Goal: Task Accomplishment & Management: Manage account settings

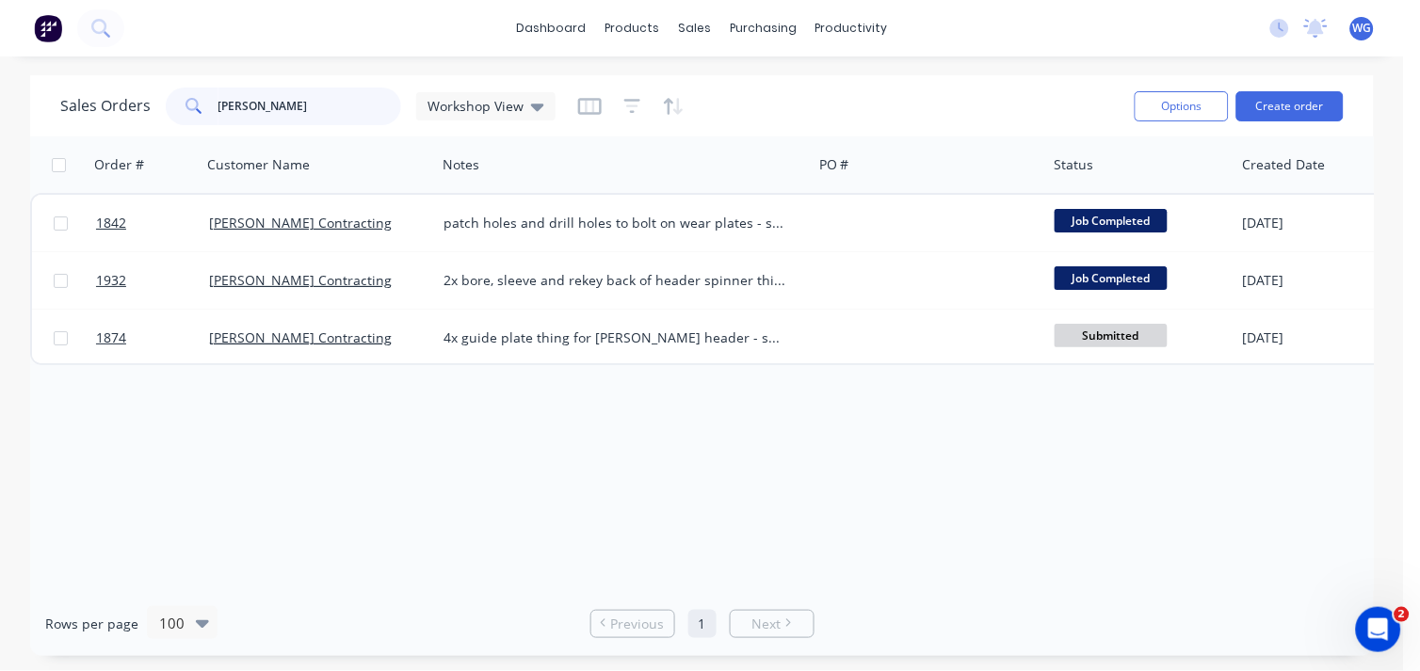
click at [108, 99] on div "Sales Orders [PERSON_NAME] Workshop View" at bounding box center [307, 107] width 495 height 38
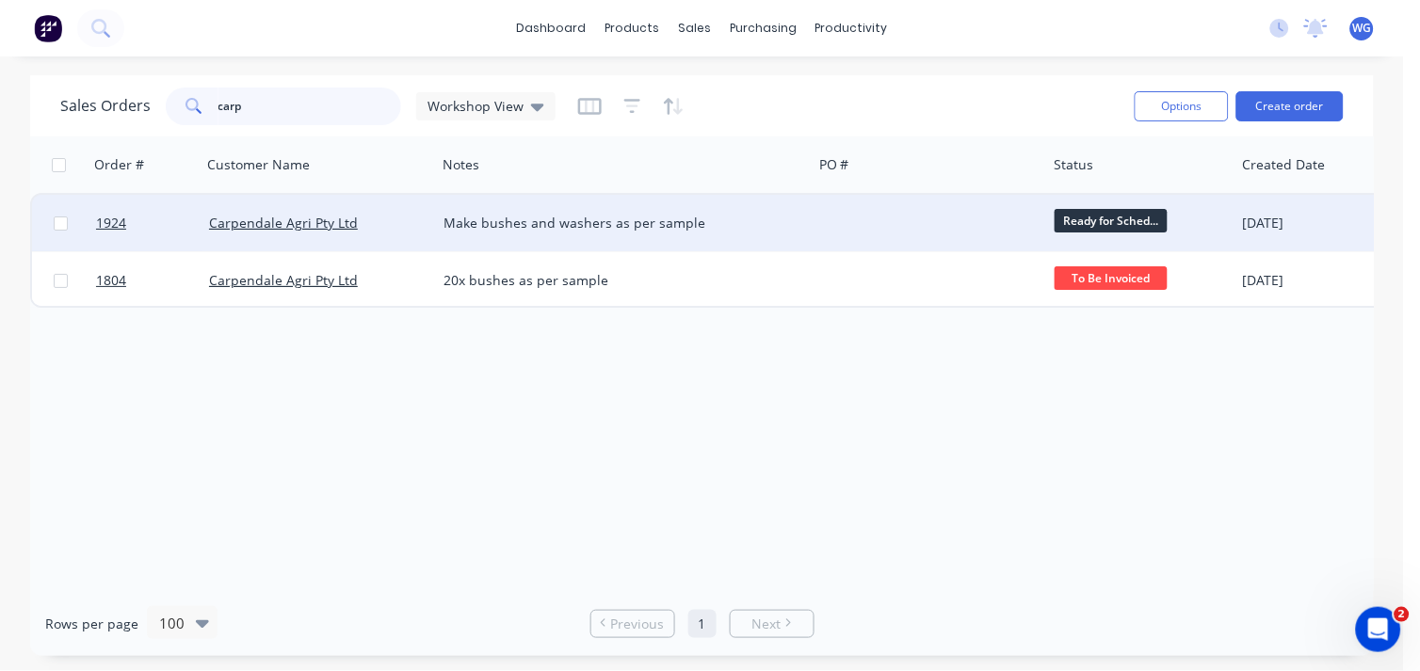
type input "carp"
click at [399, 215] on div "Carpendale Agri Pty Ltd" at bounding box center [313, 223] width 209 height 19
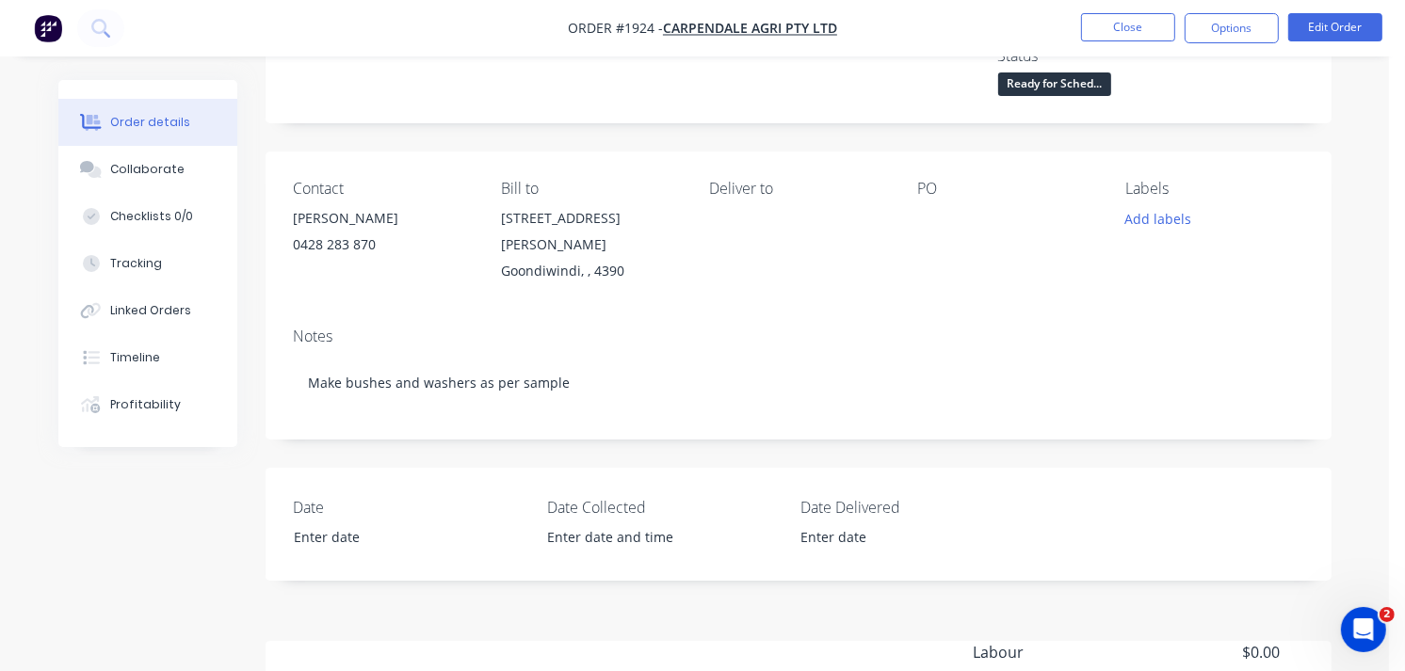
scroll to position [132, 0]
click at [1347, 33] on button "Edit Order" at bounding box center [1335, 27] width 94 height 28
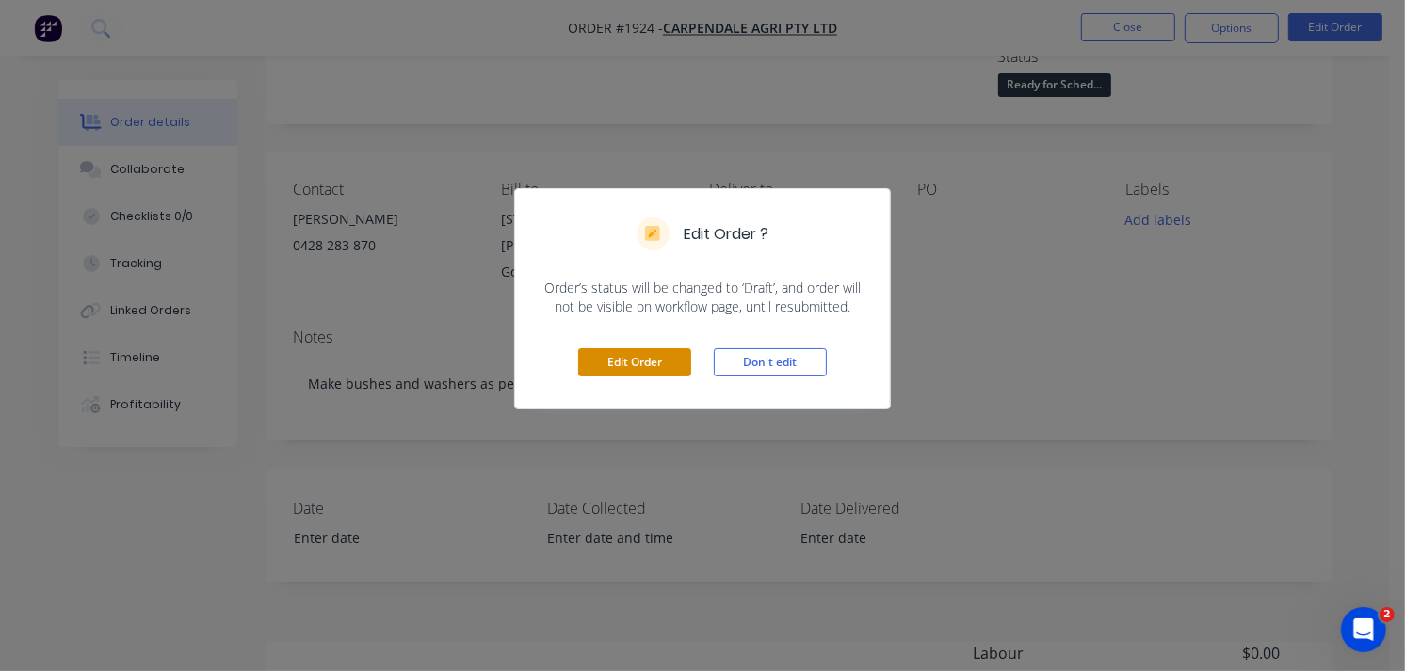
click at [616, 373] on button "Edit Order" at bounding box center [634, 362] width 113 height 28
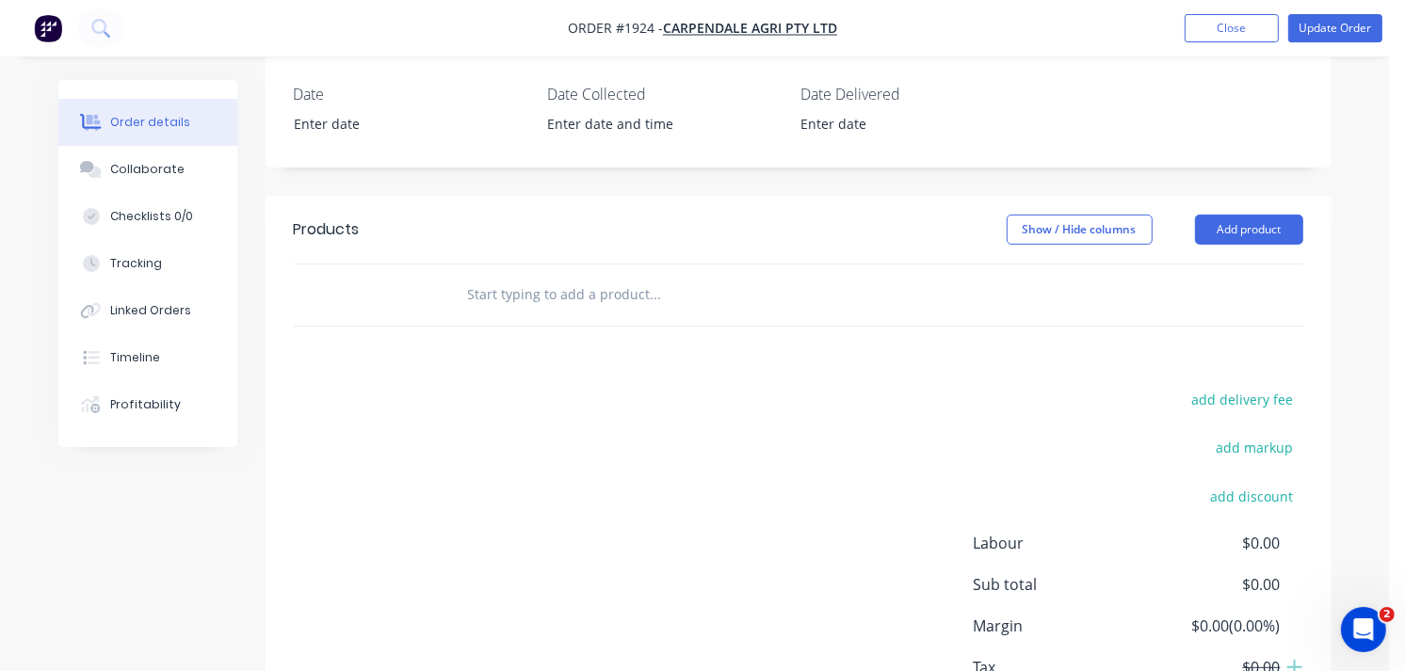
scroll to position [562, 0]
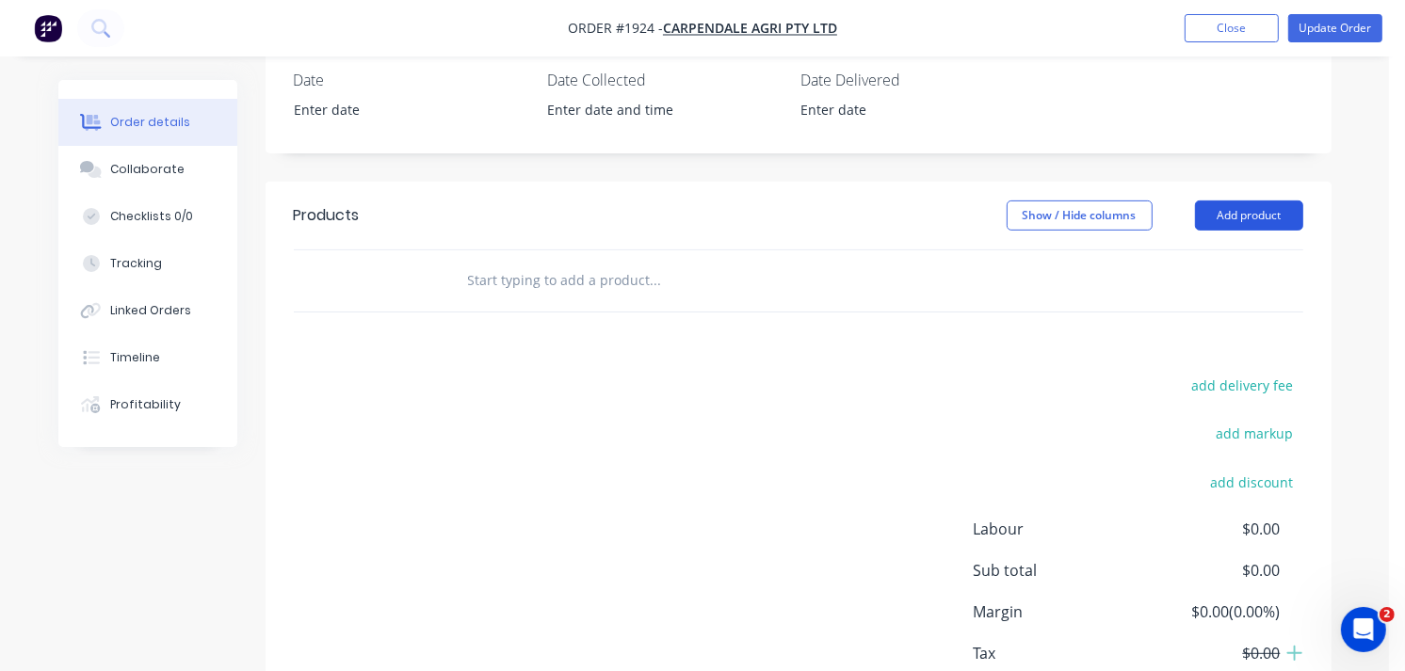
click at [1252, 201] on button "Add product" at bounding box center [1249, 216] width 108 height 30
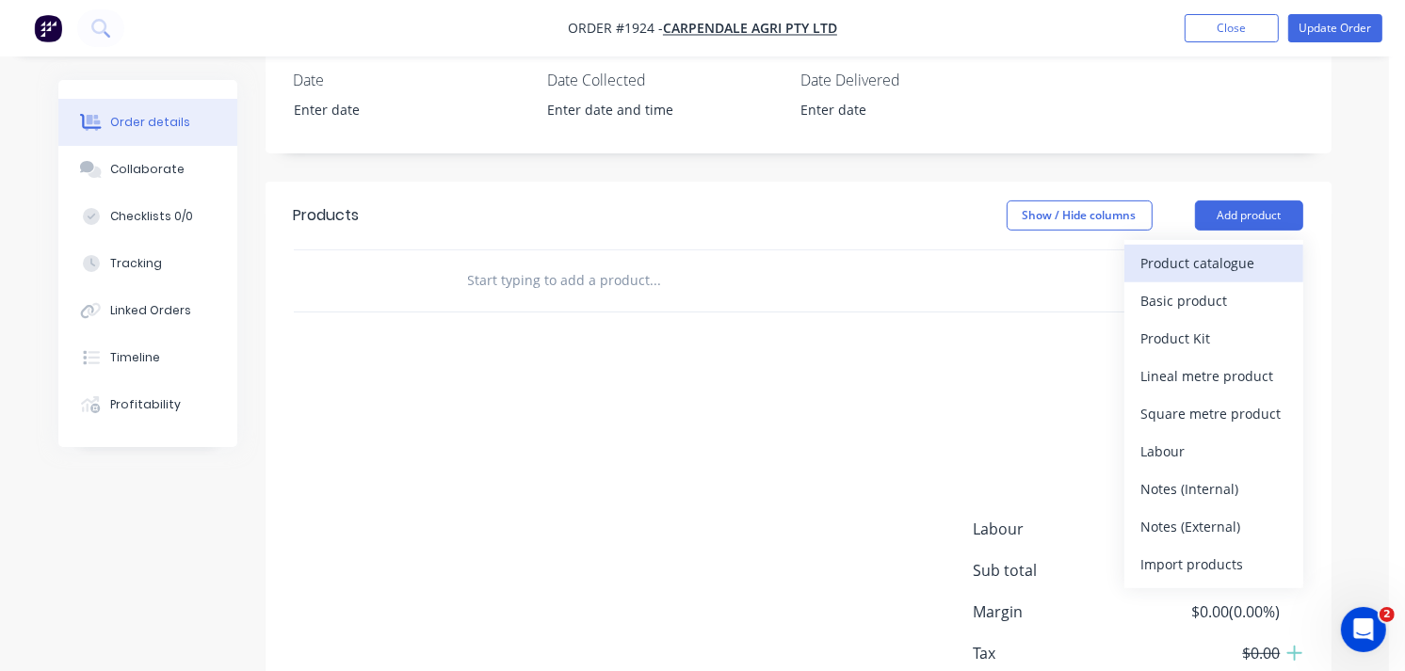
click at [1162, 249] on div "Product catalogue" at bounding box center [1213, 262] width 145 height 27
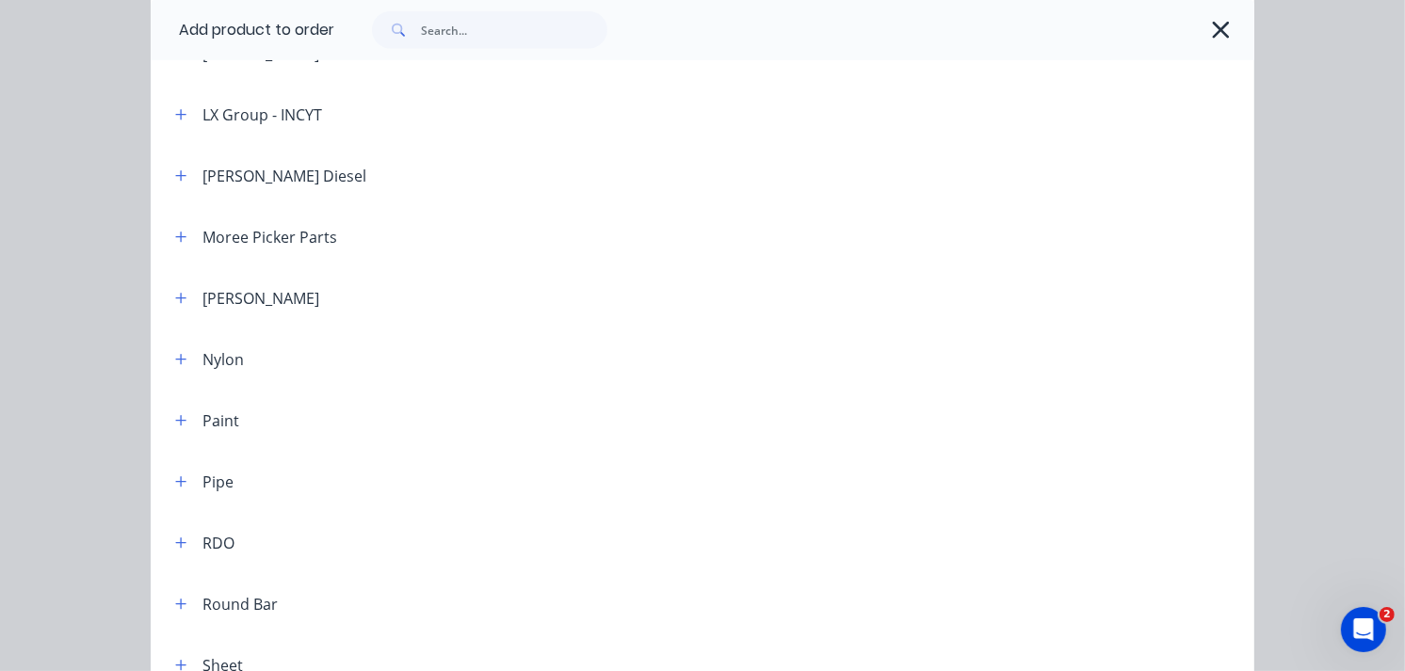
scroll to position [2043, 0]
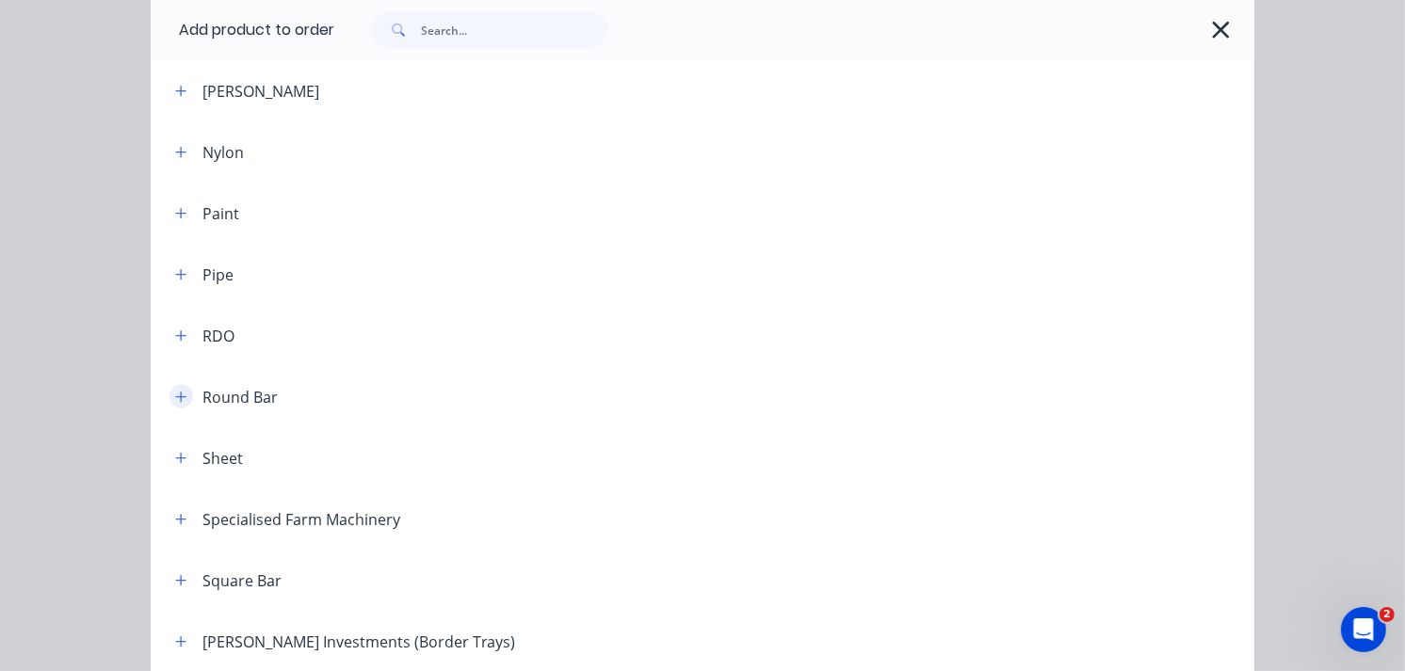
click at [177, 391] on icon "button" at bounding box center [180, 397] width 11 height 13
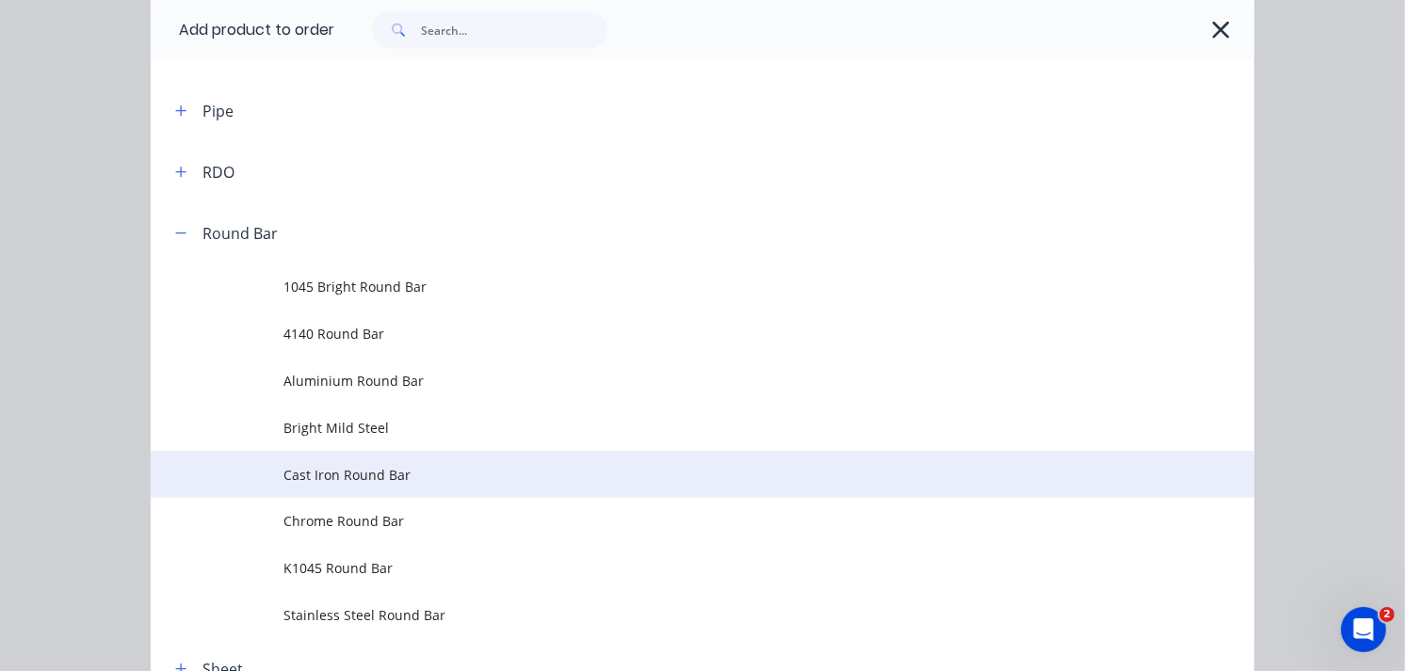
scroll to position [2208, 0]
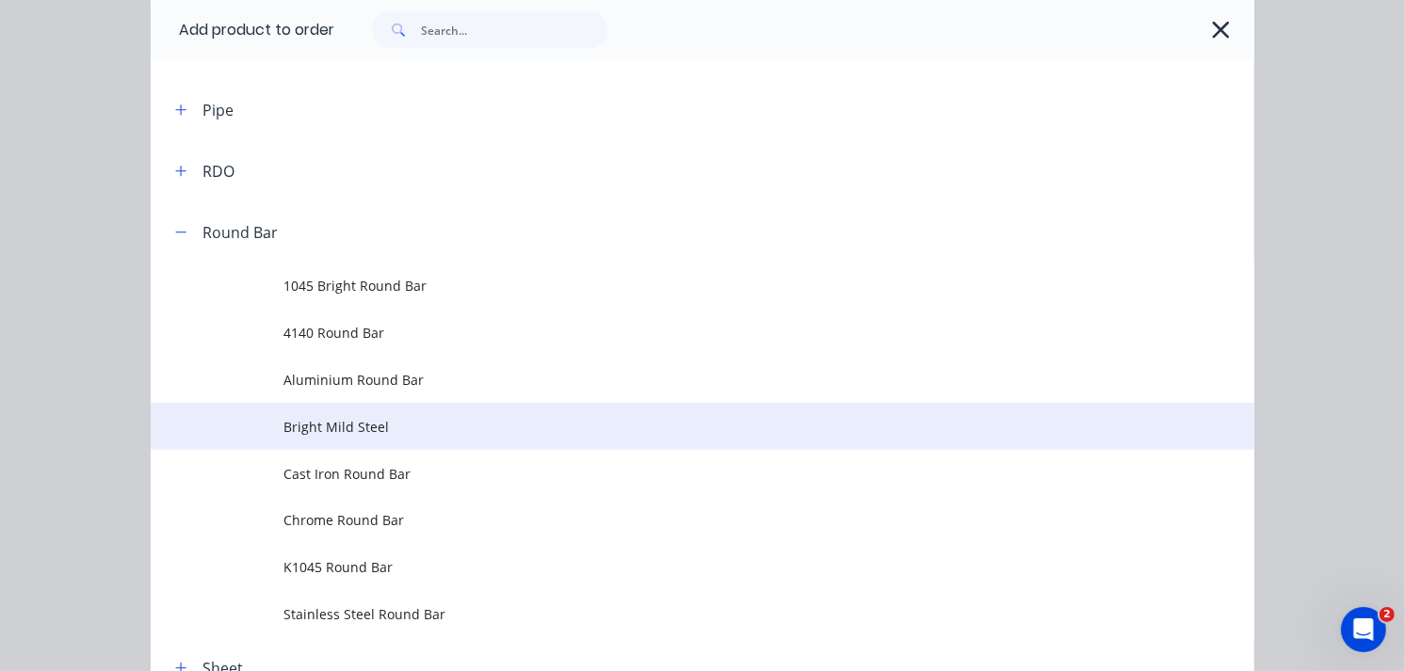
click at [396, 425] on span "Bright Mild Steel" at bounding box center [671, 427] width 777 height 20
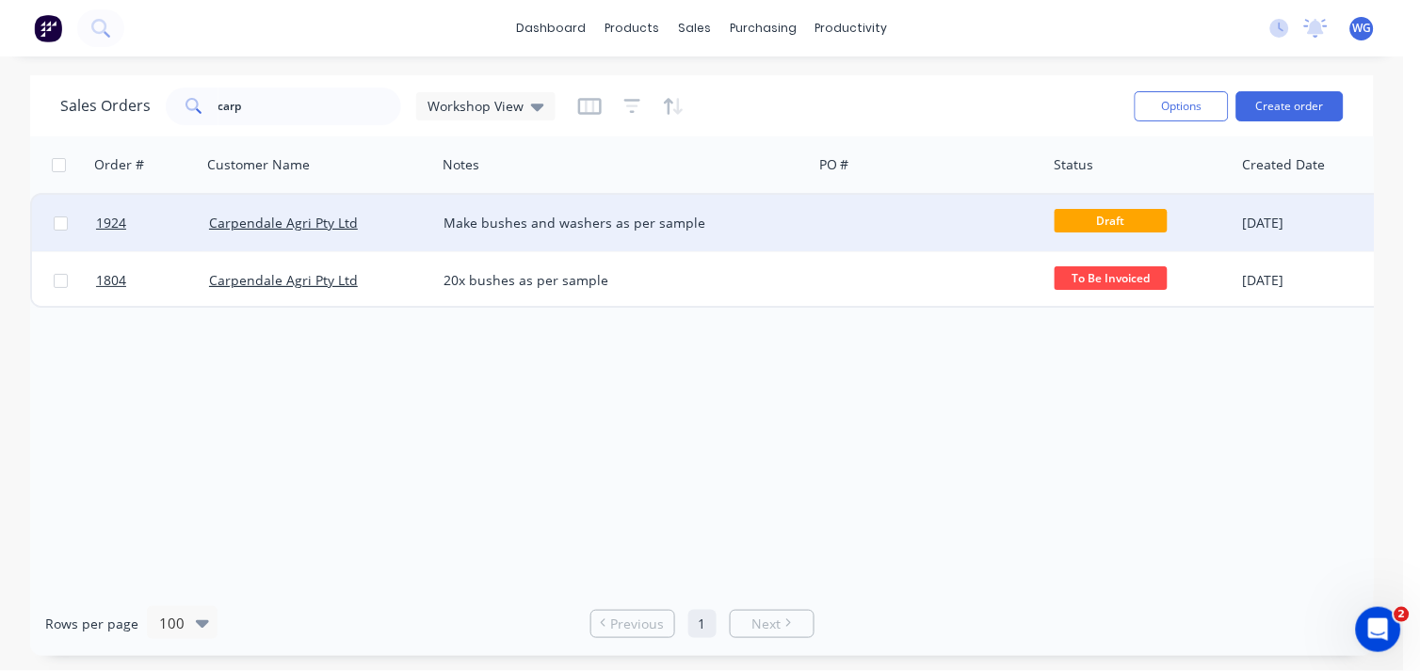
click at [396, 217] on div "Carpendale Agri Pty Ltd" at bounding box center [313, 223] width 209 height 19
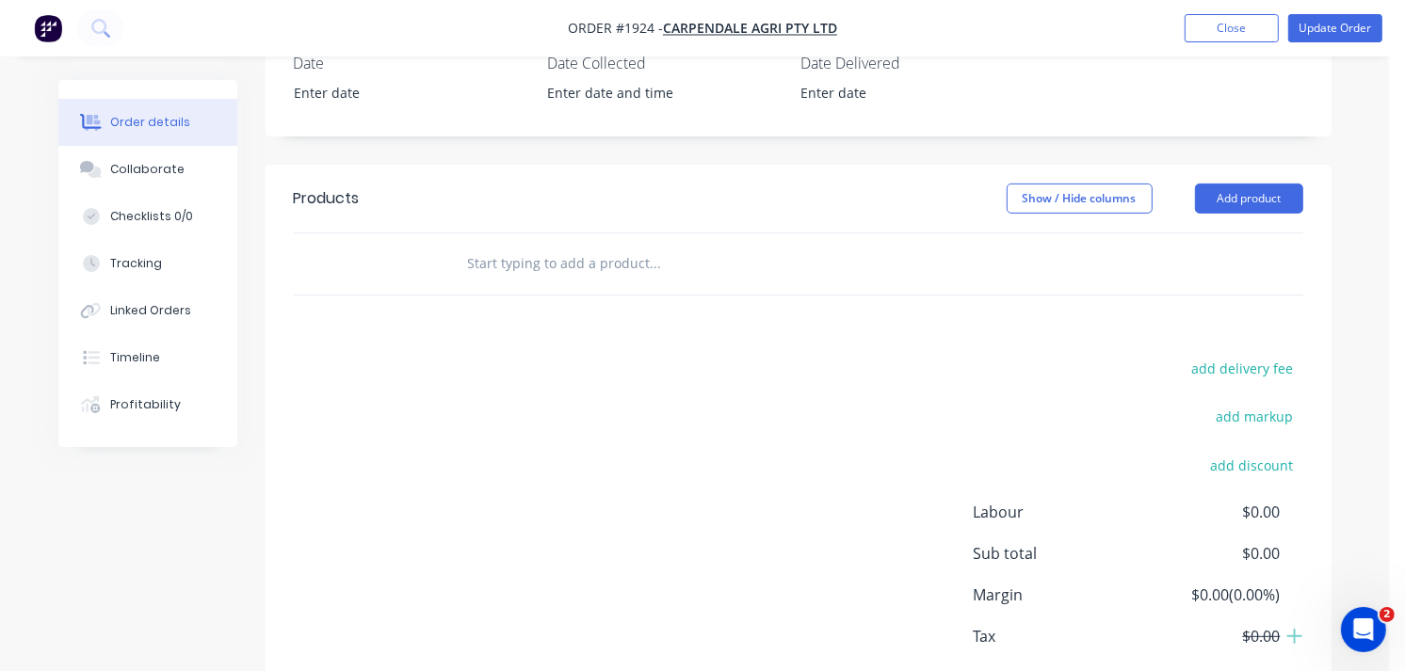
scroll to position [580, 0]
click at [1258, 183] on button "Add product" at bounding box center [1249, 198] width 108 height 30
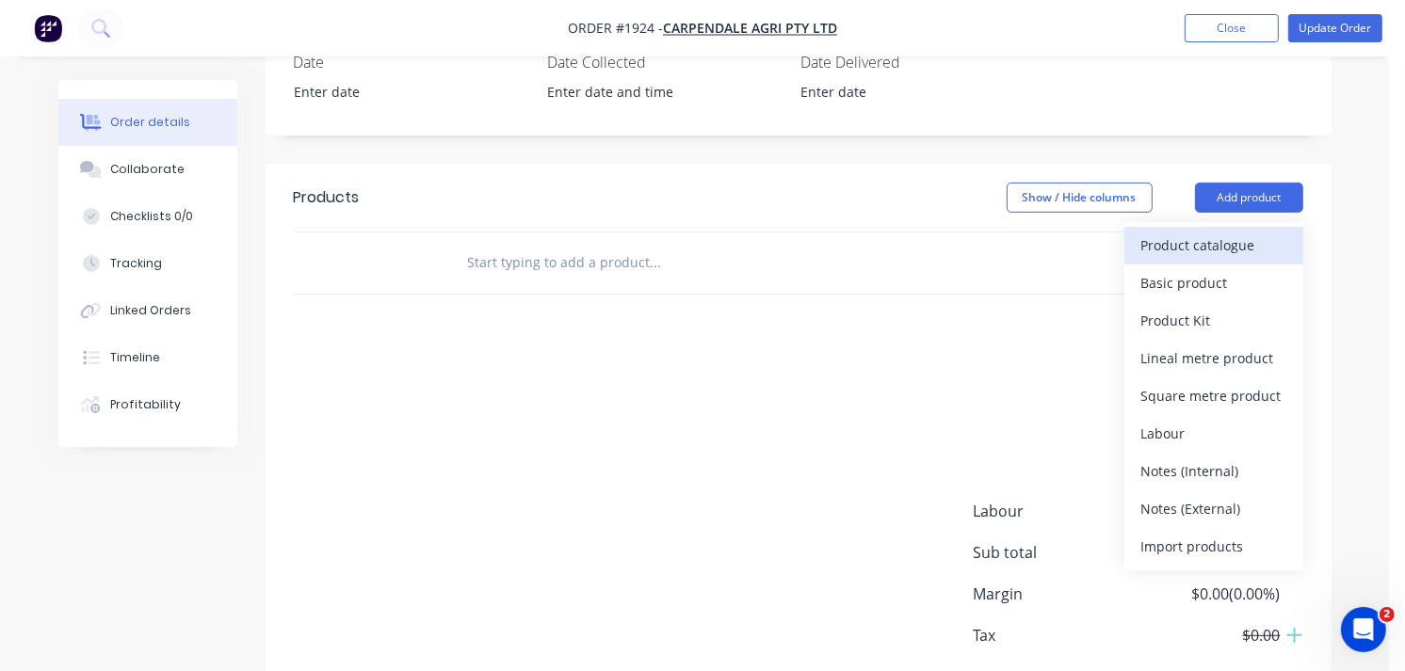
click at [1203, 232] on div "Product catalogue" at bounding box center [1213, 245] width 145 height 27
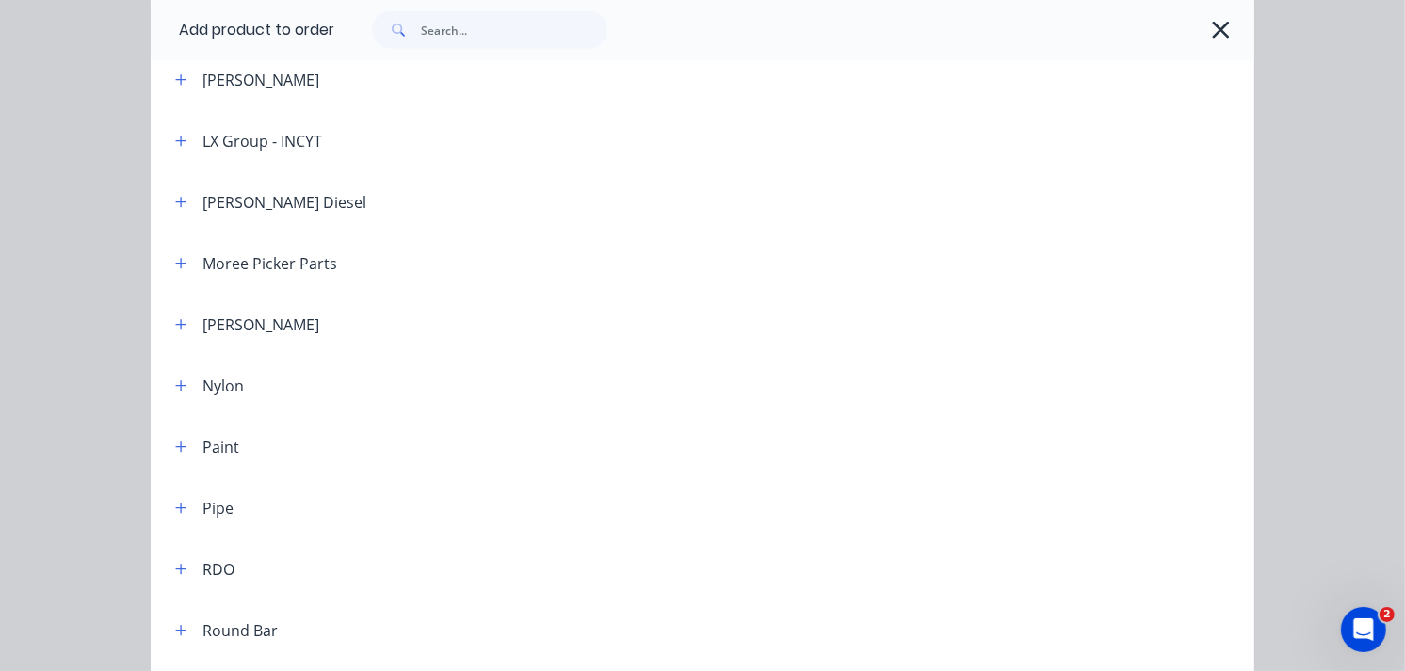
scroll to position [1810, 0]
click at [176, 628] on icon "button" at bounding box center [181, 629] width 10 height 10
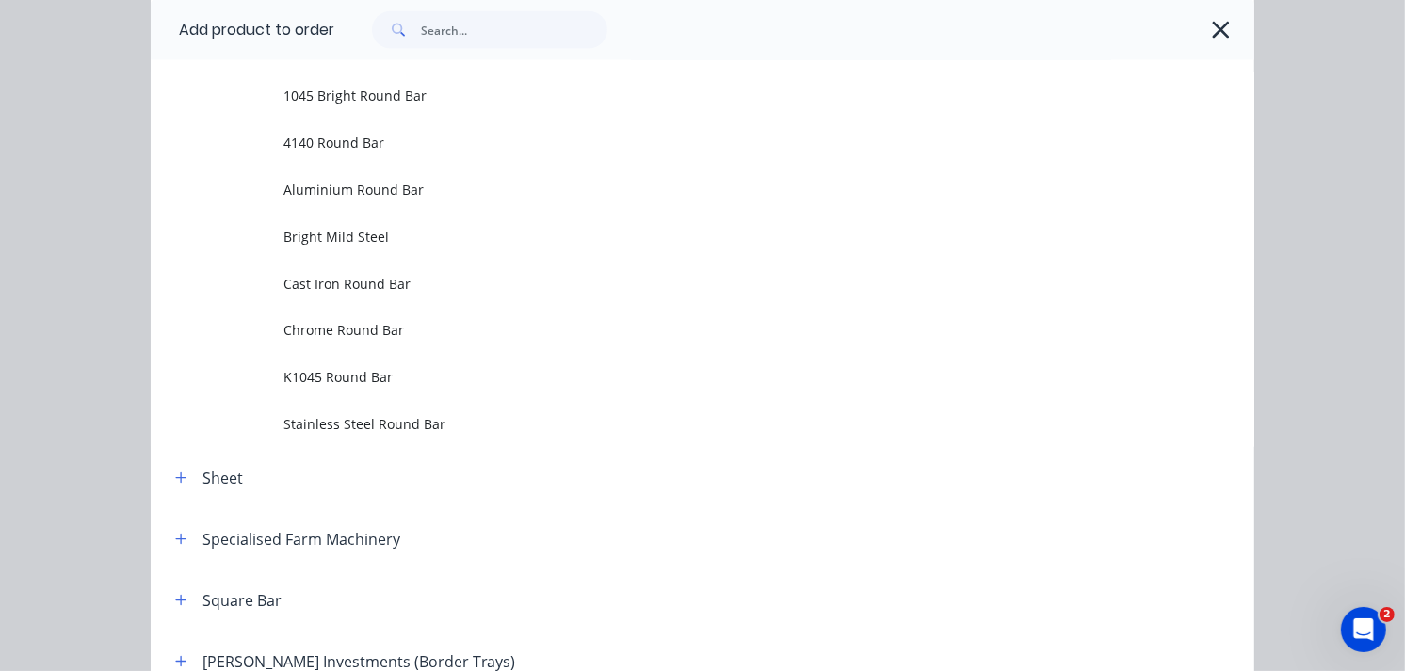
scroll to position [2399, 0]
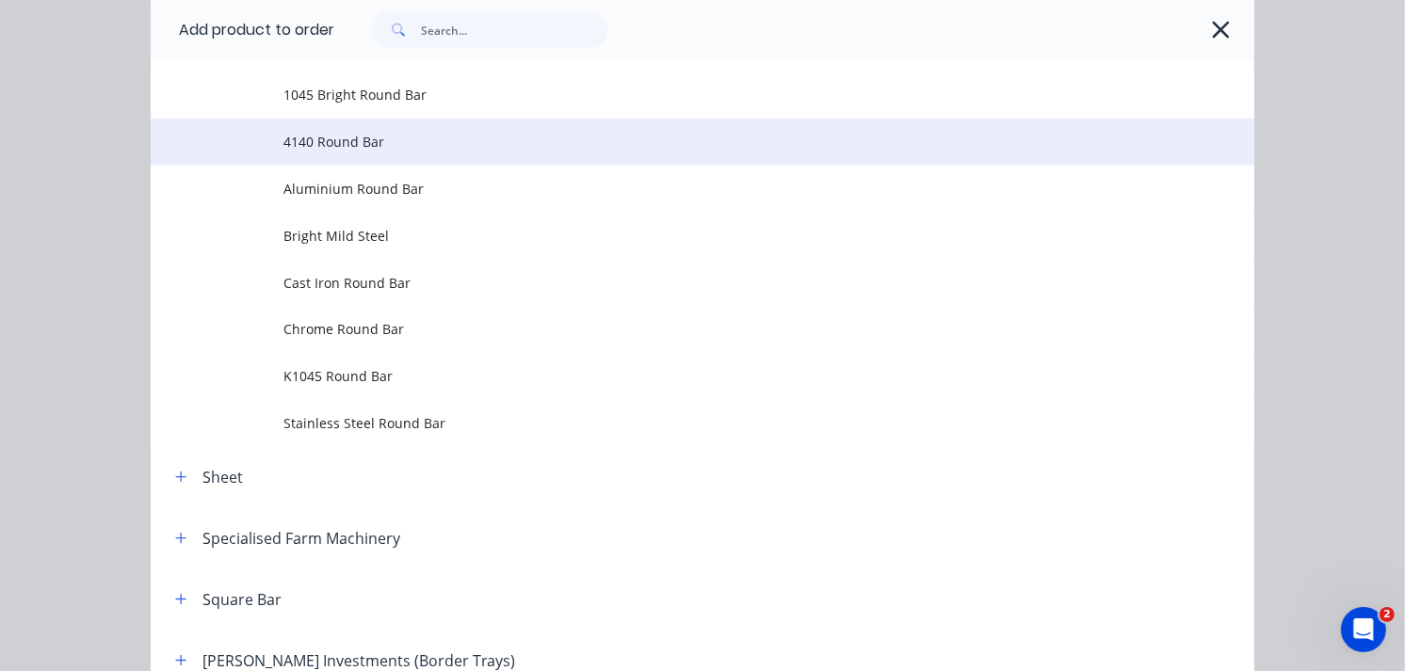
click at [342, 148] on span "4140 Round Bar" at bounding box center [671, 142] width 777 height 20
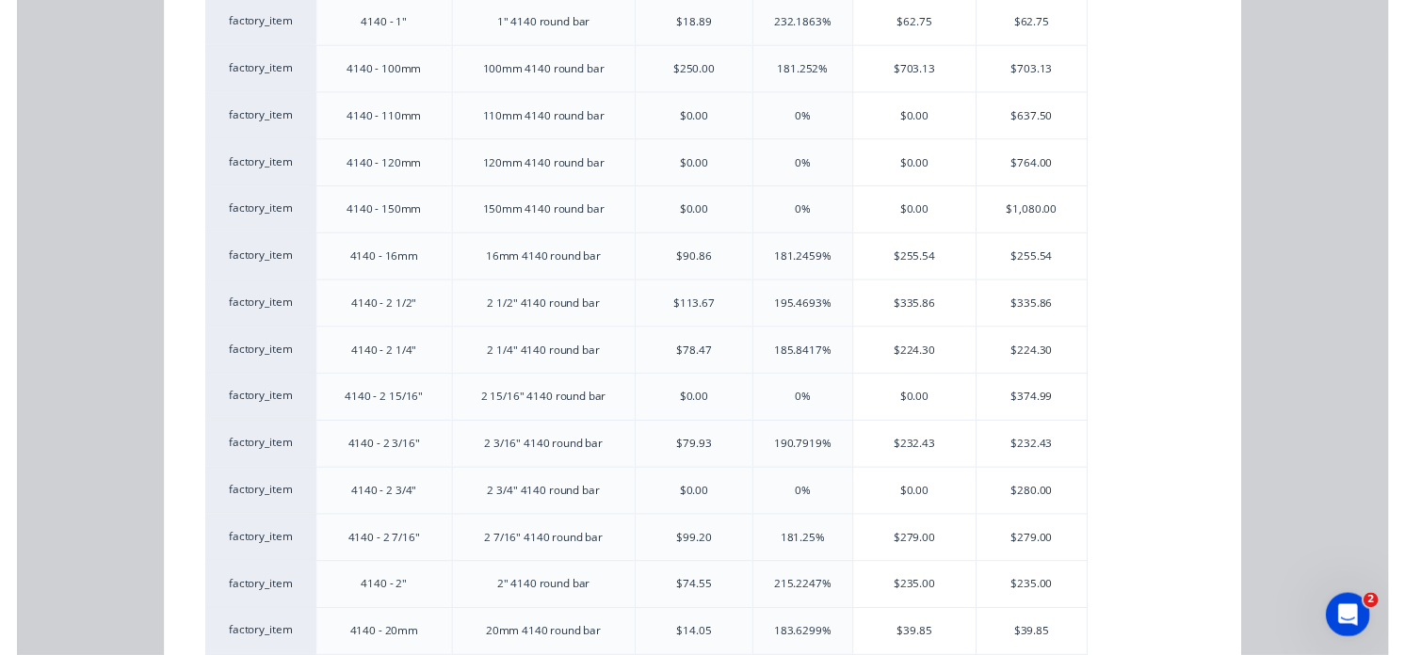
scroll to position [674, 0]
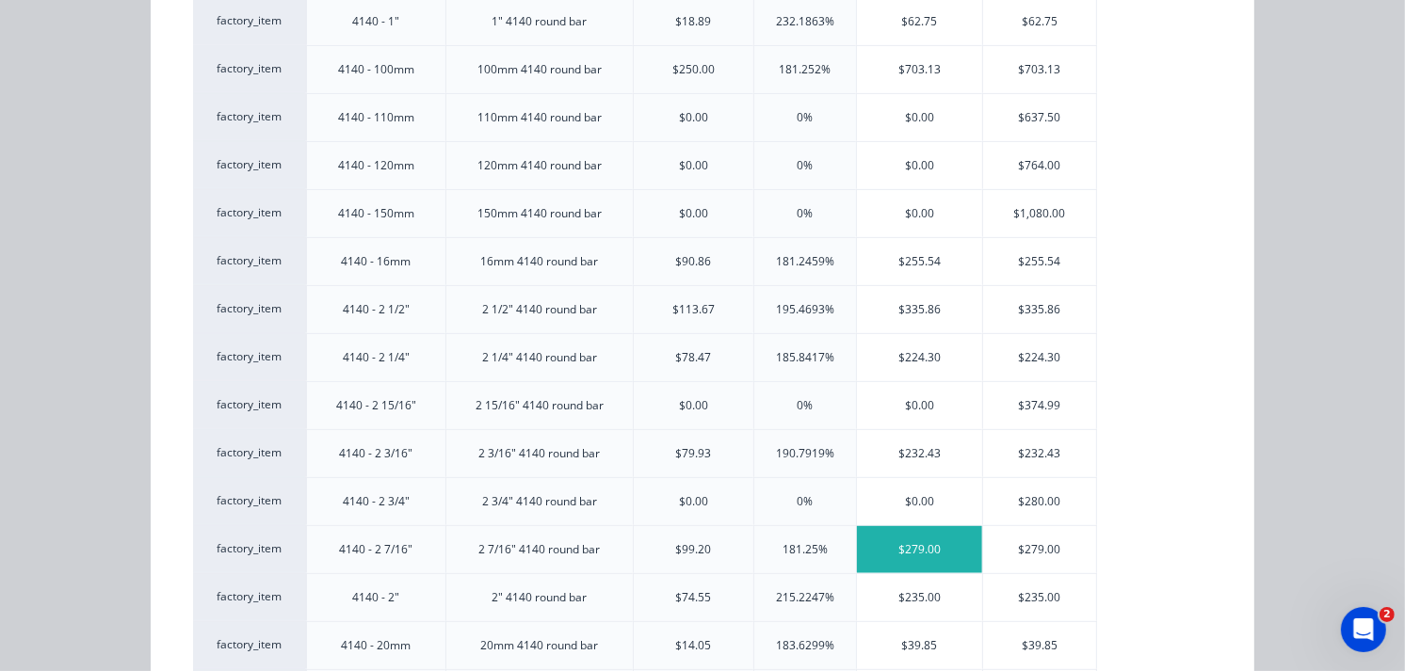
click at [911, 546] on div "$279.00" at bounding box center [920, 549] width 126 height 47
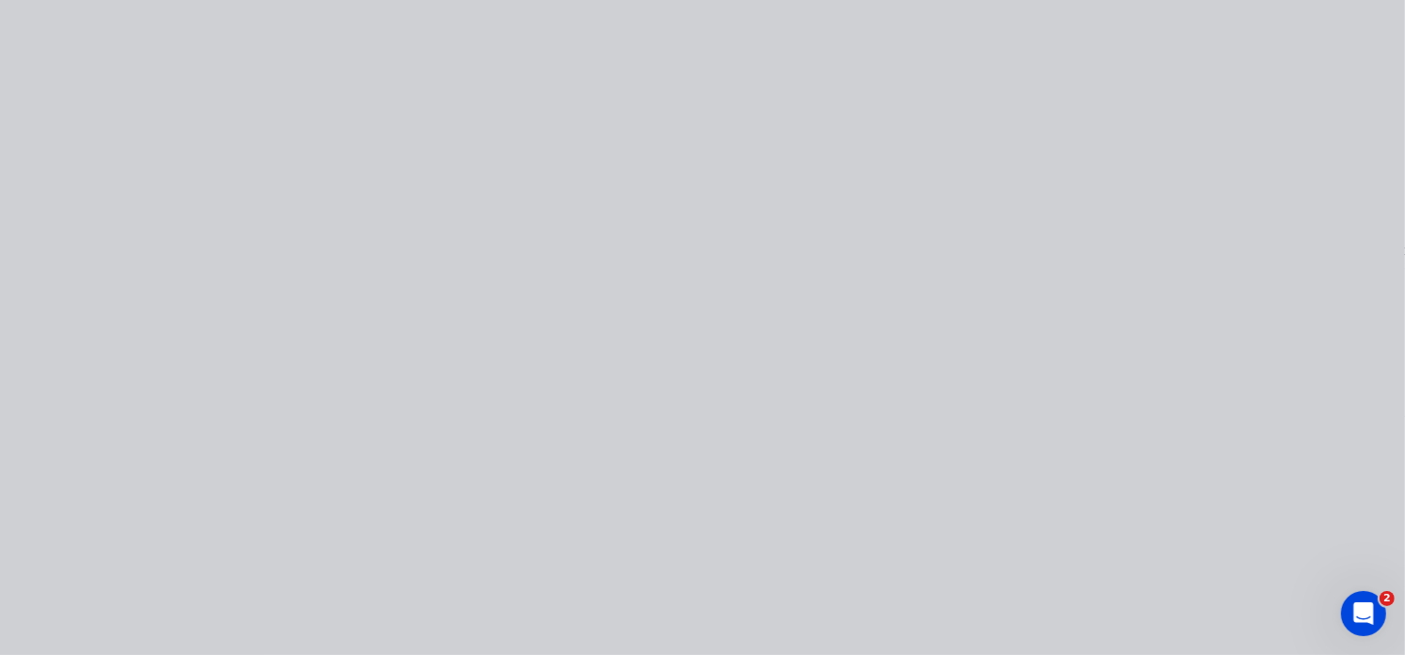
scroll to position [0, 0]
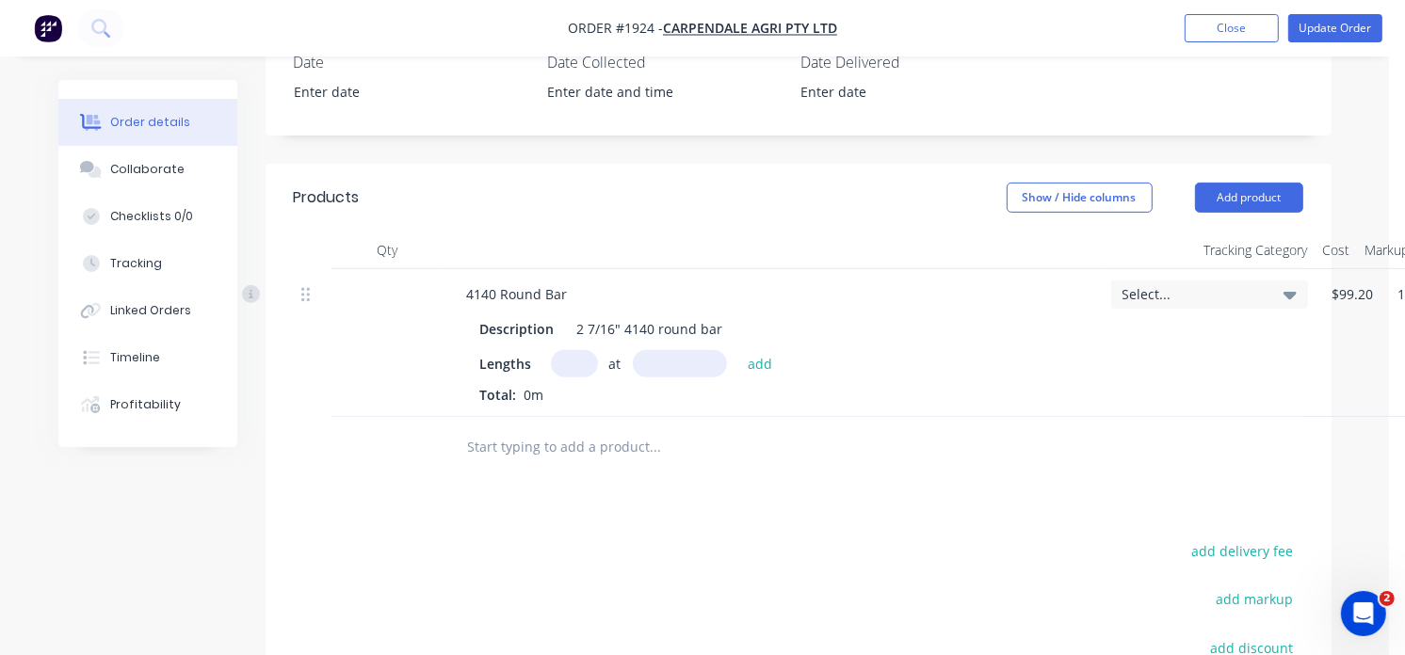
click at [575, 350] on input "text" at bounding box center [574, 363] width 47 height 27
type input "4"
click at [685, 353] on input "text" at bounding box center [680, 363] width 94 height 27
type input "103mm"
click at [745, 350] on button "add" at bounding box center [760, 362] width 44 height 25
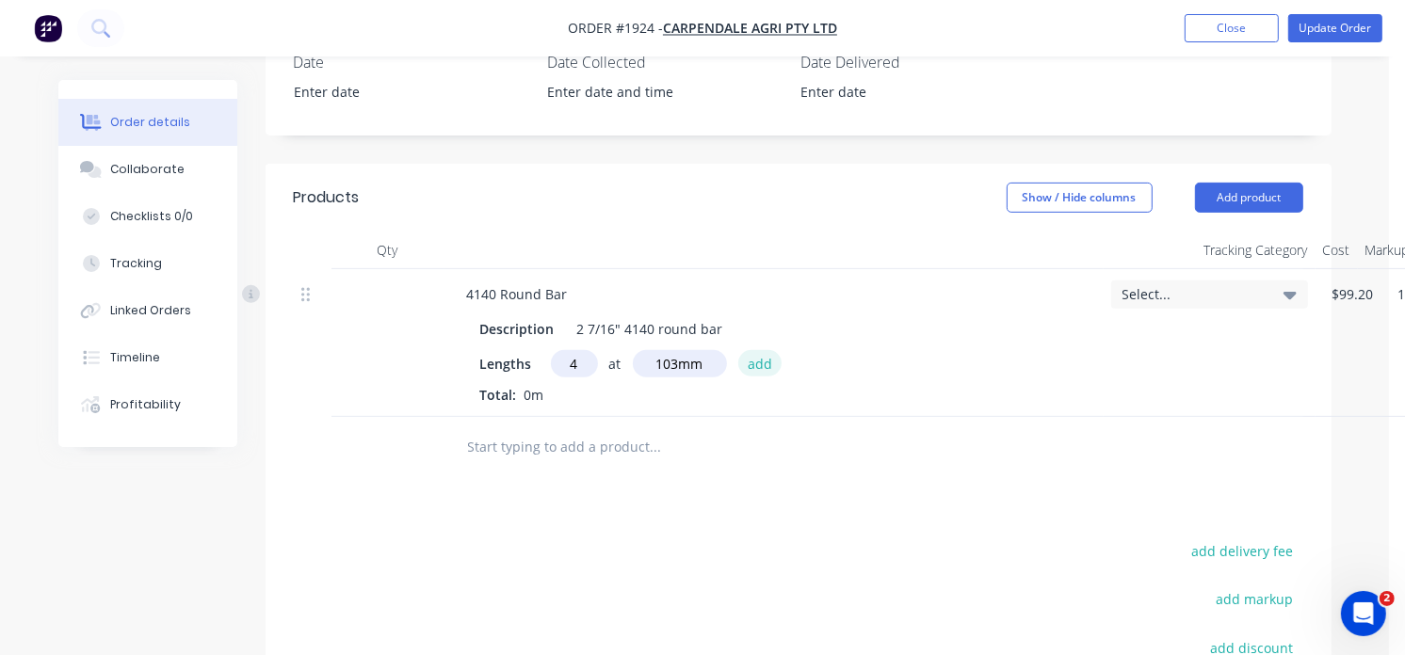
type input "$114.95"
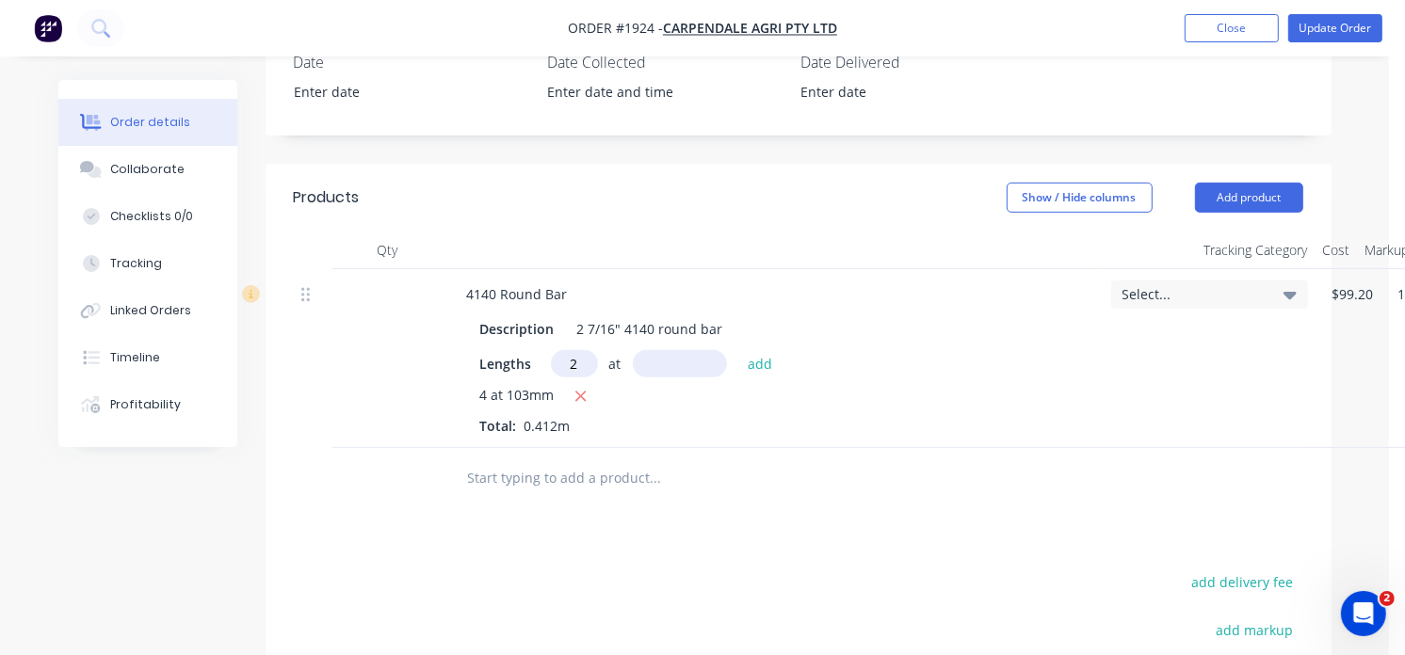
type input "2"
click at [667, 350] on input "text" at bounding box center [680, 363] width 94 height 27
type input "5"
type input "8mm"
click at [764, 350] on button "add" at bounding box center [760, 362] width 44 height 25
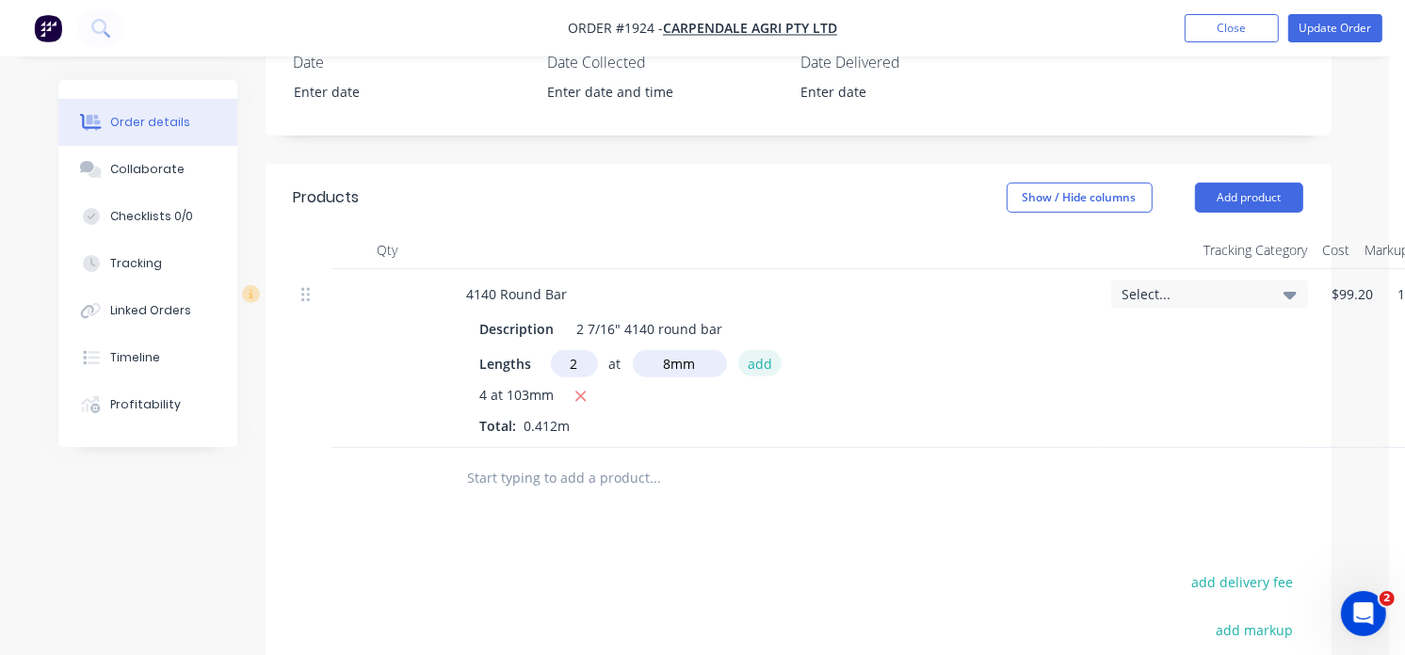
type input "$119.41"
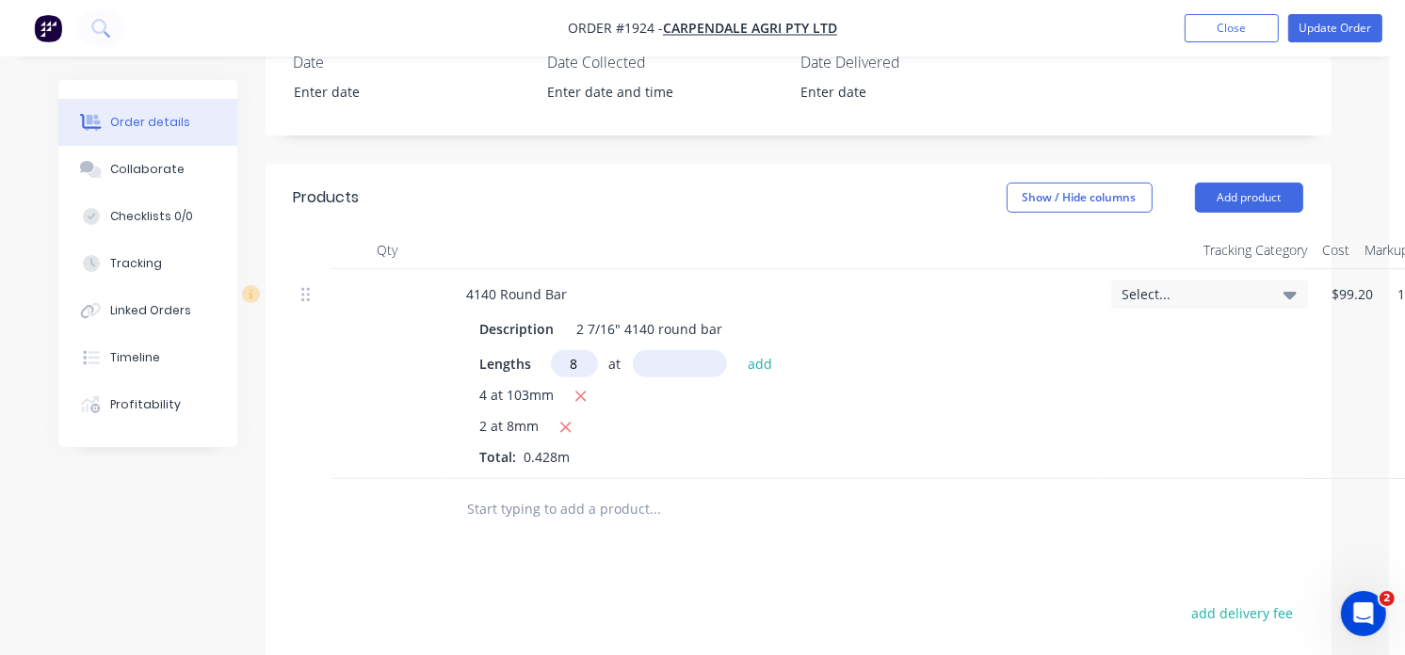
type input "8"
click at [687, 350] on input "text" at bounding box center [680, 363] width 94 height 27
type input "13mm"
click at [744, 354] on button "add" at bounding box center [760, 362] width 44 height 25
type input "$148.43"
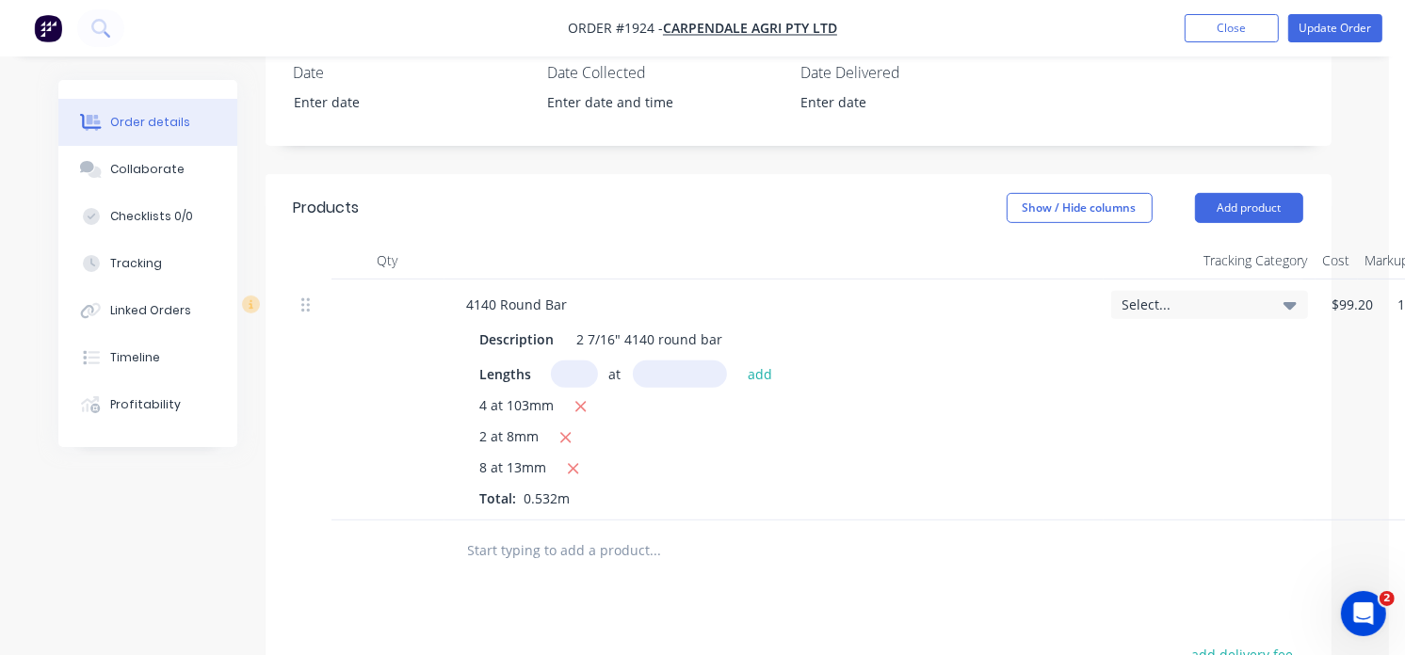
scroll to position [571, 0]
click at [1202, 191] on button "Add product" at bounding box center [1249, 206] width 108 height 30
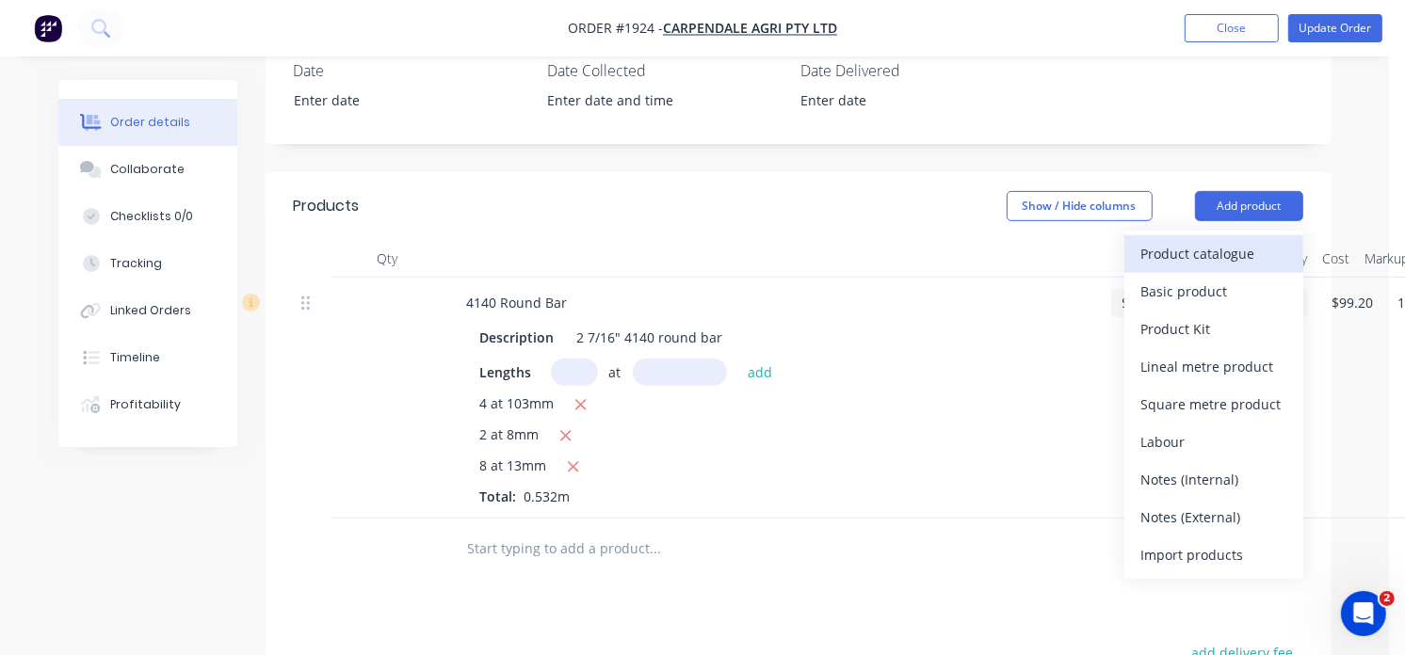
click at [1194, 240] on div "Product catalogue" at bounding box center [1213, 253] width 145 height 27
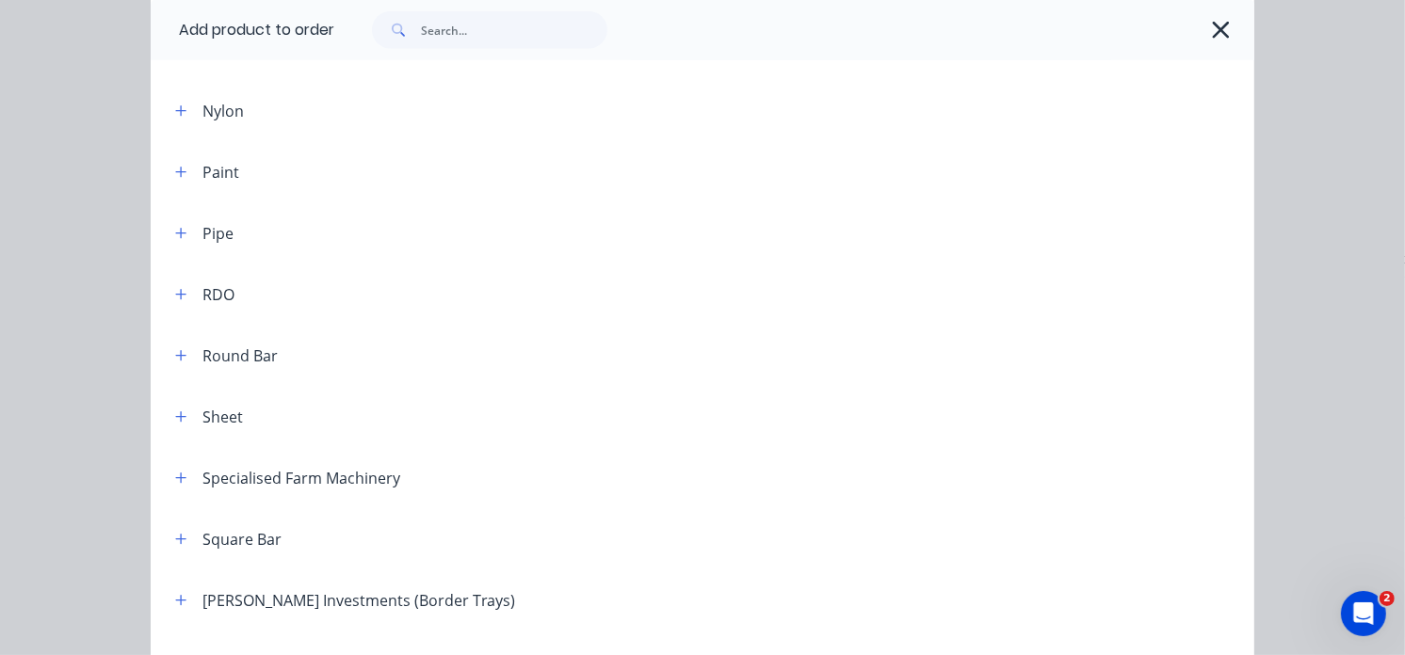
scroll to position [2085, 0]
click at [177, 346] on button "button" at bounding box center [181, 355] width 24 height 24
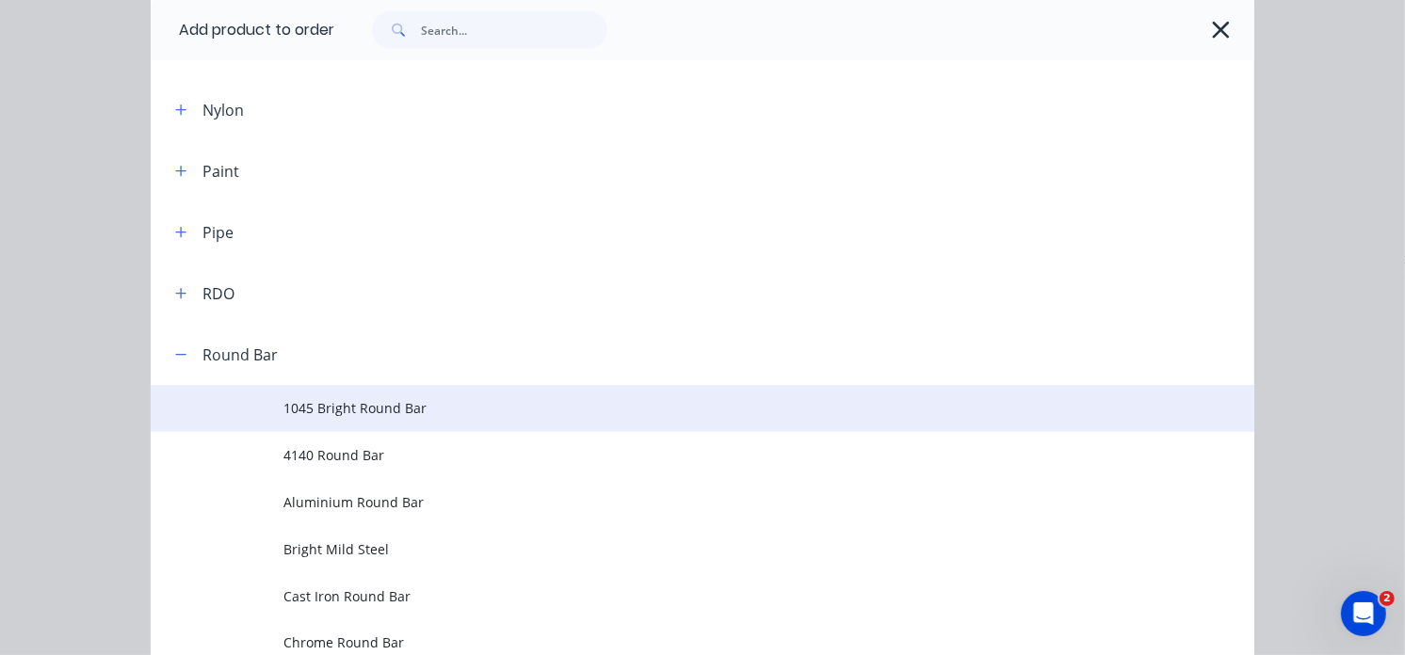
drag, startPoint x: 177, startPoint y: 346, endPoint x: 410, endPoint y: 409, distance: 241.8
click at [410, 409] on div "Round Bar 1045 Bright Round Bar 4140 Round Bar Aluminium Round Bar Bright Mild …" at bounding box center [702, 542] width 1103 height 436
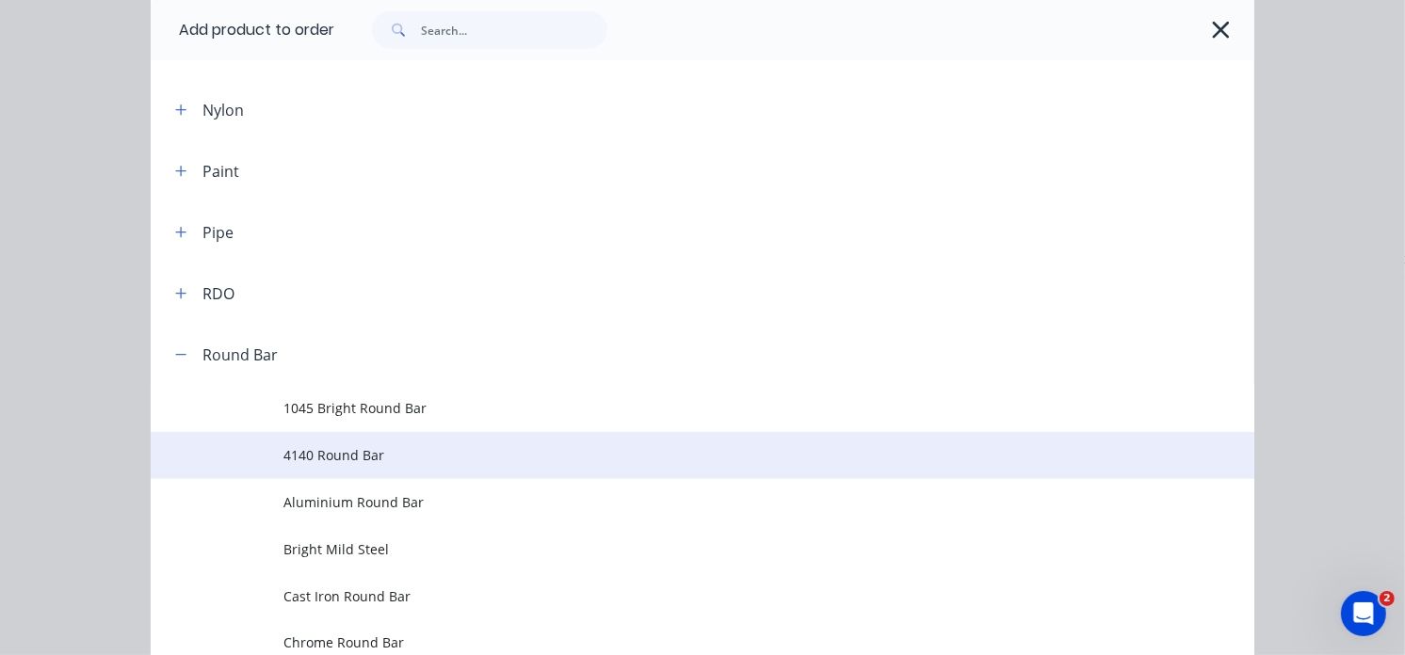
click at [370, 462] on span "4140 Round Bar" at bounding box center [671, 455] width 777 height 20
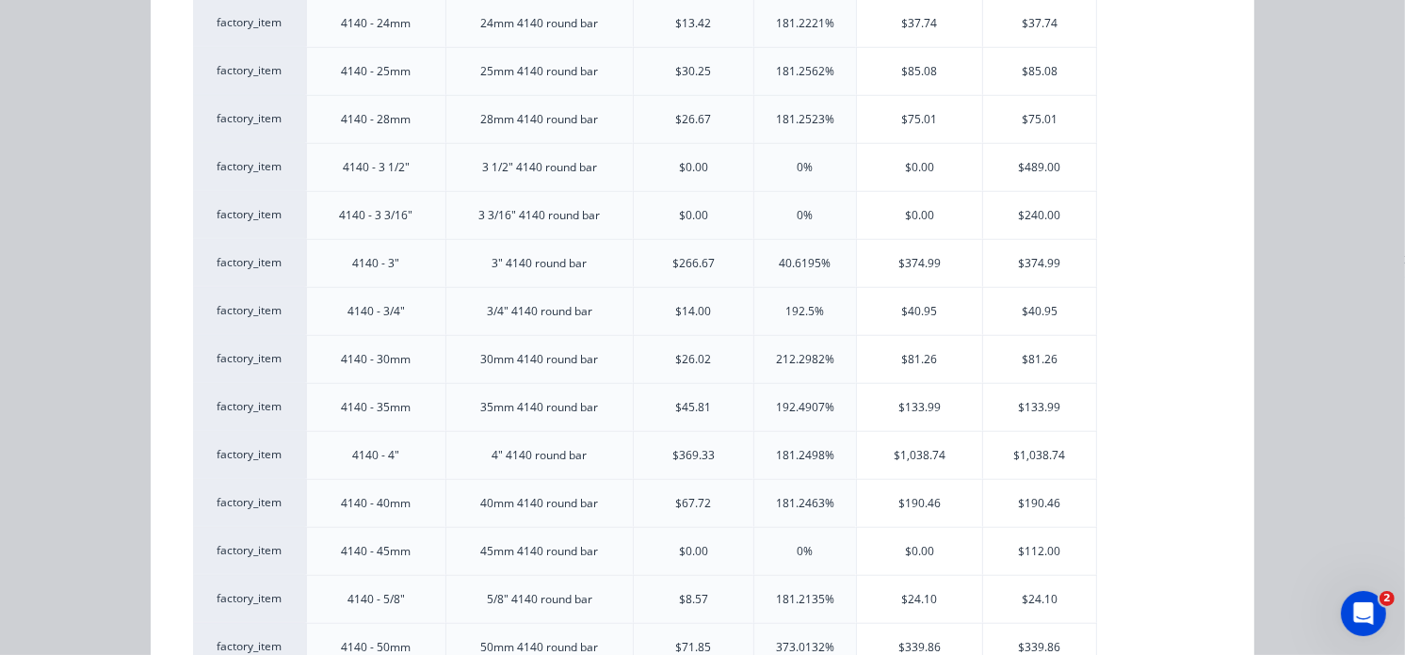
scroll to position [1346, 0]
click at [891, 77] on div "$85.08" at bounding box center [920, 69] width 126 height 47
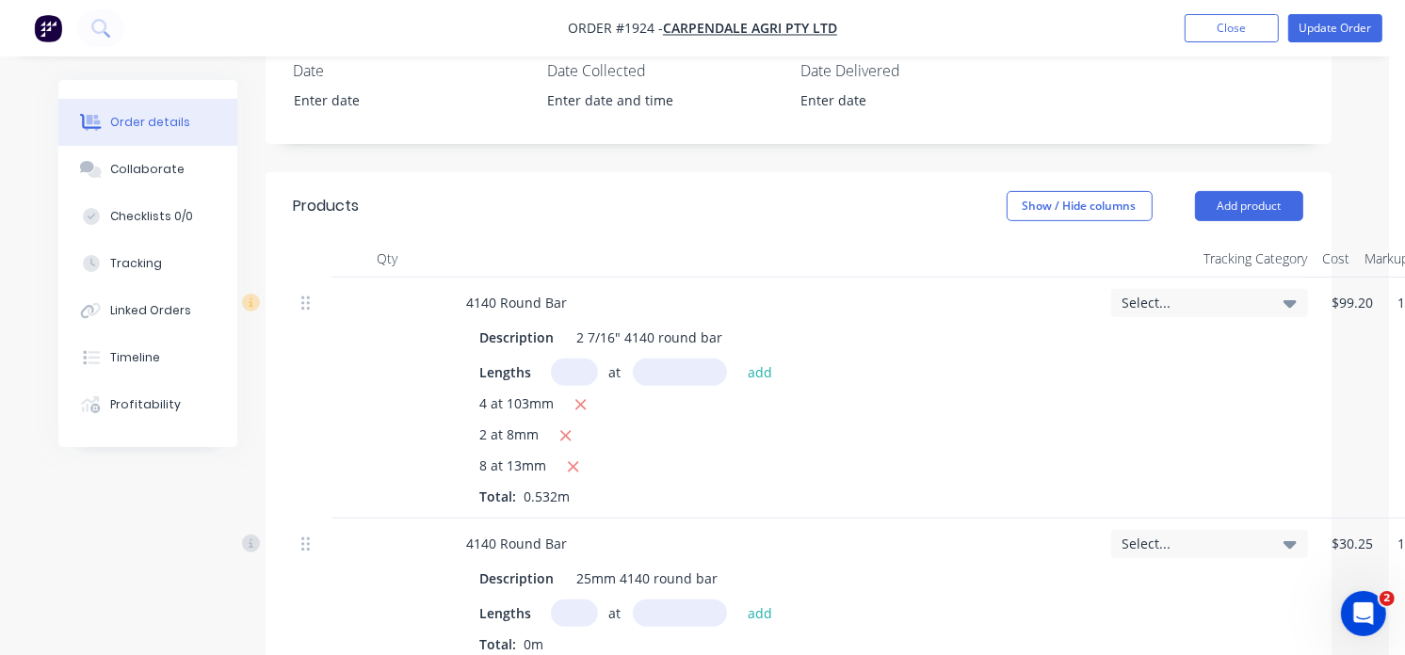
scroll to position [698, 7]
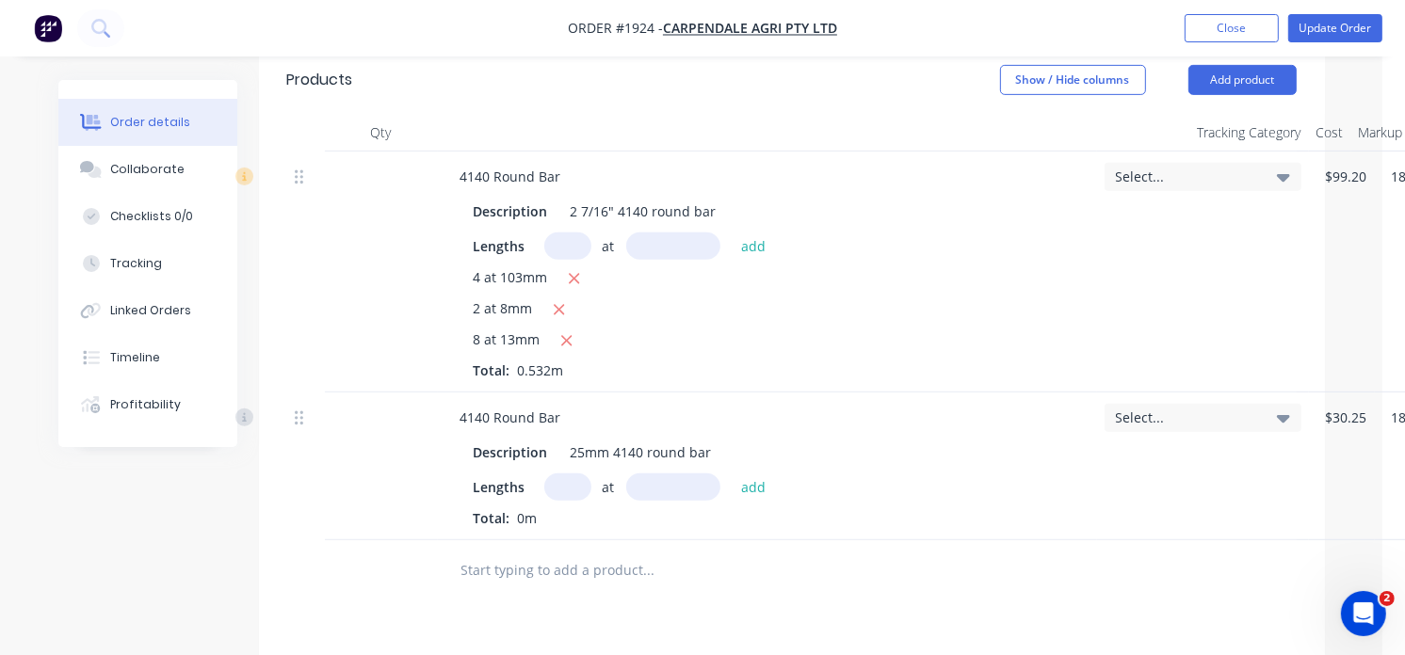
click at [560, 450] on div "Description 25mm 4140 round bar Lengths at add Total: 0m" at bounding box center [767, 481] width 644 height 93
click at [571, 474] on input "text" at bounding box center [567, 487] width 47 height 27
type input "4"
click at [629, 474] on input "text" at bounding box center [673, 487] width 94 height 27
type input "203mm"
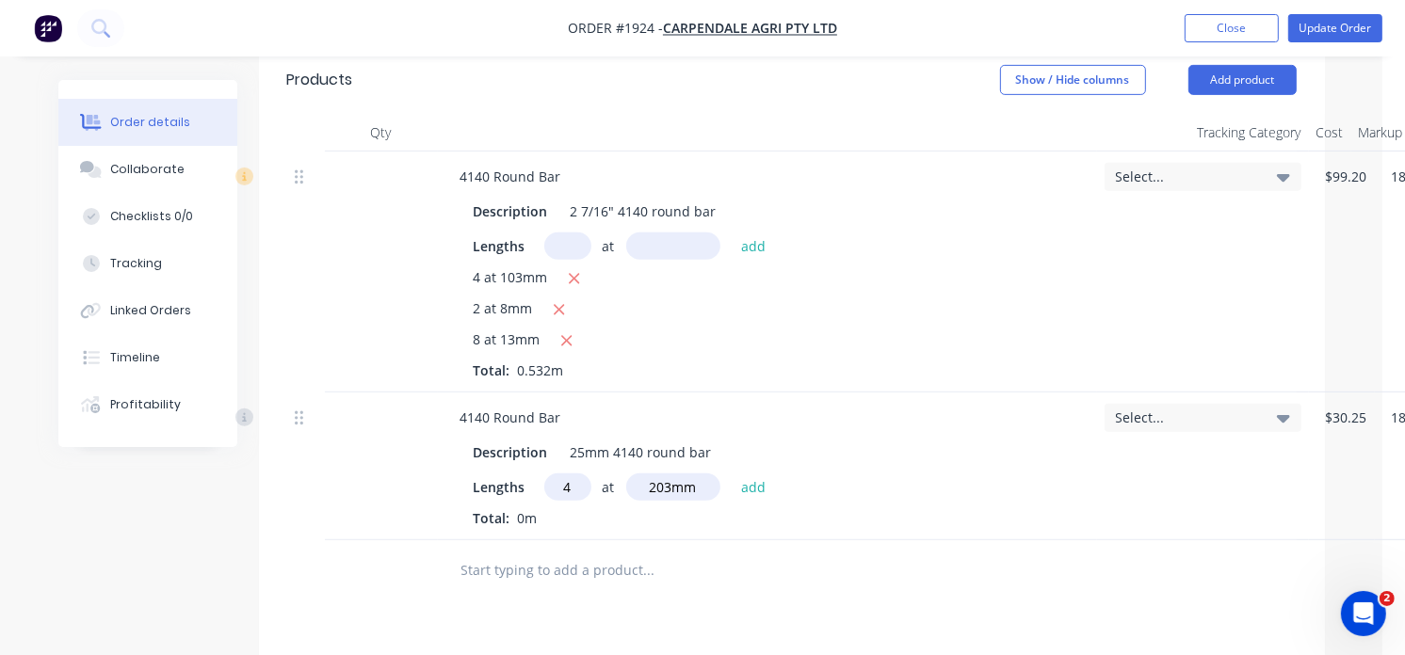
click at [754, 449] on div "Description 25mm 4140 round bar Lengths 4 at 203mm add Total: 0m" at bounding box center [767, 481] width 644 height 93
click at [751, 474] on button "add" at bounding box center [753, 486] width 44 height 25
type input "$69.08"
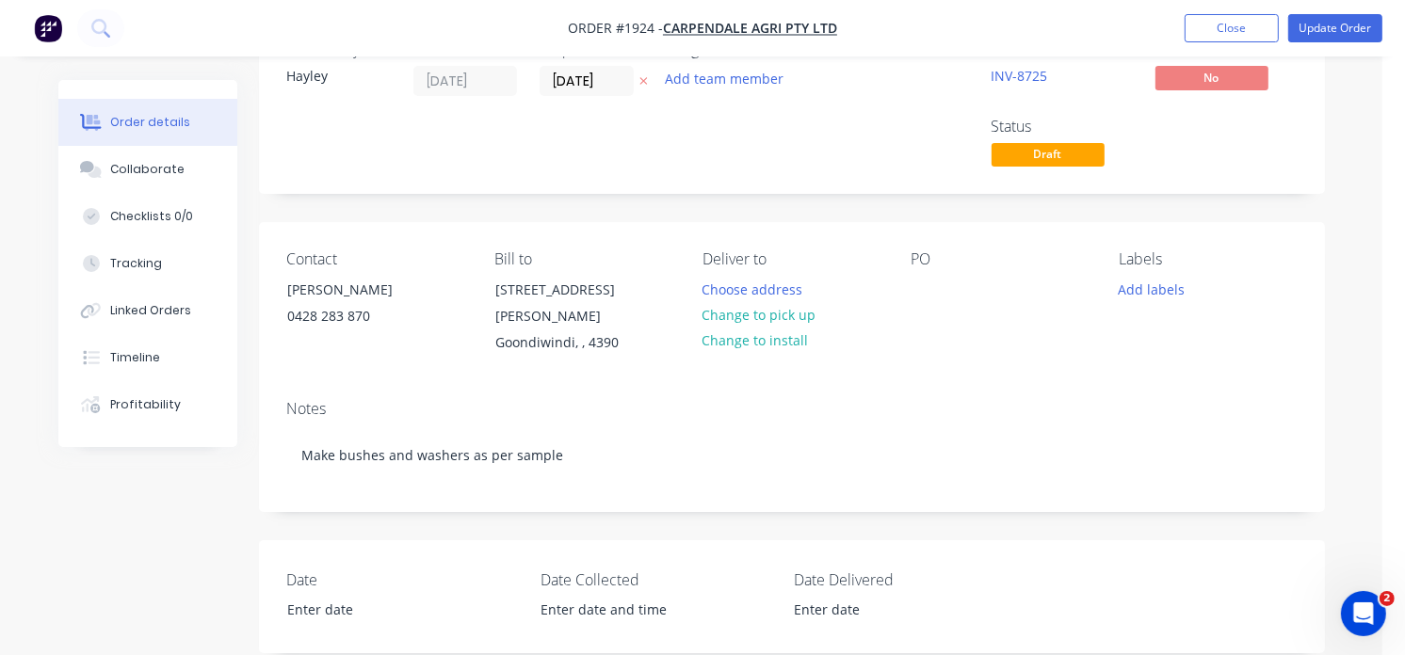
scroll to position [0, 7]
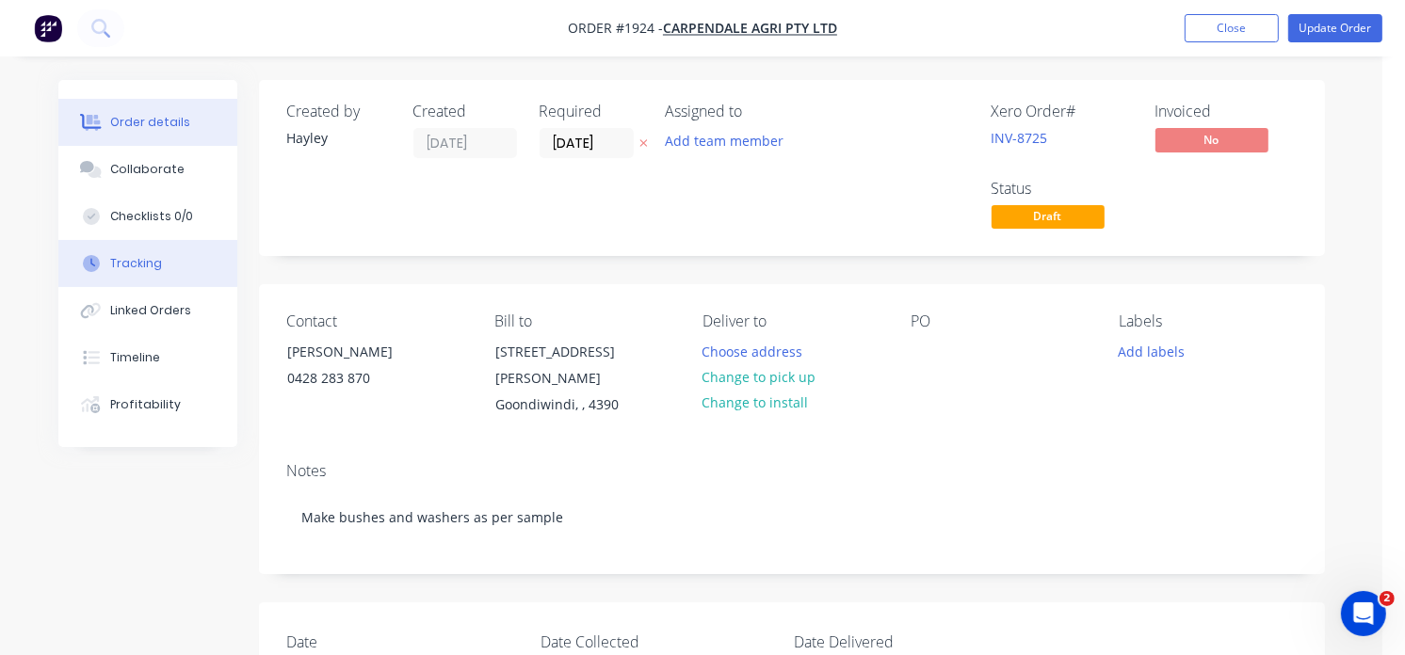
click at [120, 265] on div "Tracking" at bounding box center [136, 263] width 52 height 17
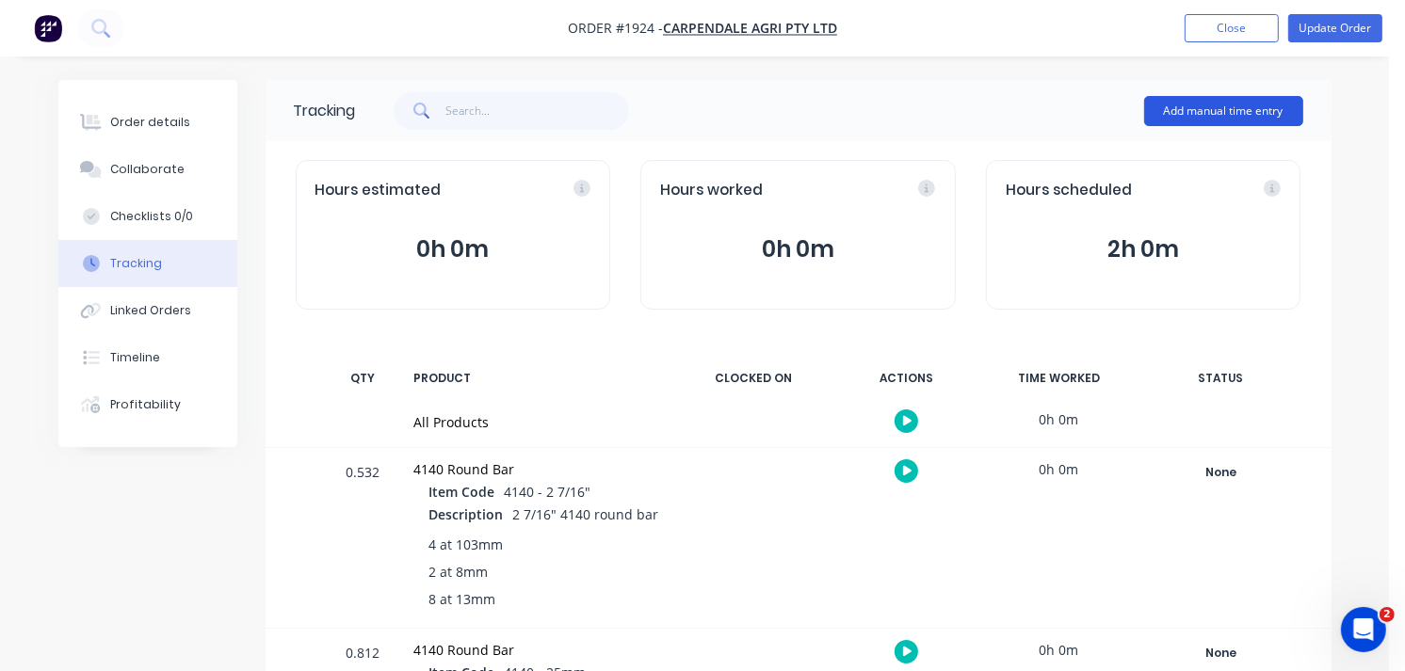
click at [1183, 116] on button "Add manual time entry" at bounding box center [1223, 111] width 159 height 30
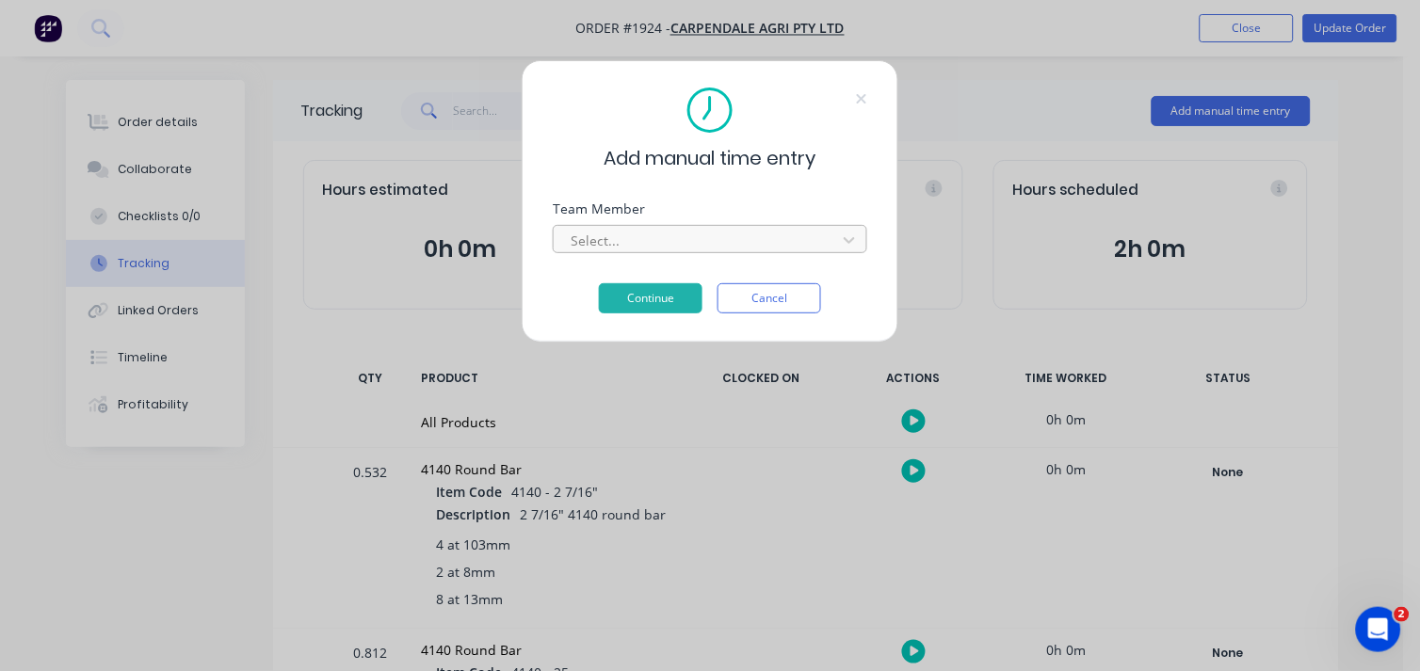
click at [603, 249] on div at bounding box center [698, 241] width 258 height 24
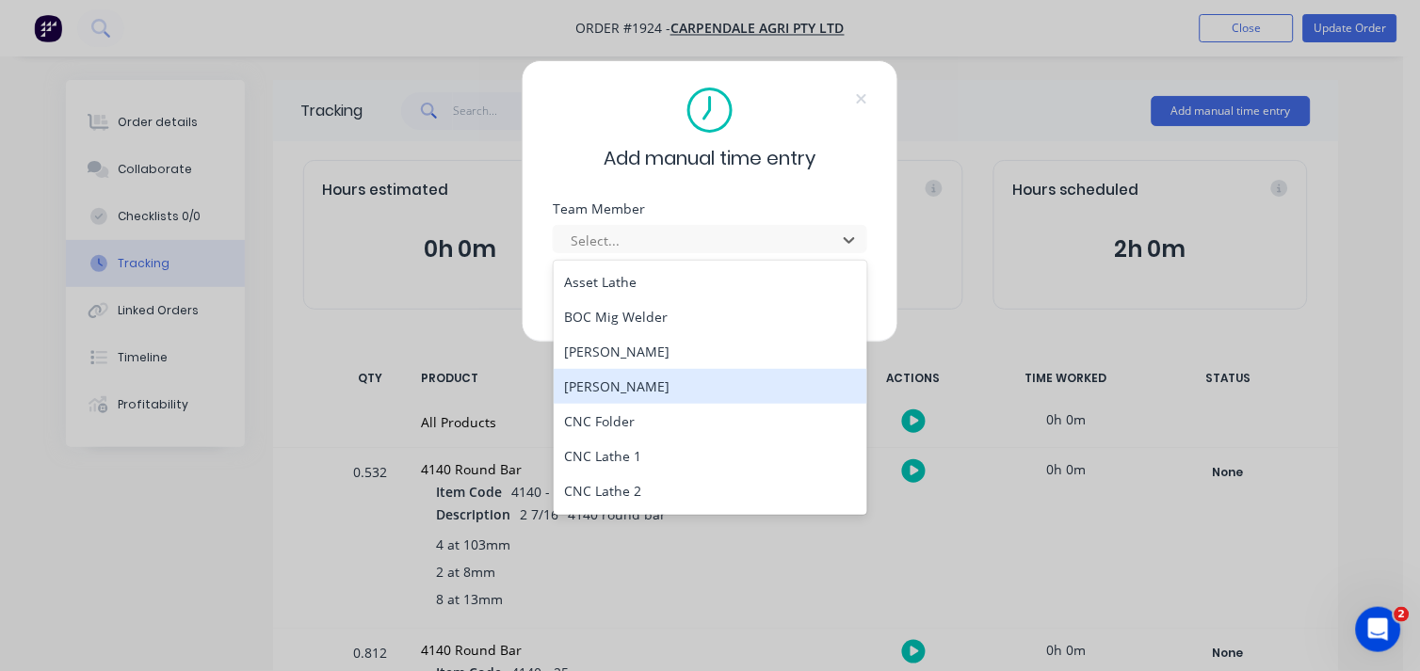
click at [612, 374] on div "[PERSON_NAME]" at bounding box center [711, 386] width 314 height 35
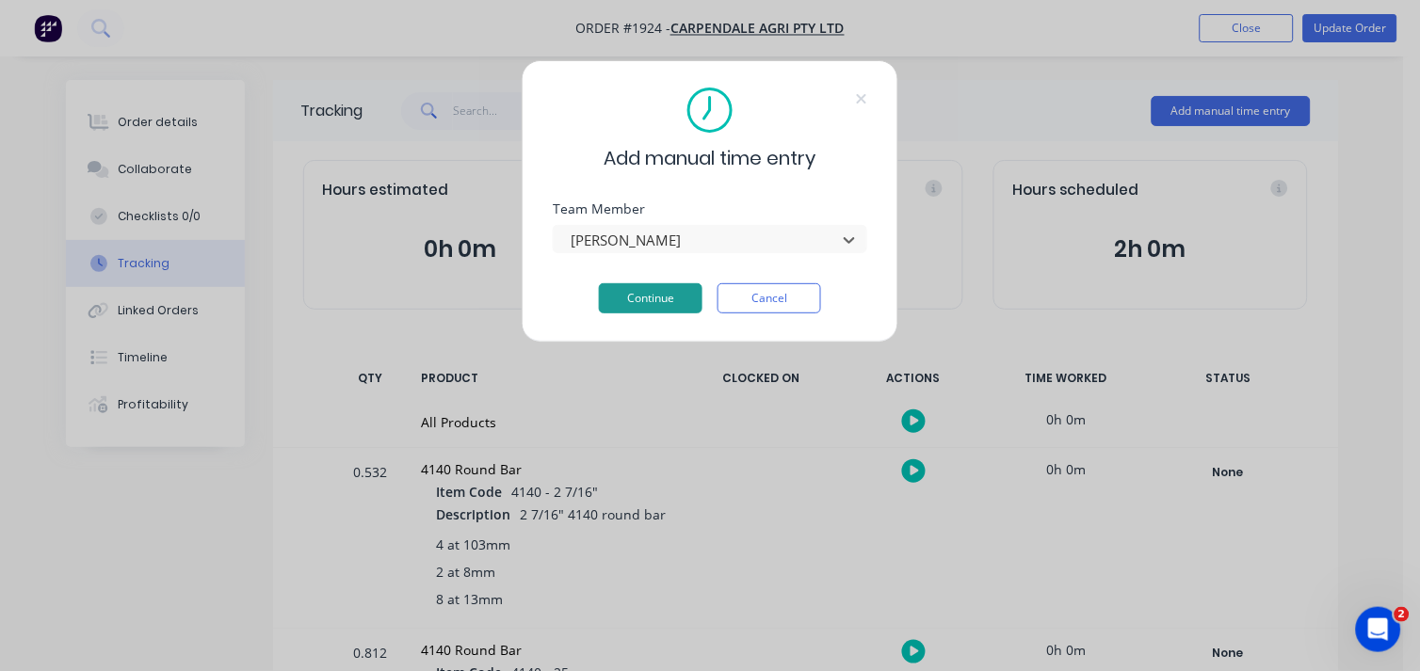
click at [645, 287] on button "Continue" at bounding box center [651, 298] width 104 height 30
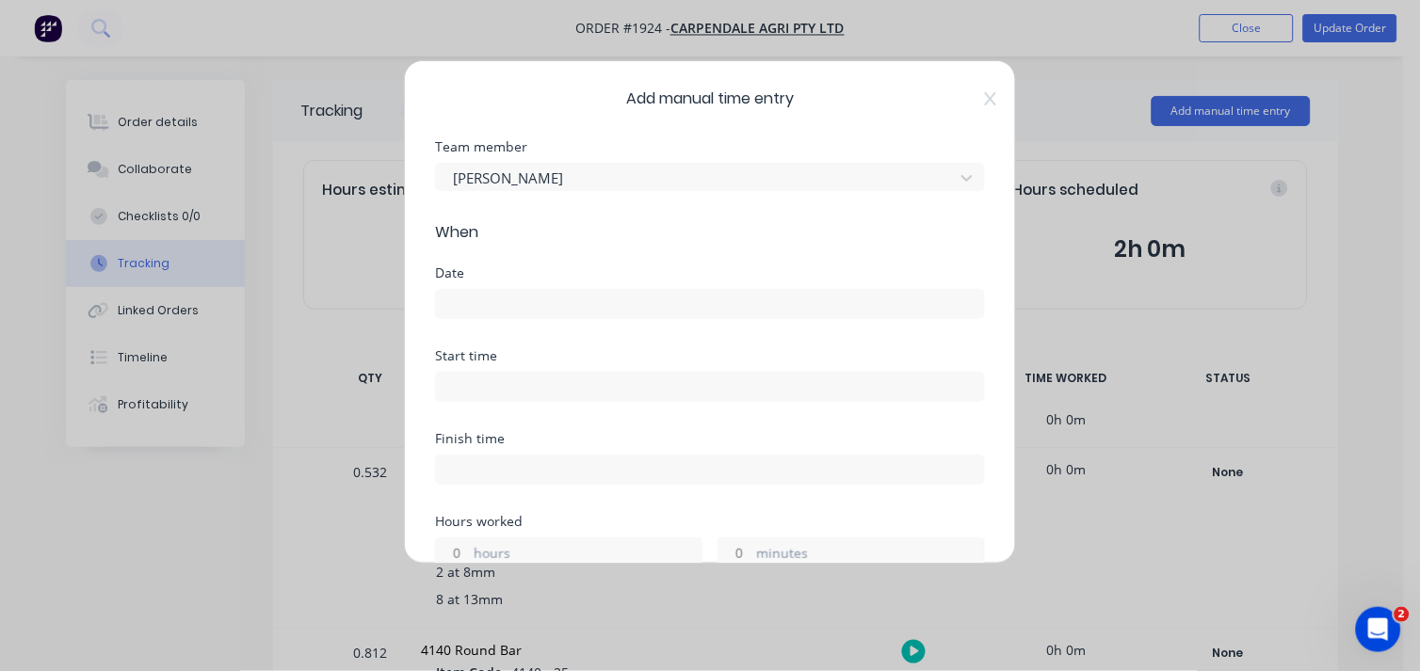
click at [455, 287] on div at bounding box center [710, 301] width 550 height 35
click at [461, 297] on input at bounding box center [710, 304] width 548 height 28
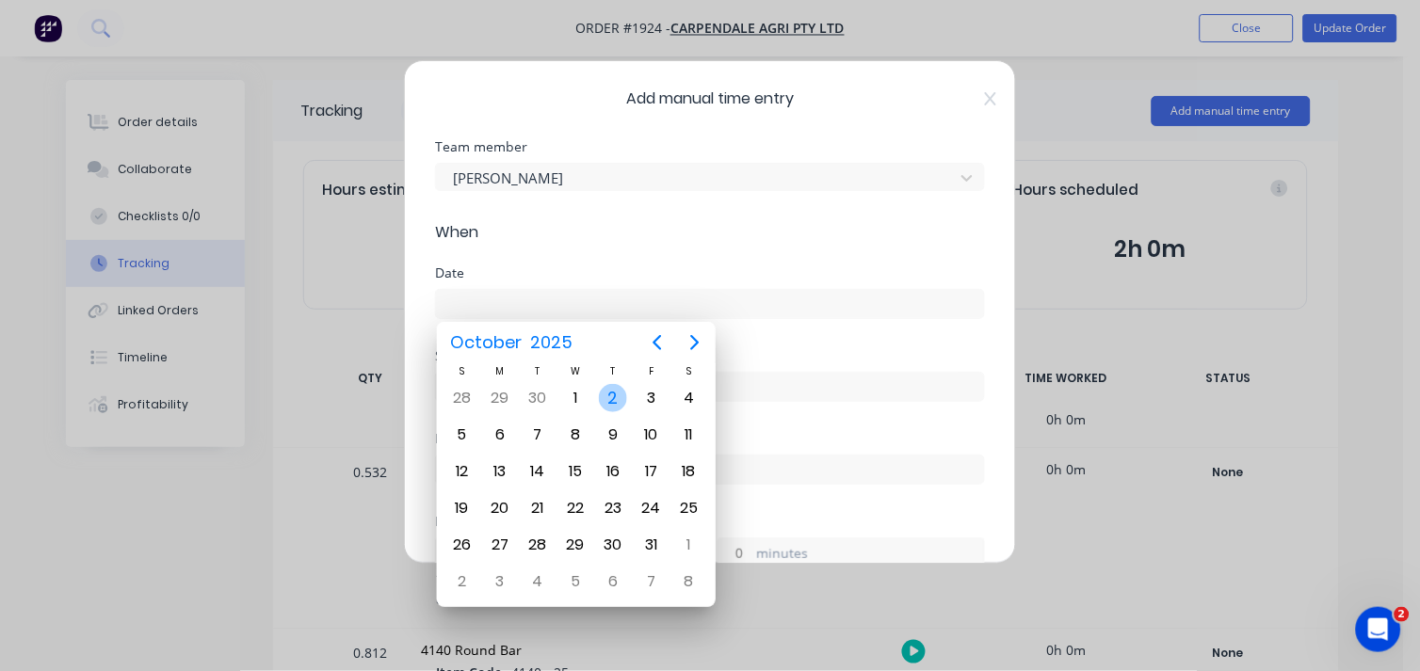
click at [609, 401] on div "2" at bounding box center [613, 398] width 28 height 28
type input "[DATE]"
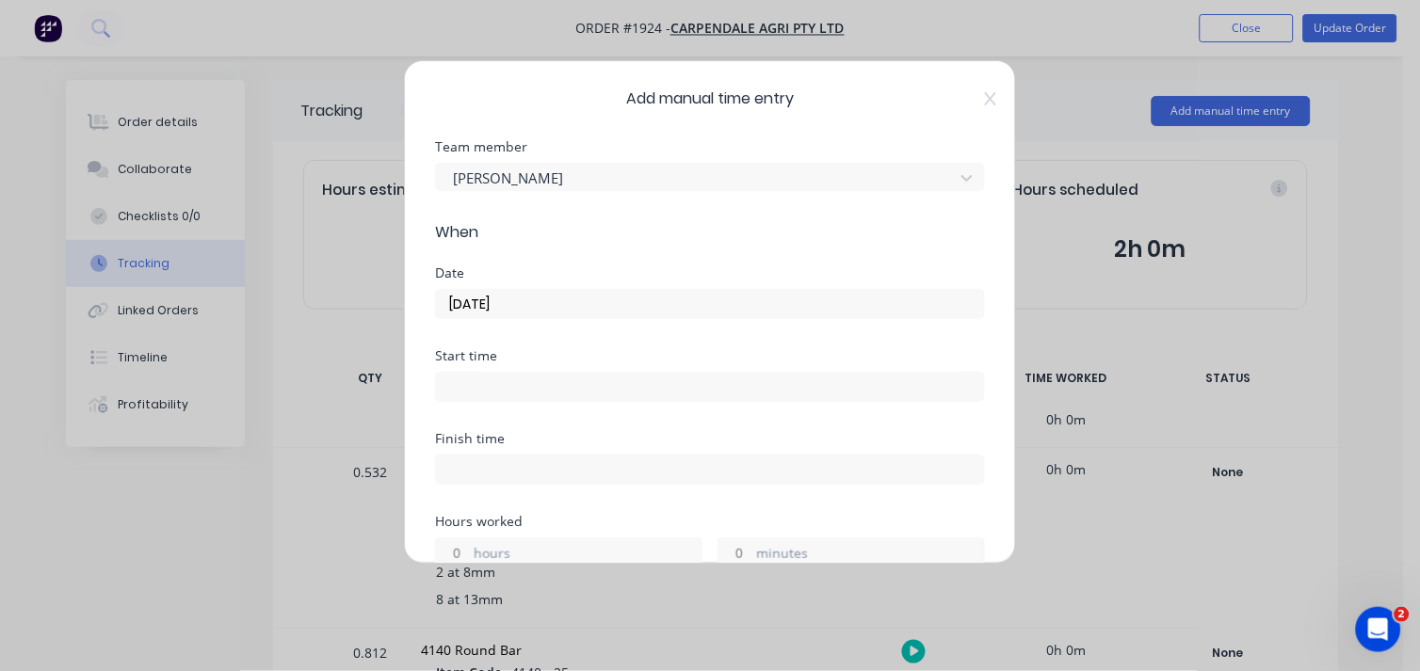
click at [494, 402] on div "Start time" at bounding box center [710, 390] width 550 height 83
click at [531, 390] on input at bounding box center [710, 387] width 548 height 28
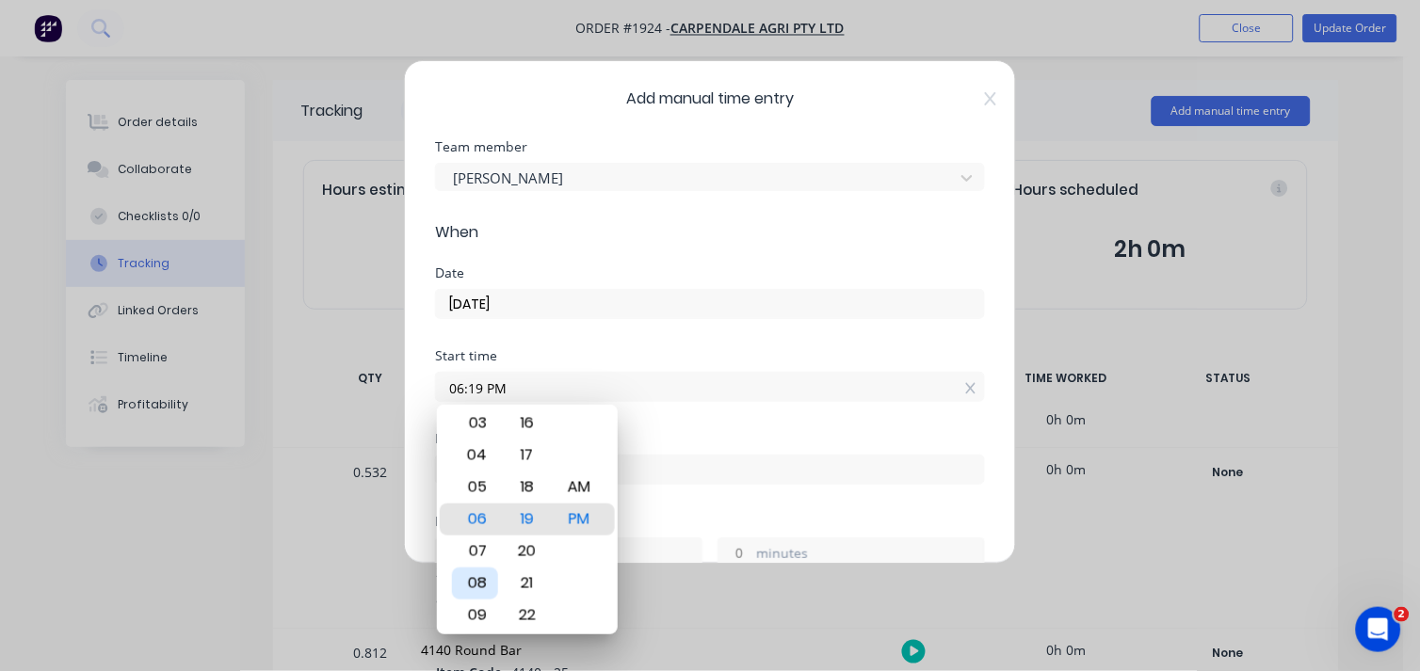
click at [484, 590] on div "08" at bounding box center [475, 584] width 46 height 32
click at [584, 487] on div "AM" at bounding box center [578, 488] width 46 height 32
type input "08:19 AM"
click at [663, 465] on input at bounding box center [710, 470] width 548 height 28
type input "04:19 PM"
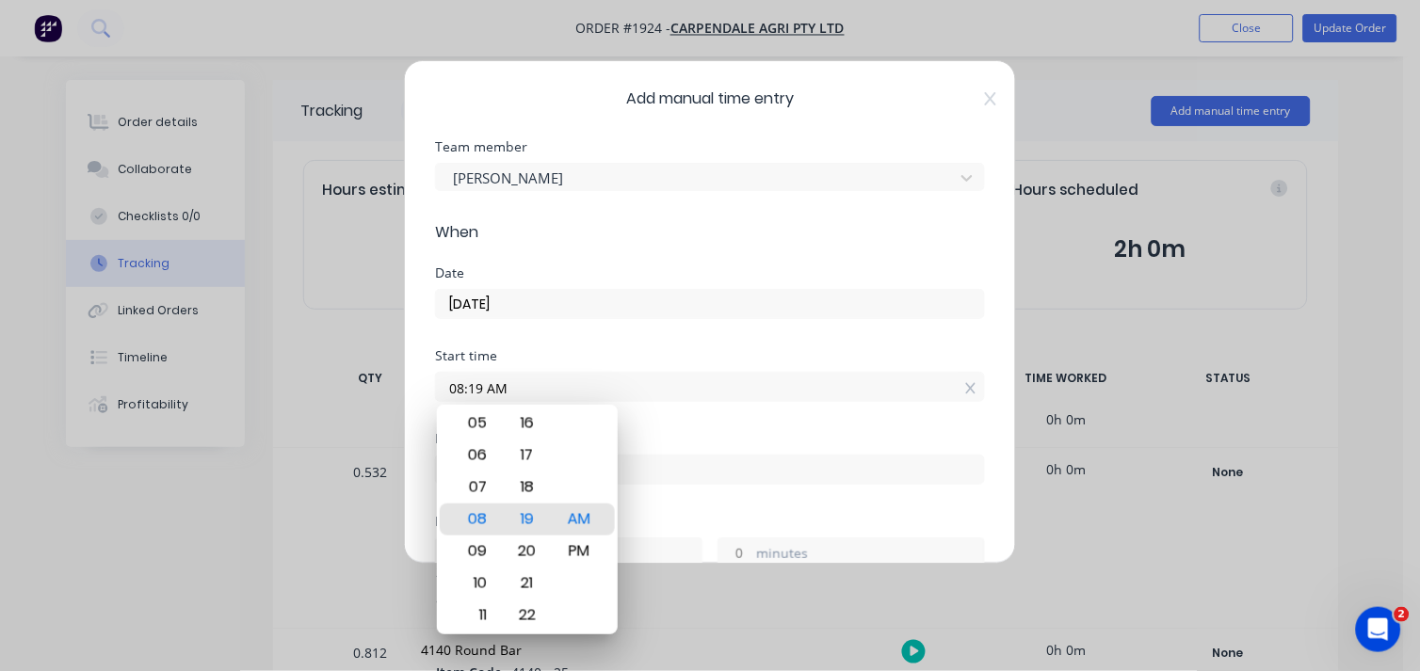
type input "8"
type input "0"
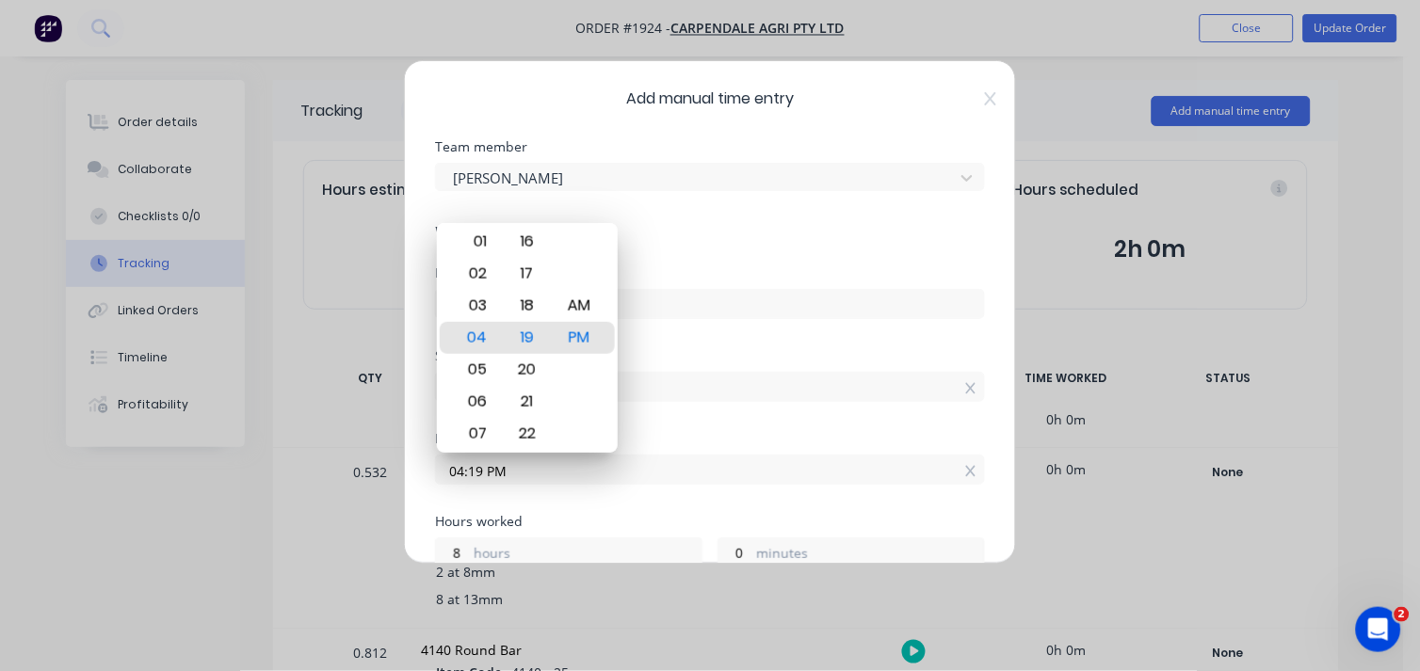
click at [548, 508] on div "Finish time 04:19 PM" at bounding box center [710, 473] width 550 height 83
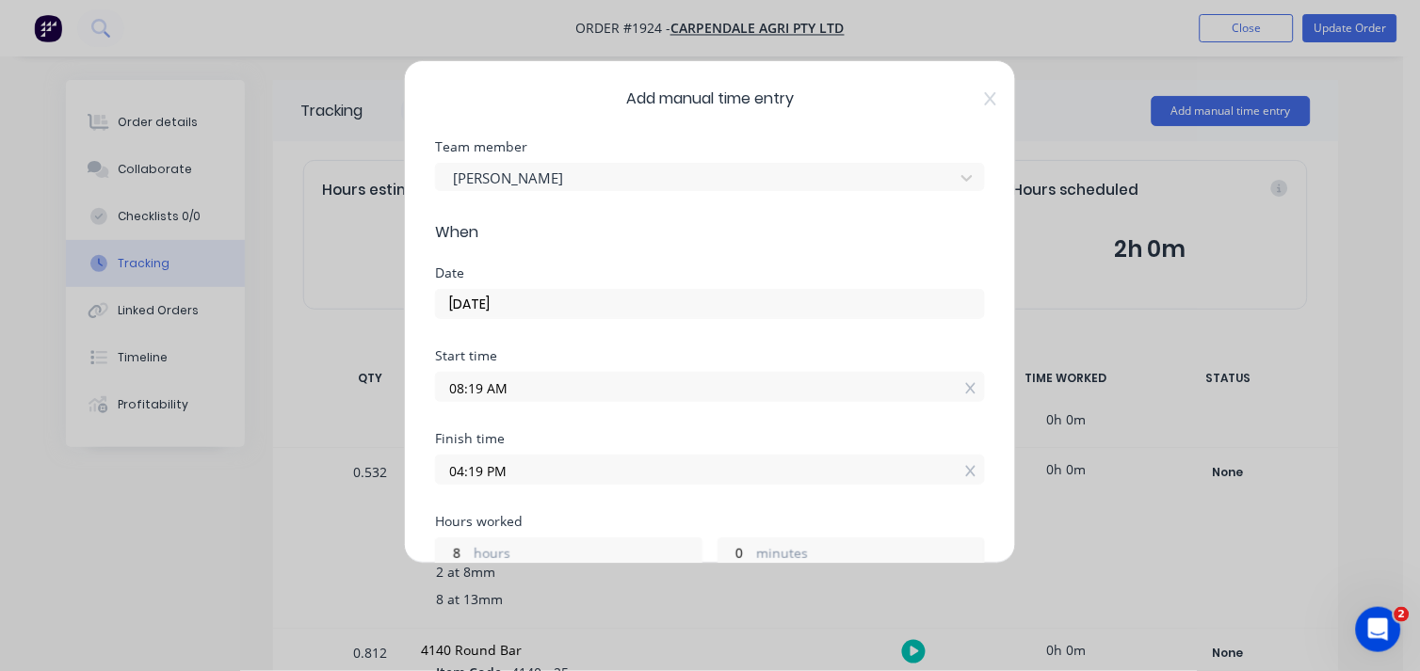
click at [476, 393] on input "08:19 AM" at bounding box center [710, 387] width 548 height 28
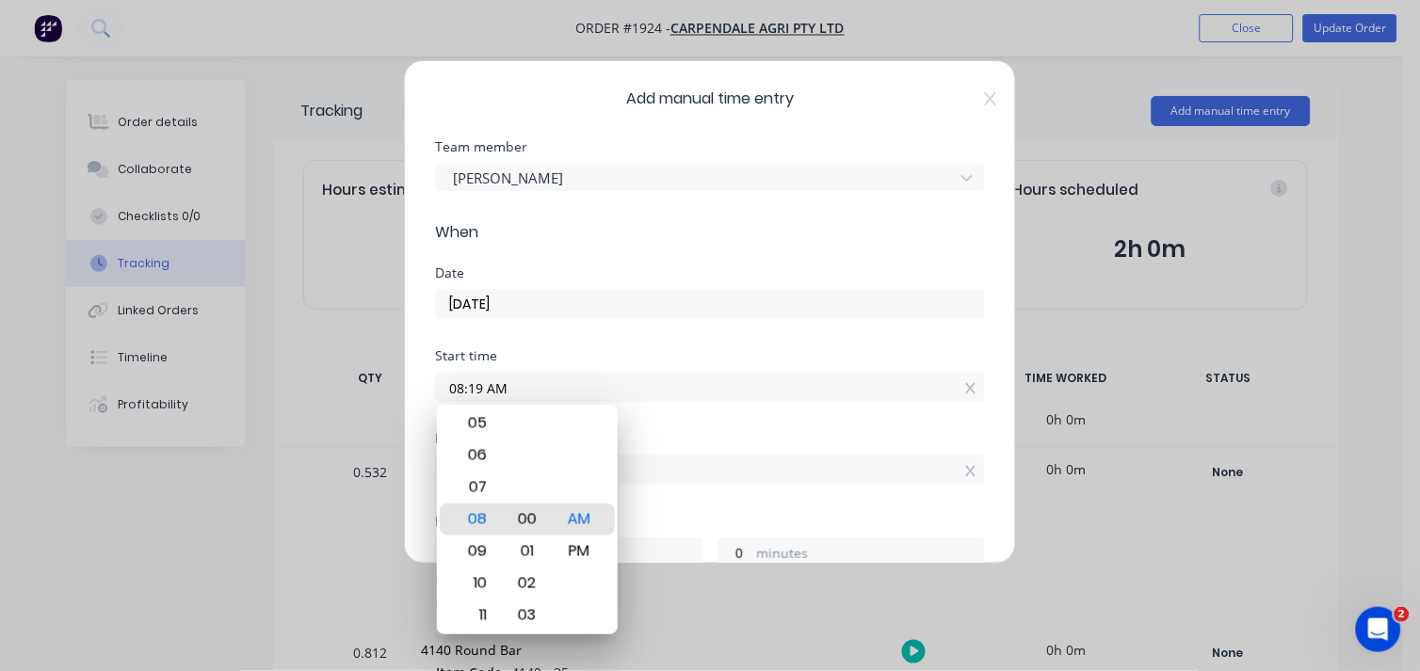
type input "08:00 AM"
type input "19"
click at [528, 515] on div "00" at bounding box center [527, 520] width 46 height 32
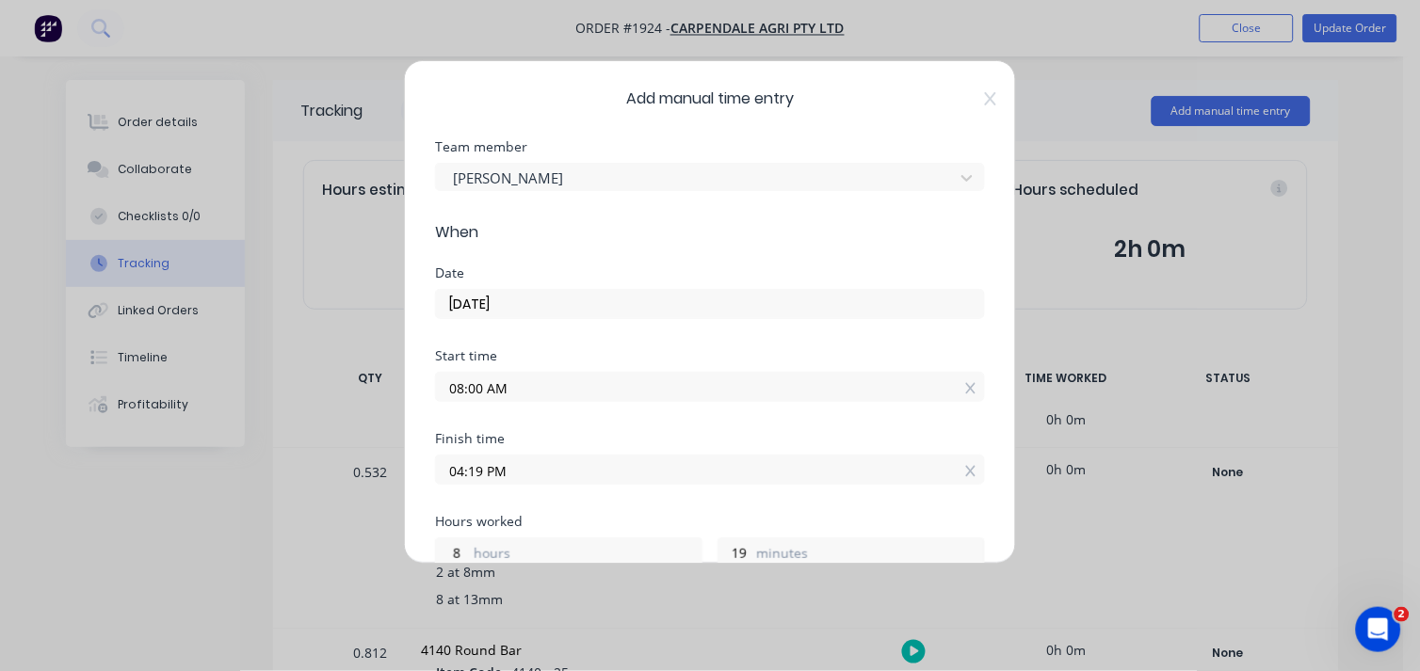
click at [707, 459] on input "04:19 PM" at bounding box center [710, 470] width 548 height 28
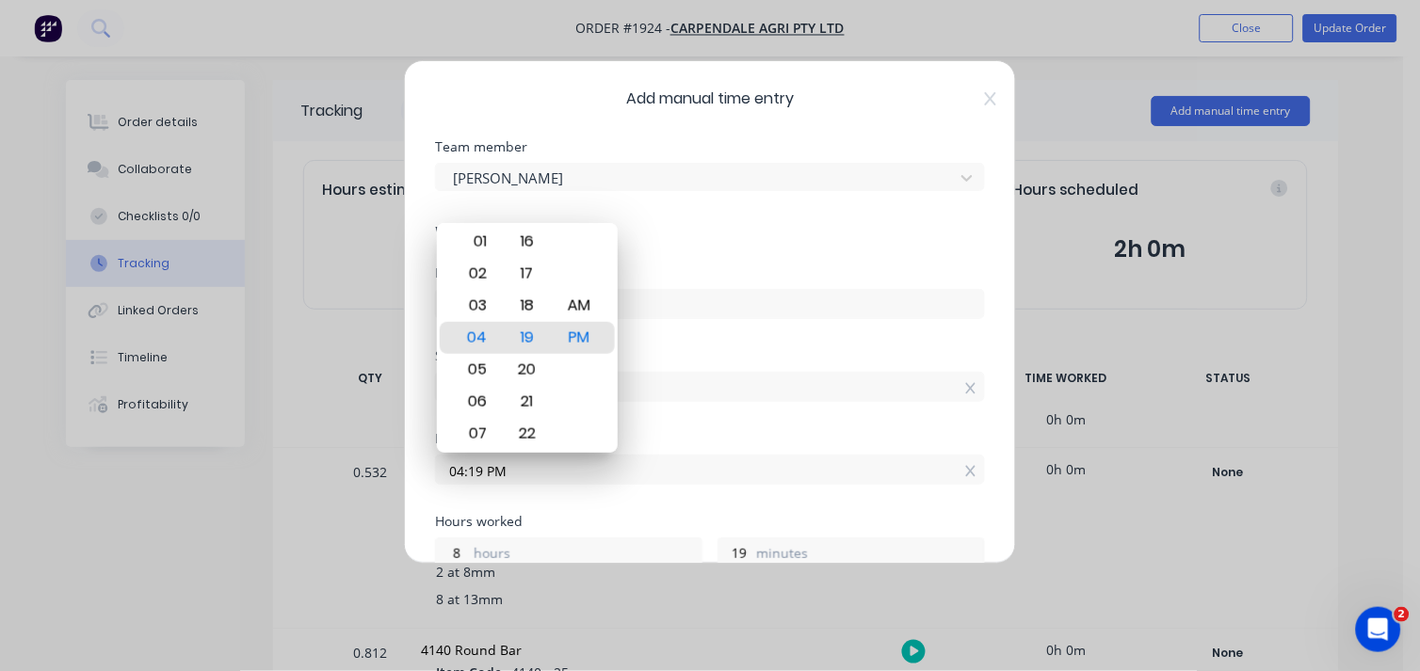
click at [484, 477] on input "04:19 PM" at bounding box center [710, 470] width 548 height 28
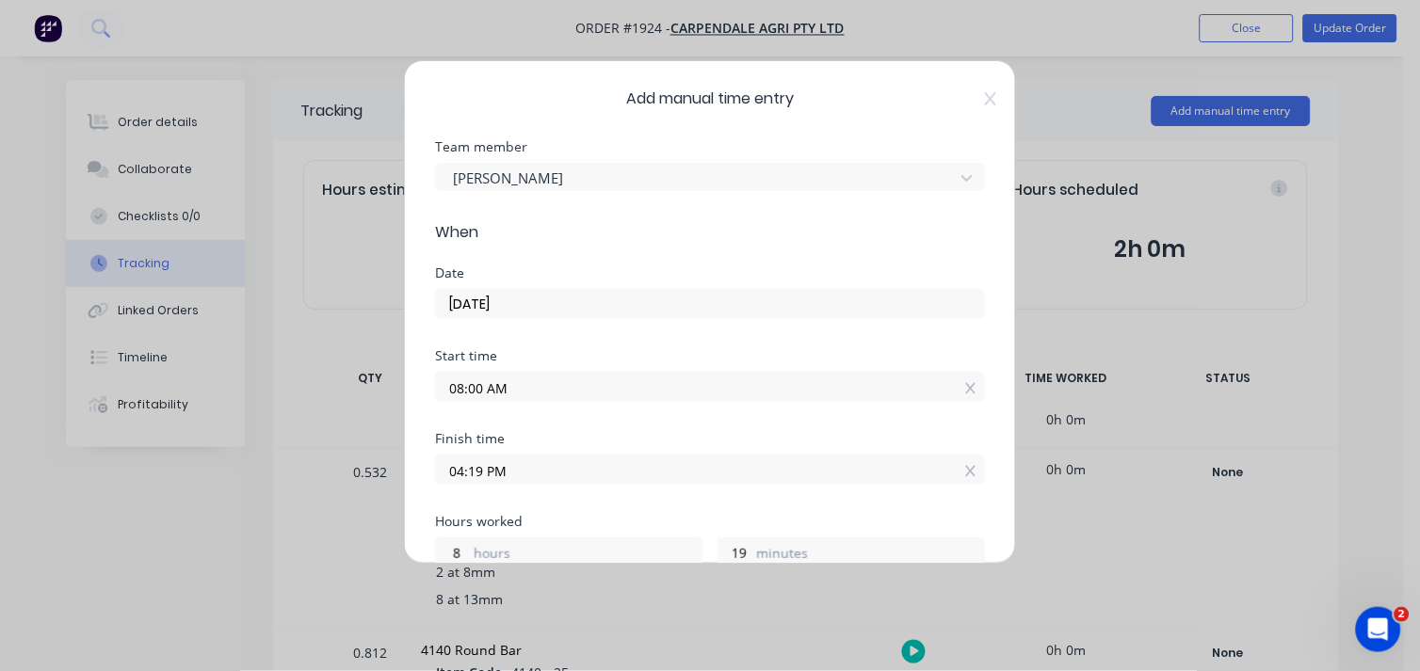
click at [471, 474] on input "04:19 PM" at bounding box center [710, 470] width 548 height 28
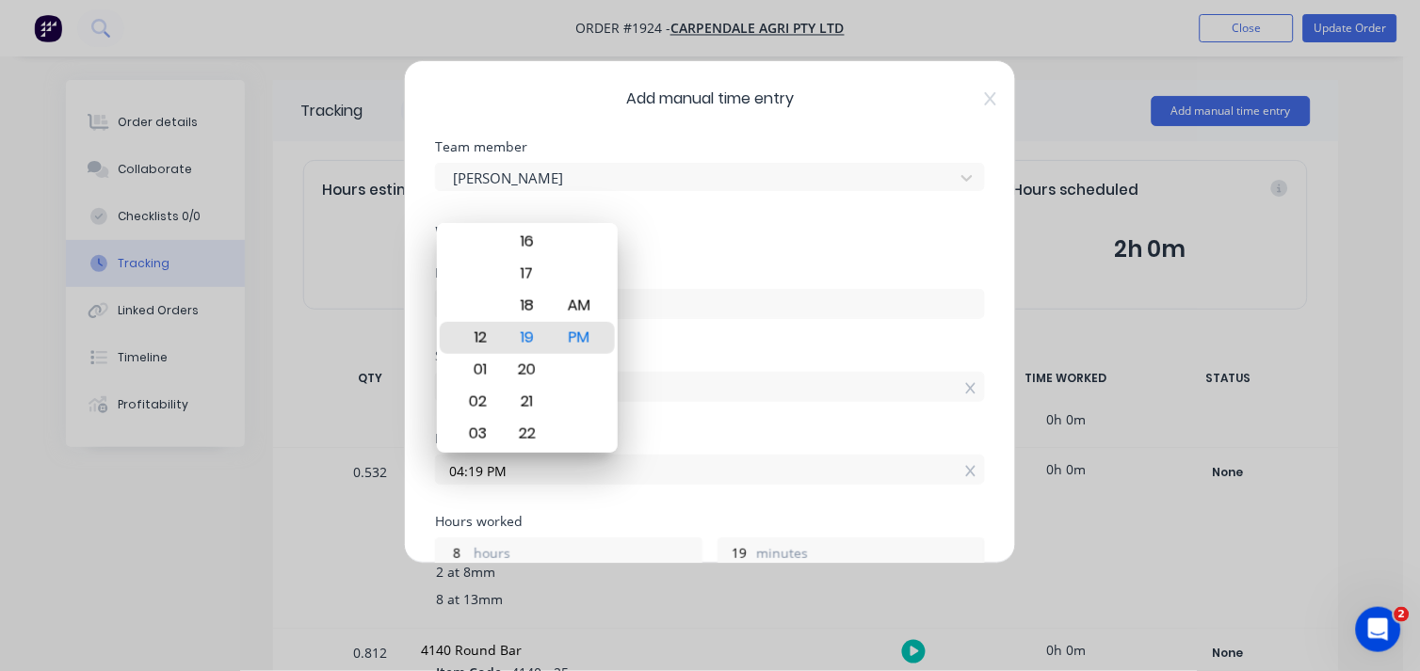
type input "12:19 PM"
type input "4"
type input "09:19 PM"
type input "13"
click at [471, 384] on div "12 01 02 03 04 05 06 07 08 09 10 11" at bounding box center [475, 338] width 52 height 2593
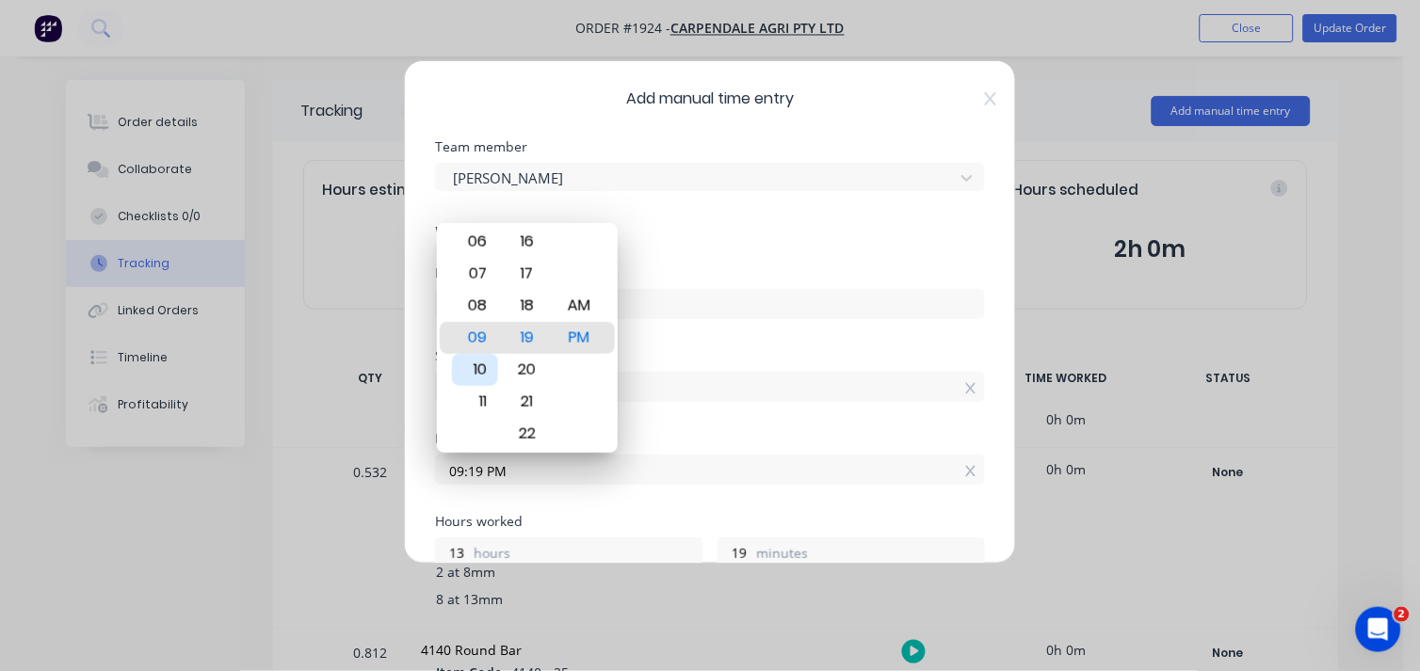
click at [474, 380] on div "10" at bounding box center [475, 370] width 46 height 32
type input "10:19 PM"
type input "14"
click at [571, 313] on div "AM" at bounding box center [578, 306] width 46 height 32
type input "10:19 AM"
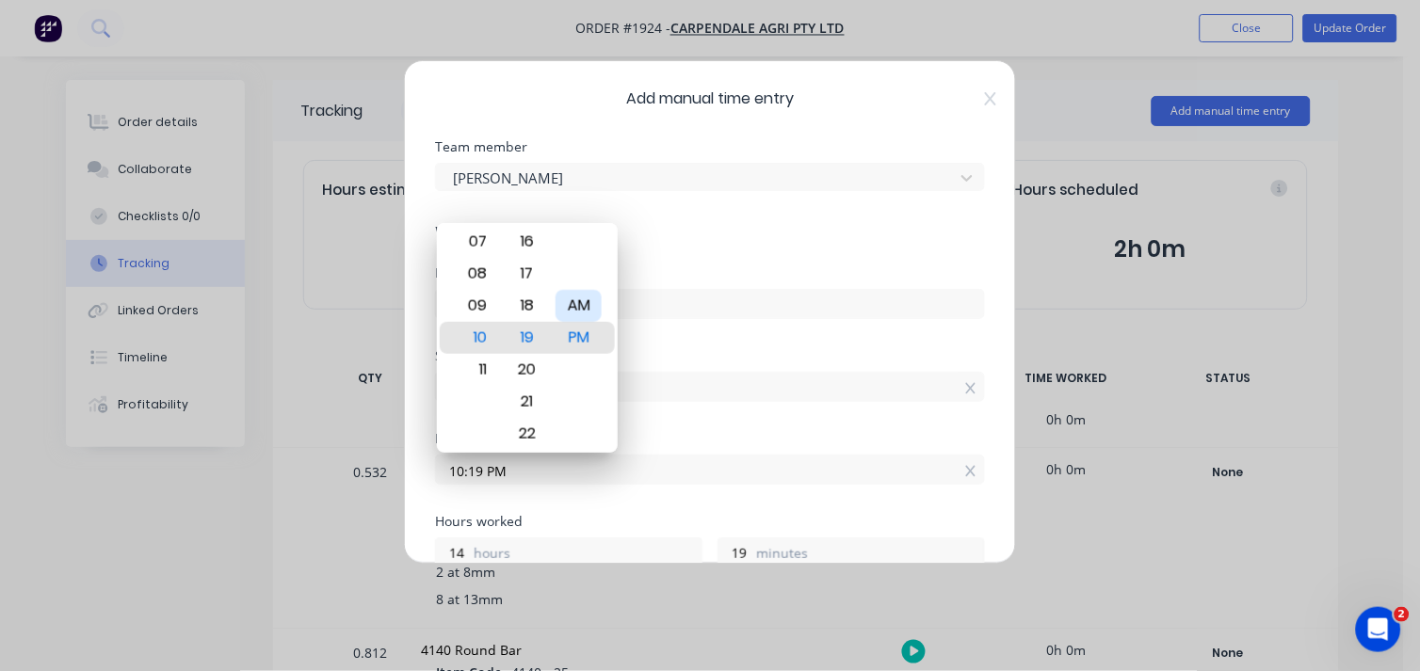
type input "2"
type input "10:00 AM"
type input "0"
click at [523, 318] on div "Minute" at bounding box center [527, 306] width 46 height 32
click at [687, 303] on input "[DATE]" at bounding box center [710, 304] width 548 height 28
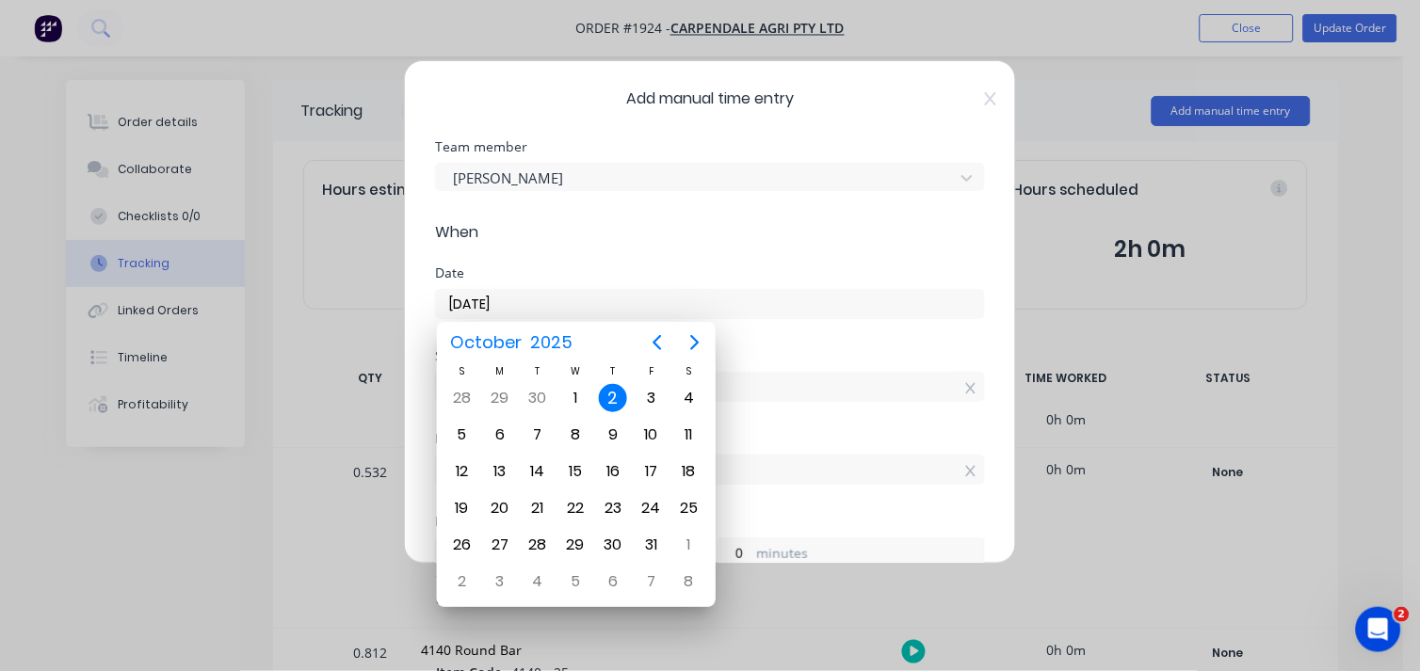
click at [761, 311] on input "[DATE]" at bounding box center [710, 304] width 548 height 28
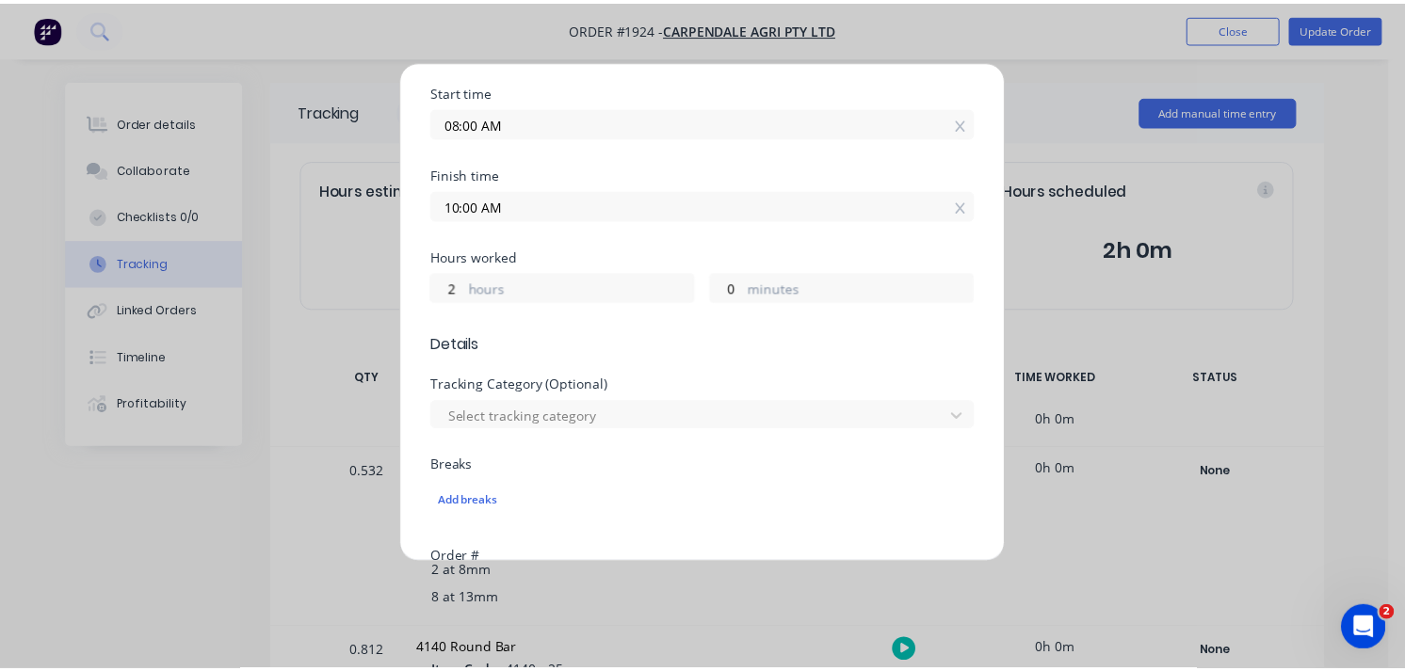
scroll to position [769, 0]
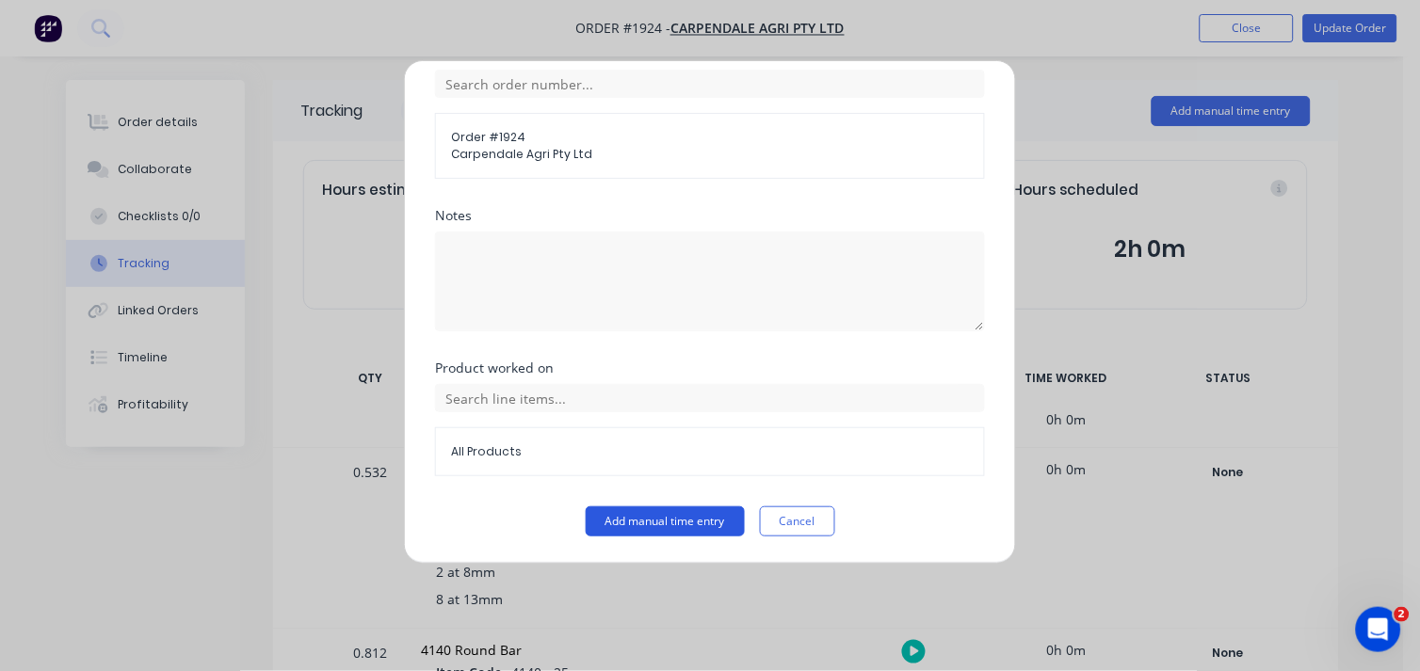
click at [638, 527] on button "Add manual time entry" at bounding box center [665, 521] width 159 height 30
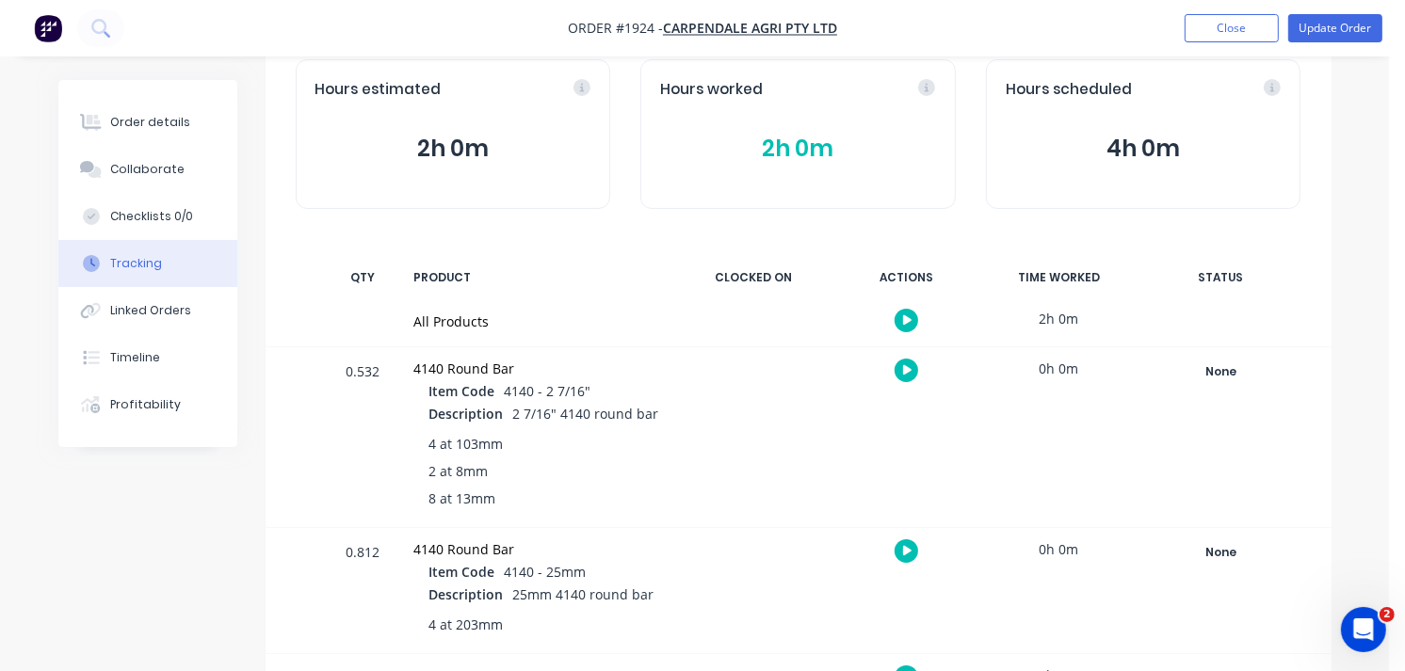
scroll to position [0, 0]
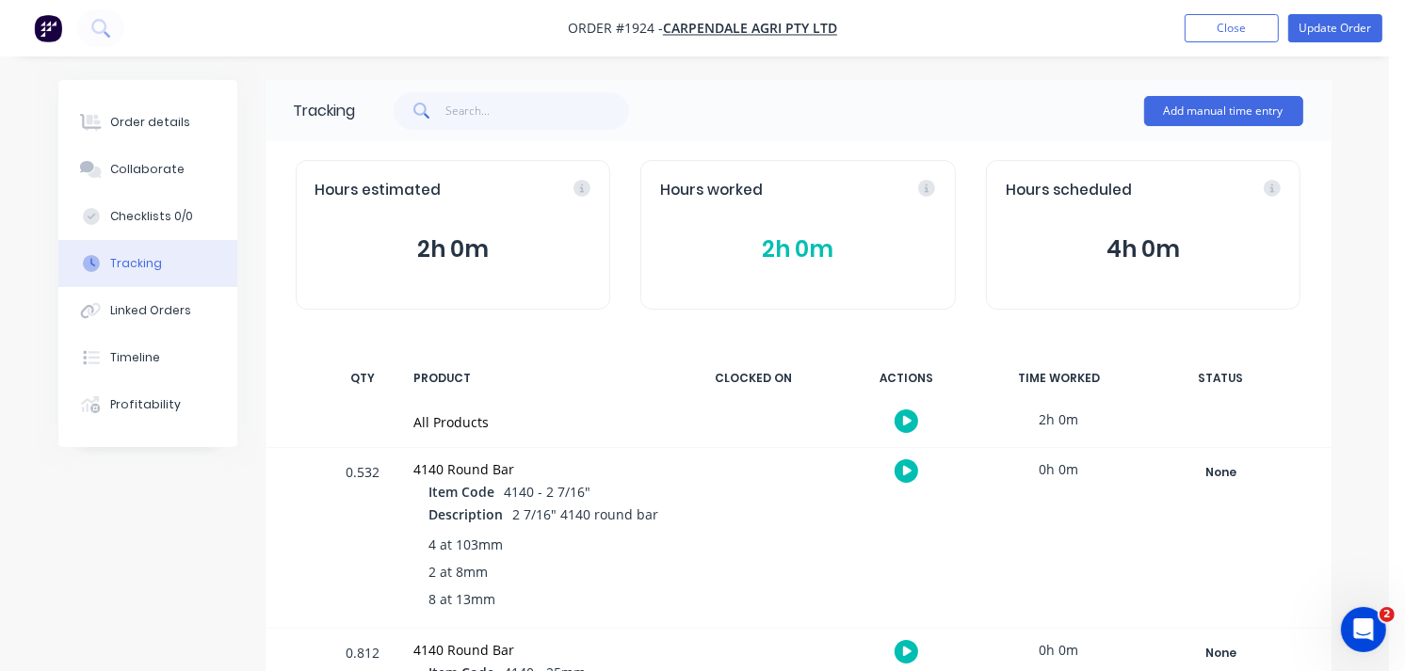
click at [925, 189] on div "Hours worked" at bounding box center [798, 191] width 276 height 22
click at [842, 189] on icon at bounding box center [849, 188] width 17 height 17
click at [814, 317] on div "Hours estimated 2h 0m Hours worked 2h 0m Hours scheduled 4h 0m" at bounding box center [798, 234] width 1066 height 187
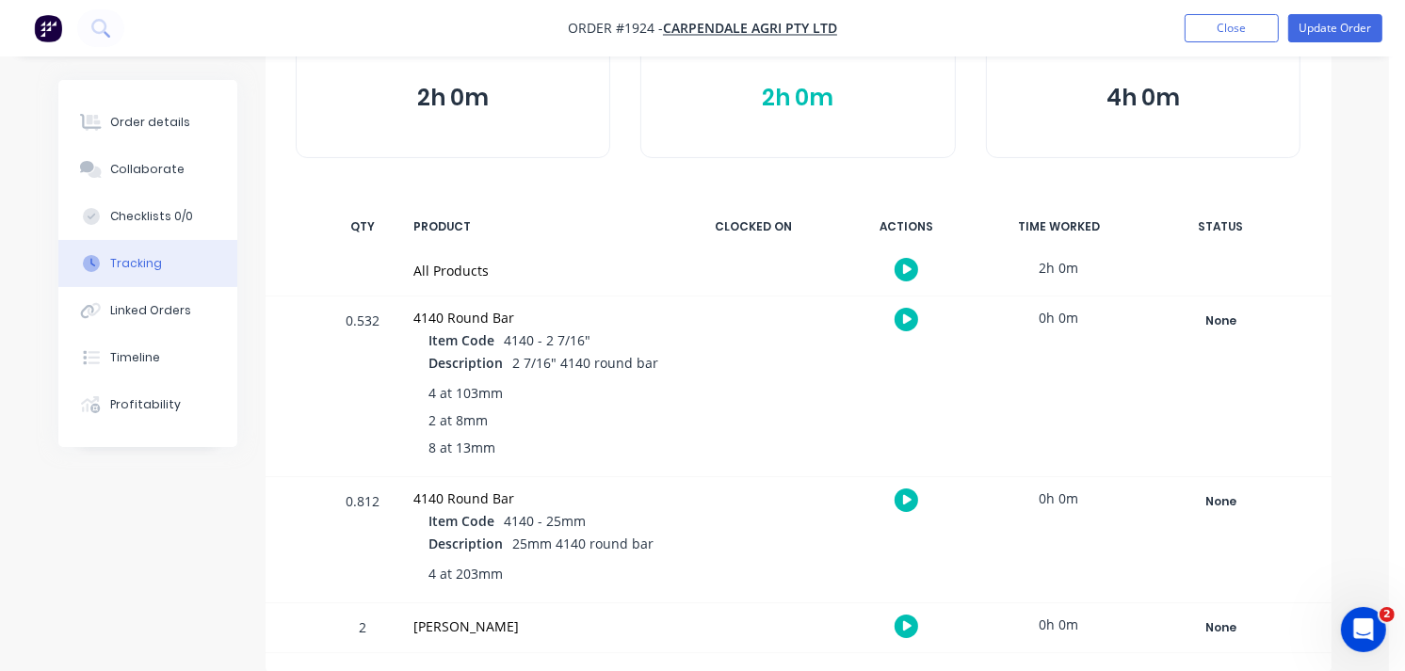
click at [906, 268] on icon "button" at bounding box center [907, 270] width 9 height 10
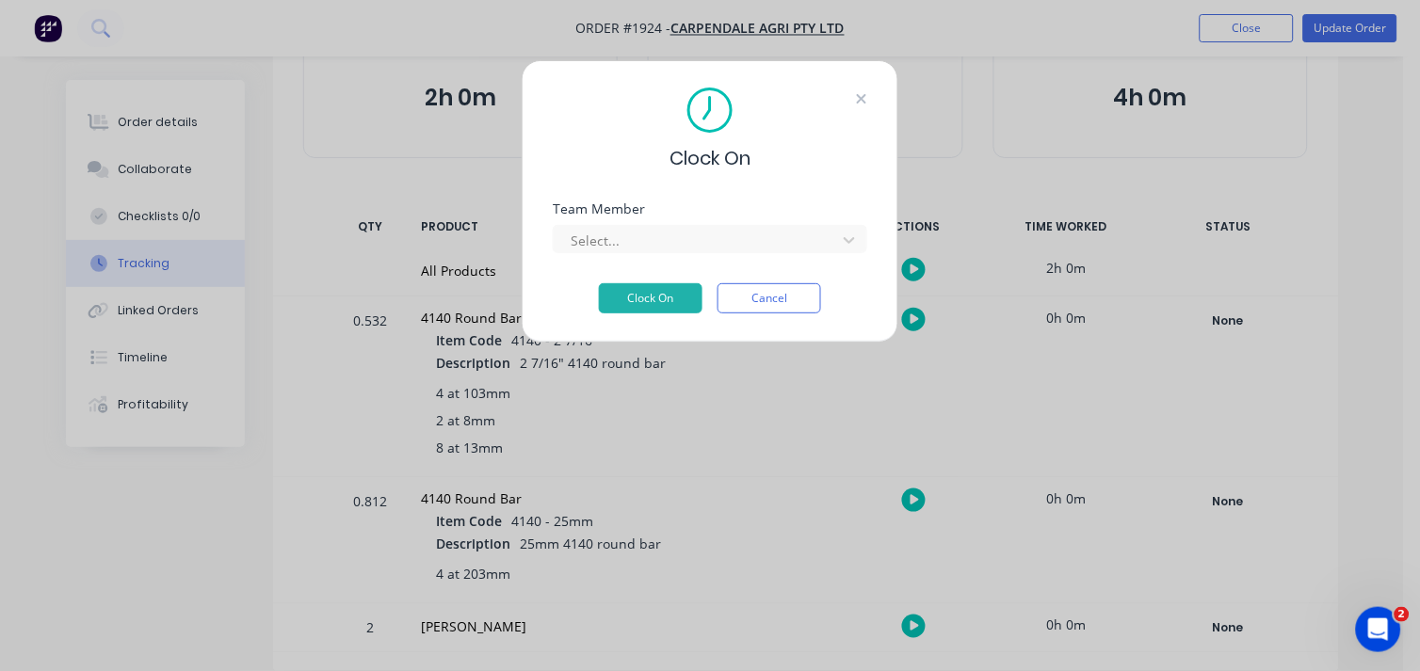
click at [860, 99] on icon at bounding box center [861, 98] width 11 height 15
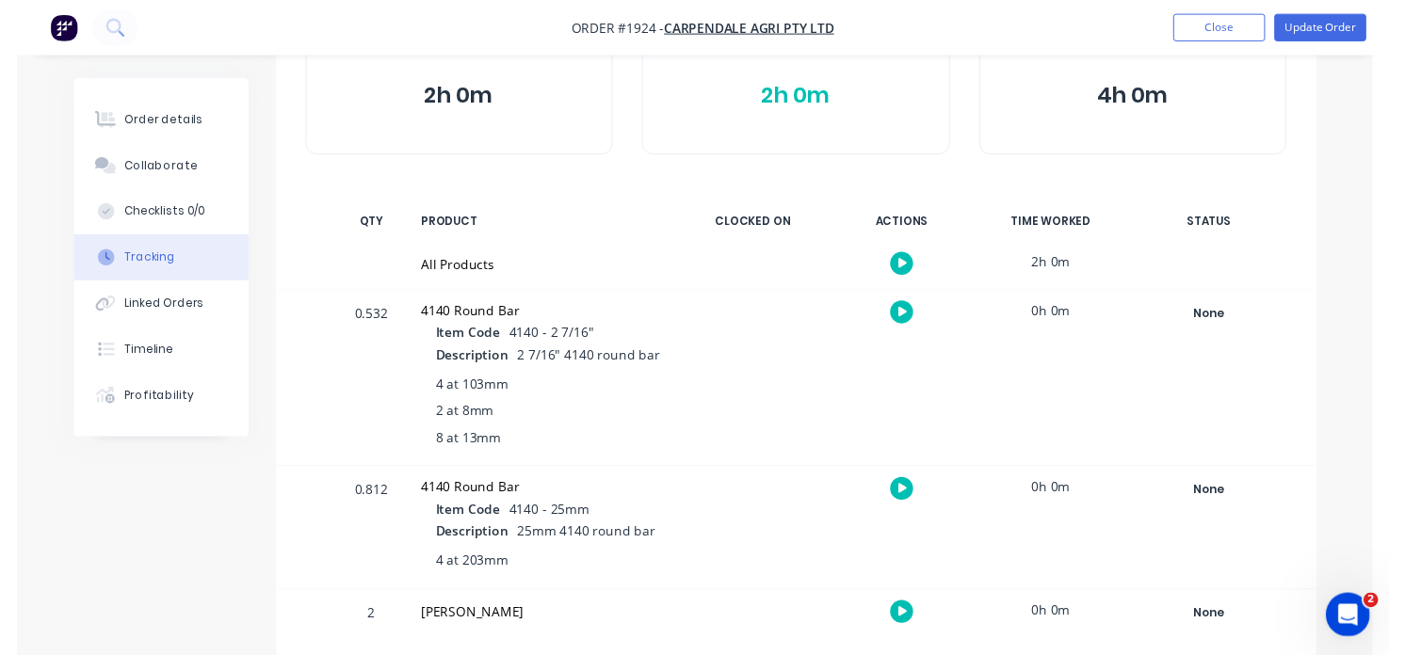
scroll to position [0, 0]
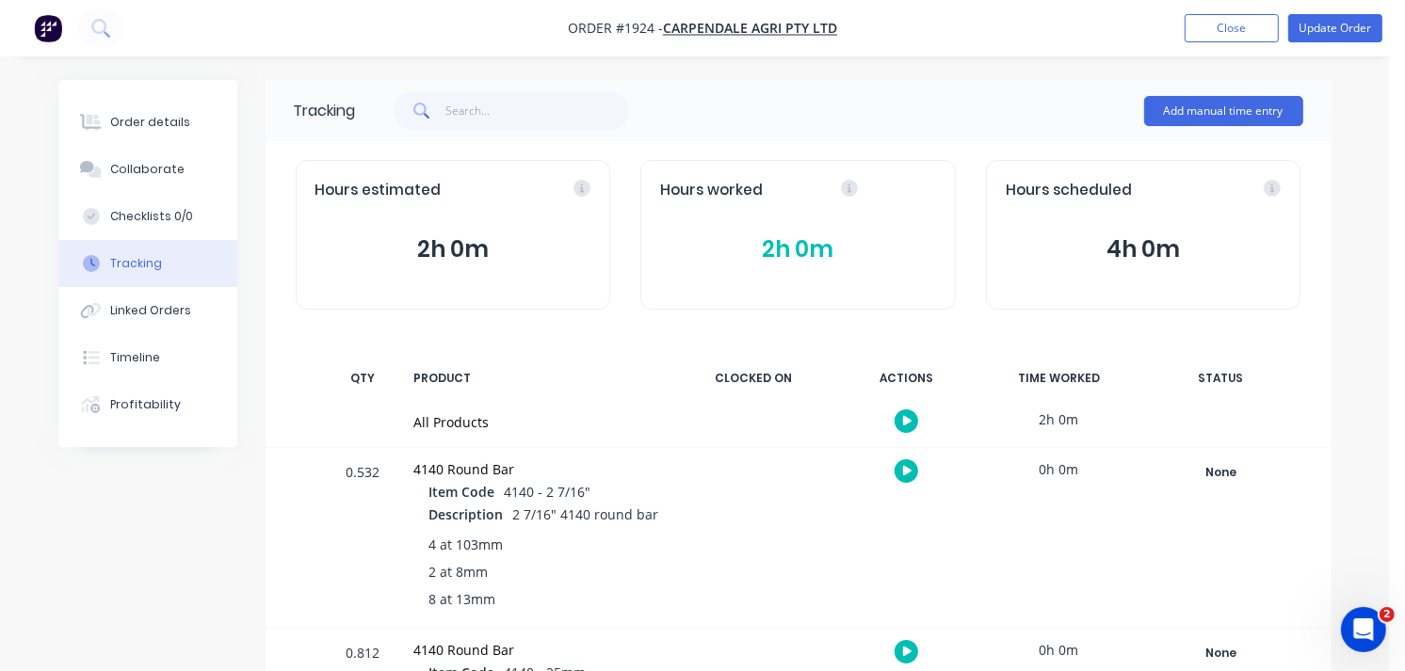
click at [522, 204] on div "Hours estimated 2h 0m" at bounding box center [453, 235] width 315 height 150
click at [750, 245] on button "2h 0m" at bounding box center [798, 250] width 276 height 36
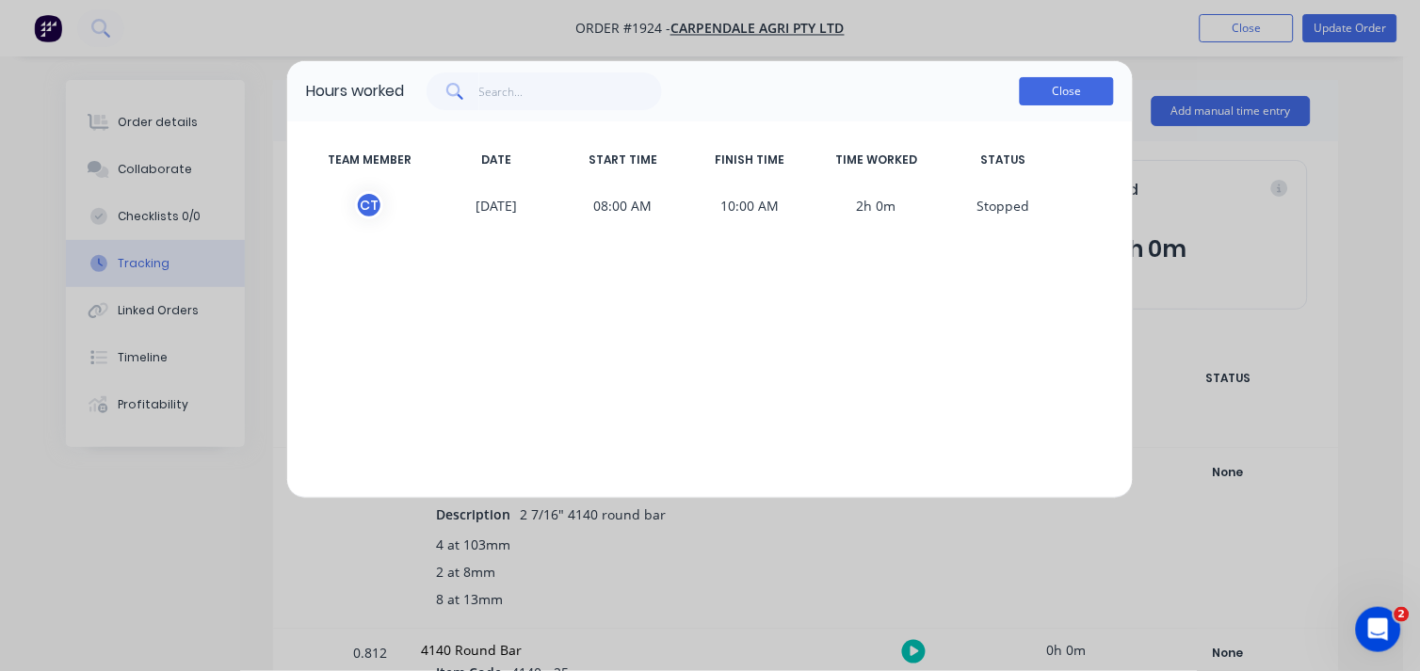
click at [1066, 95] on button "Close" at bounding box center [1067, 91] width 94 height 28
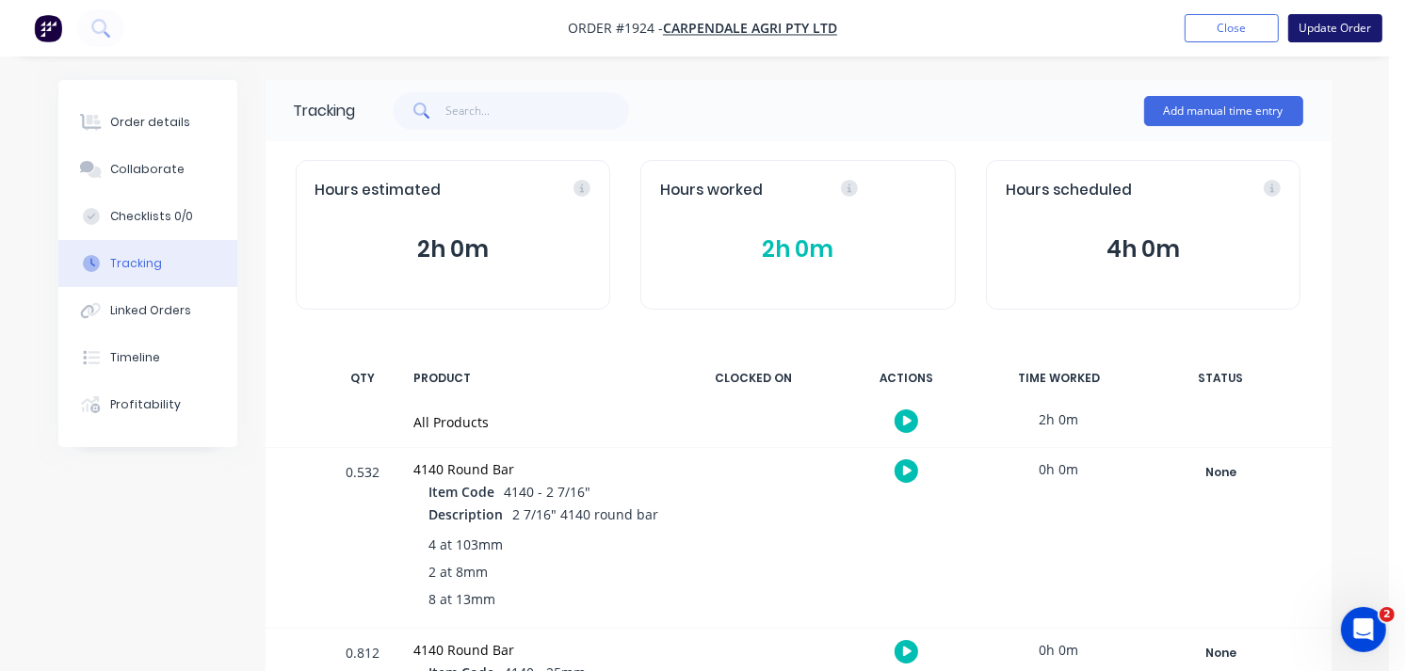
click at [1313, 30] on button "Update Order" at bounding box center [1335, 28] width 94 height 28
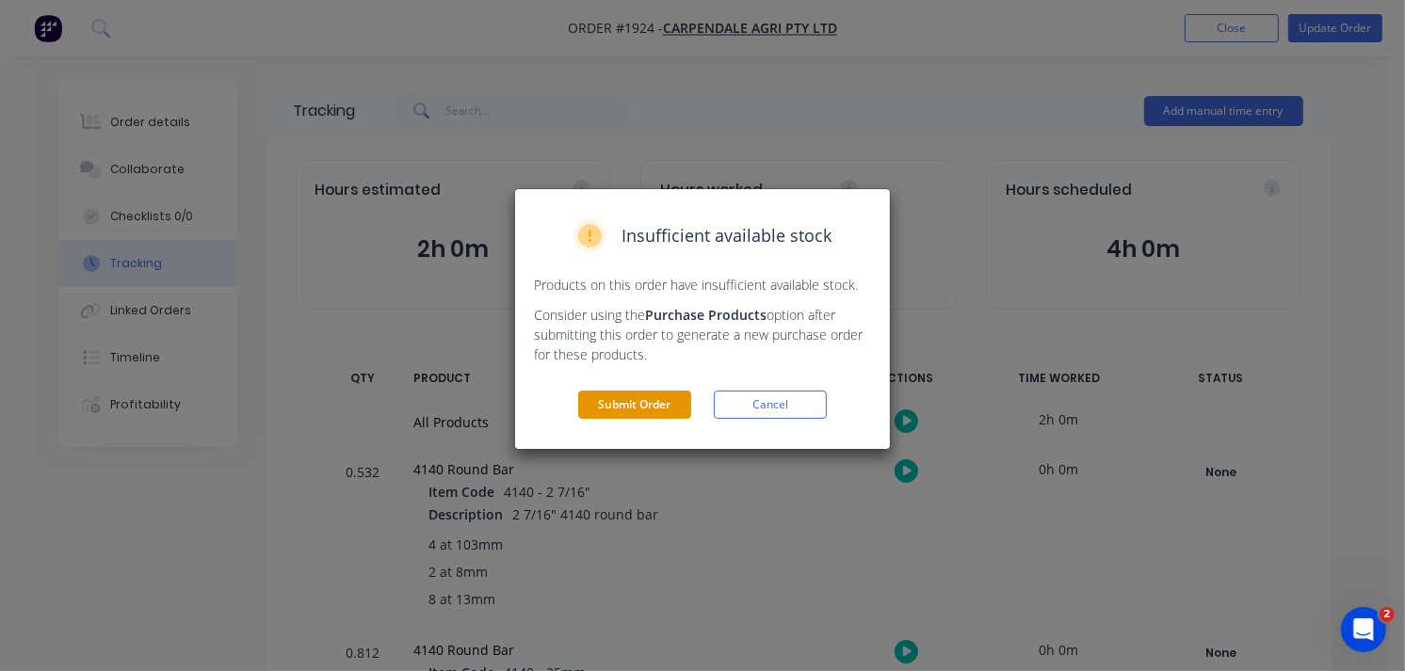
click at [626, 393] on button "Submit Order" at bounding box center [634, 405] width 113 height 28
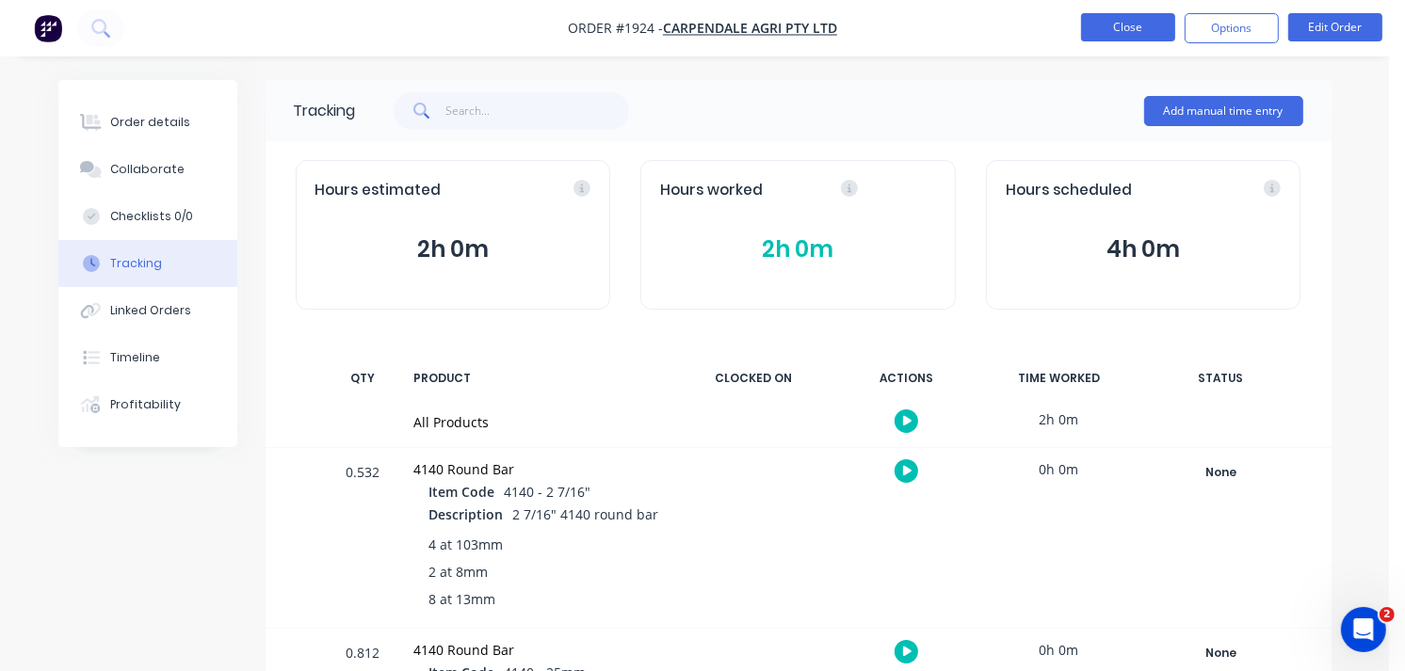
click at [1107, 35] on button "Close" at bounding box center [1128, 27] width 94 height 28
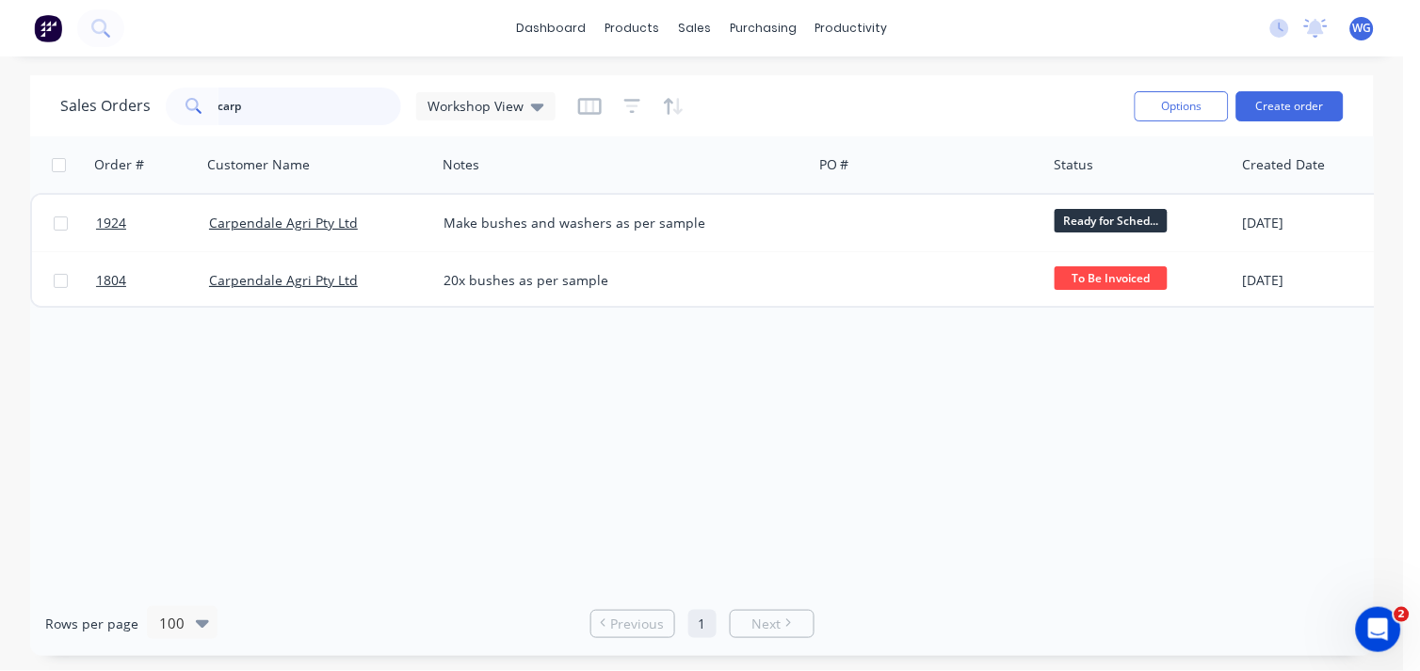
click at [278, 106] on input "carp" at bounding box center [310, 107] width 184 height 38
type input "c"
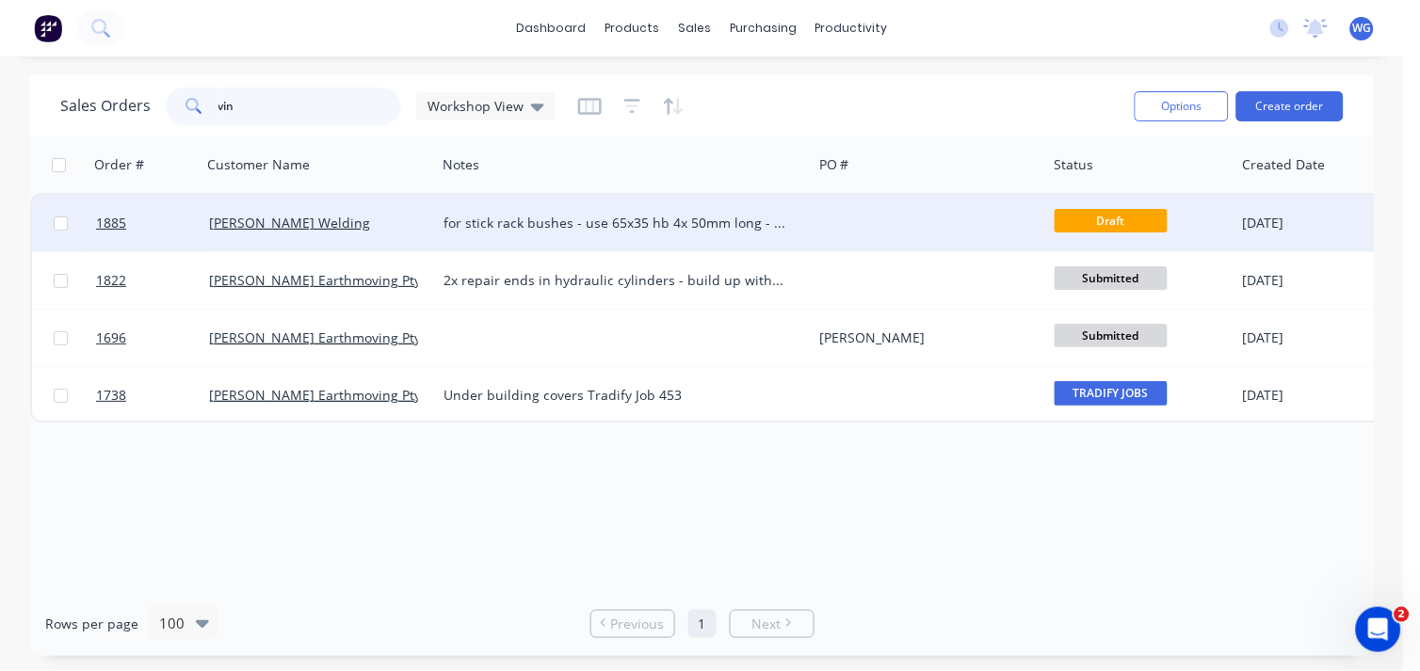
type input "vin"
click at [398, 217] on div "[PERSON_NAME] Welding" at bounding box center [313, 223] width 209 height 19
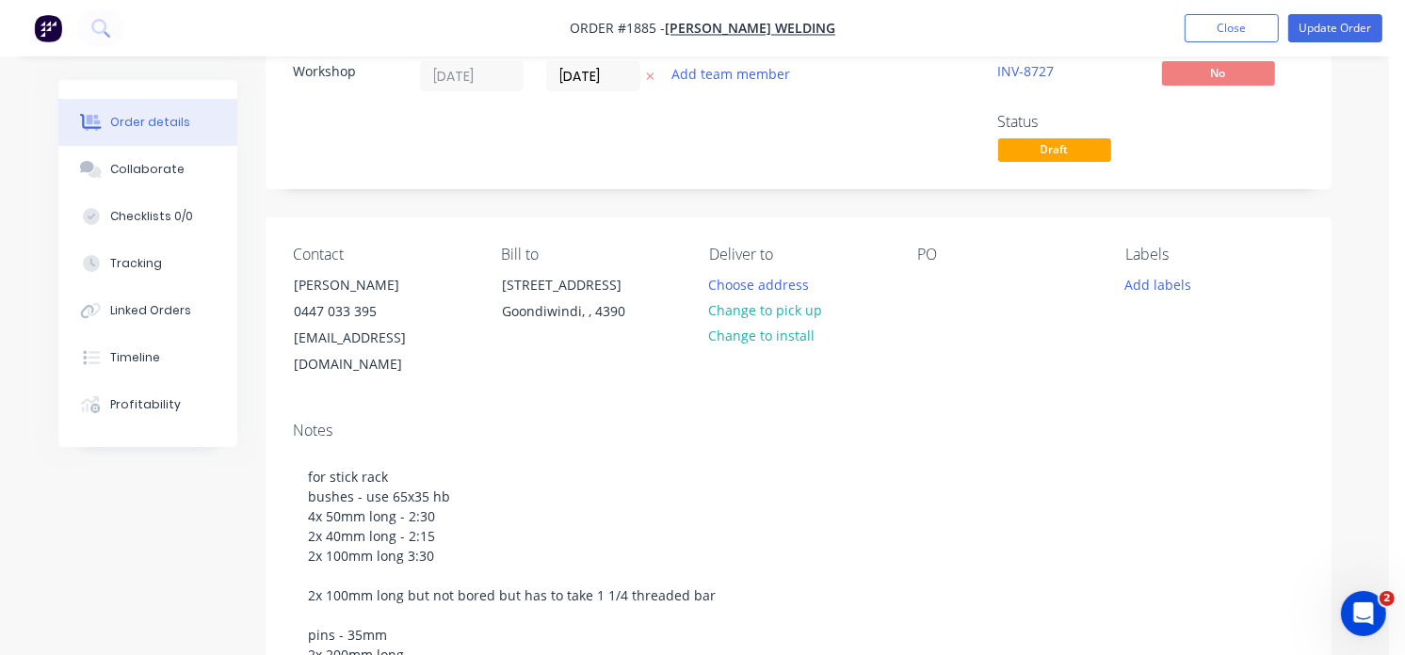
scroll to position [53, 0]
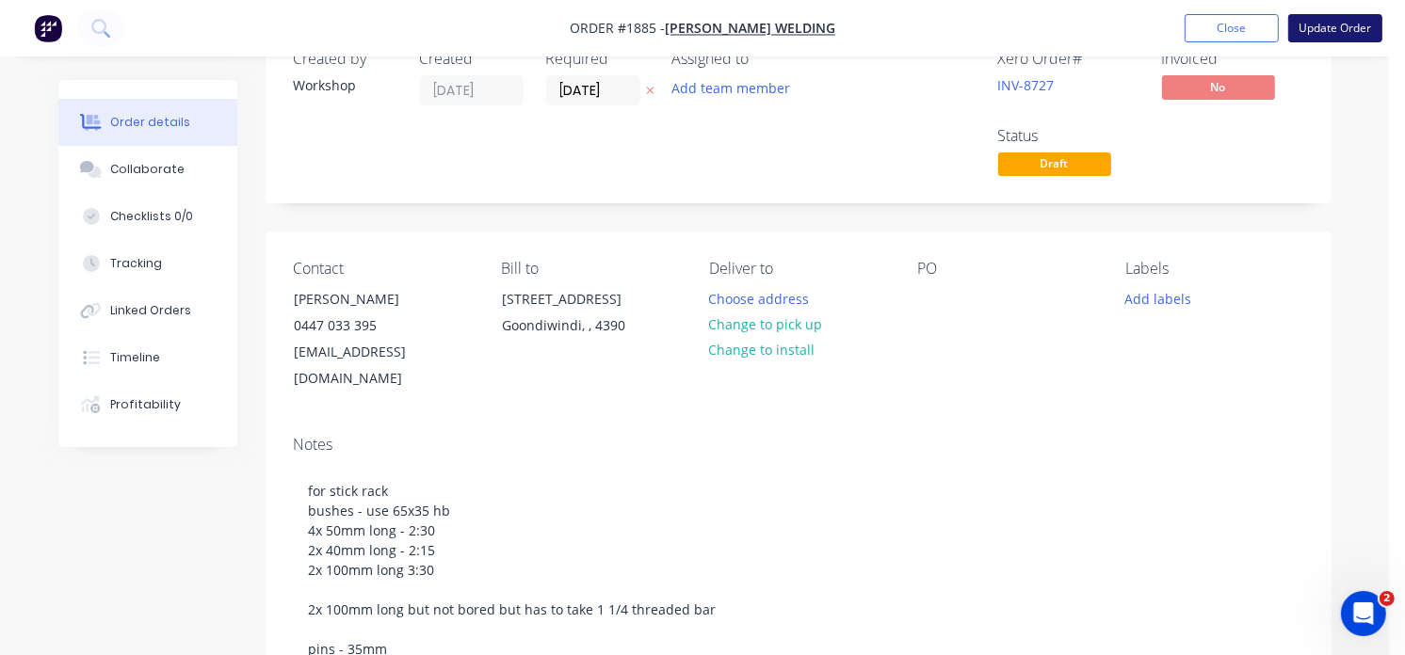
click at [1326, 30] on button "Update Order" at bounding box center [1335, 28] width 94 height 28
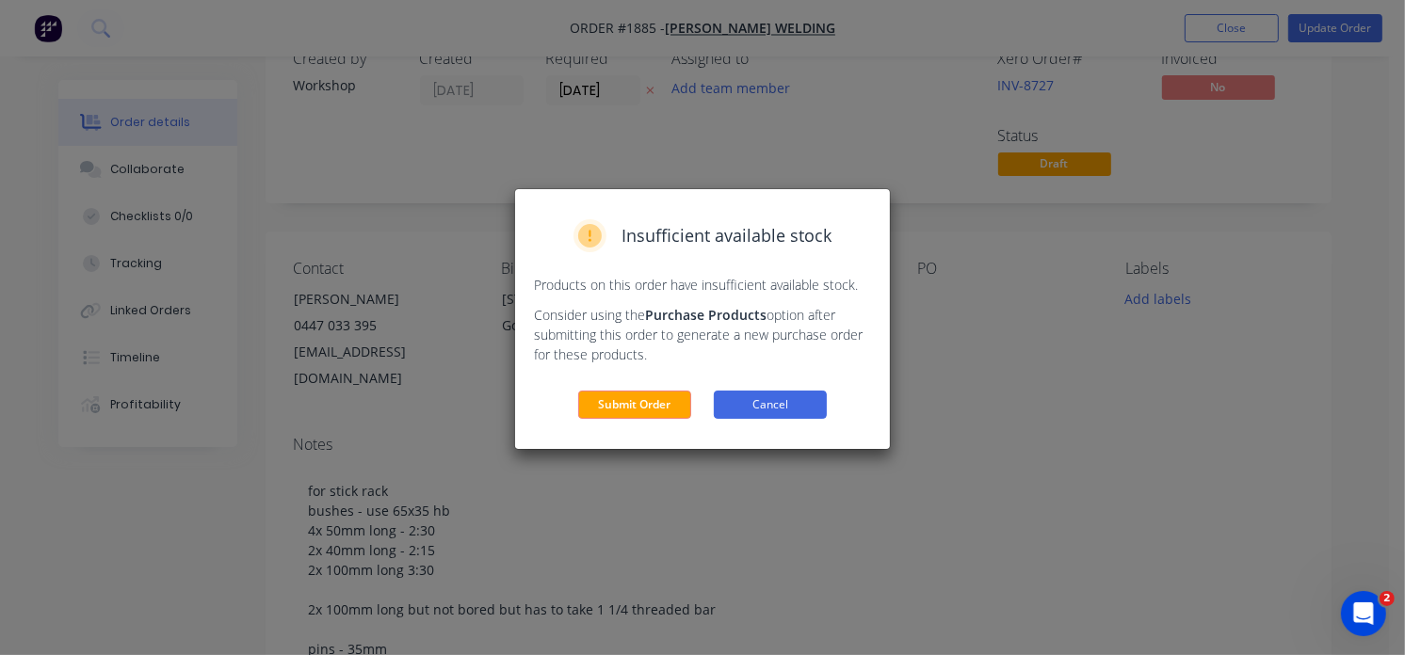
click at [779, 412] on button "Cancel" at bounding box center [770, 405] width 113 height 28
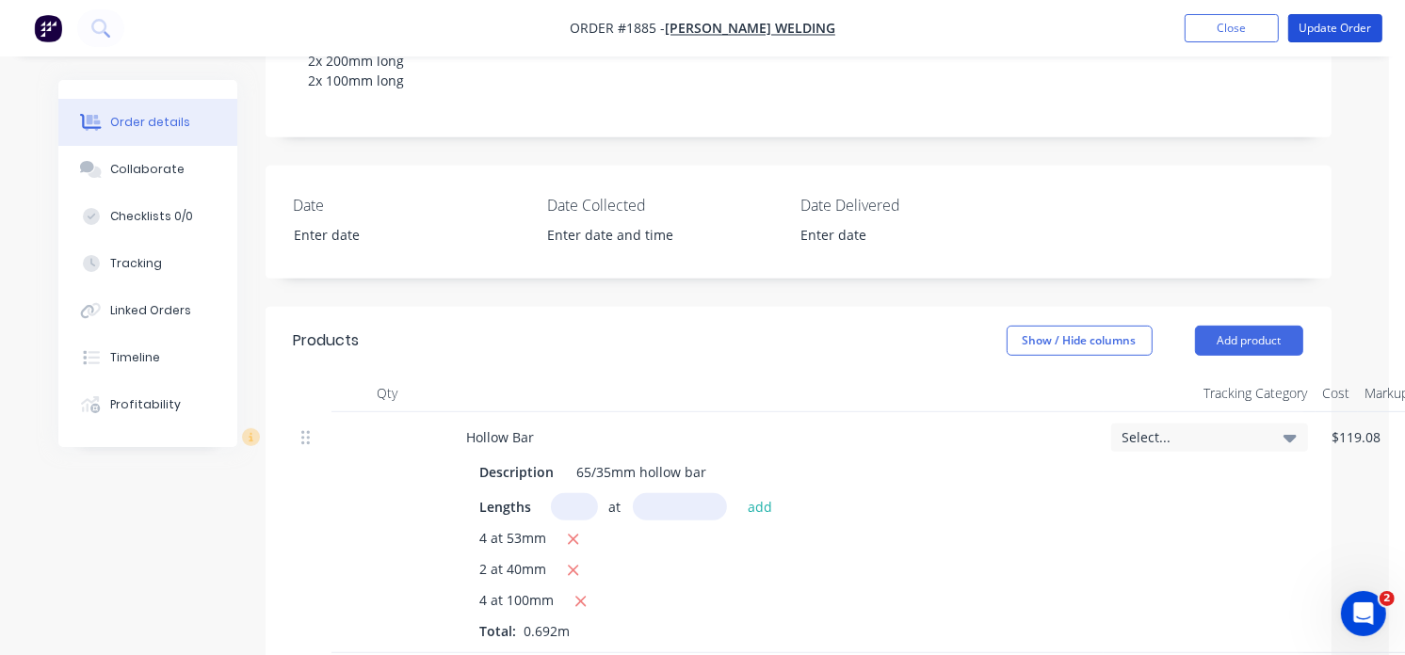
scroll to position [662, 0]
click at [1243, 325] on button "Add product" at bounding box center [1249, 340] width 108 height 30
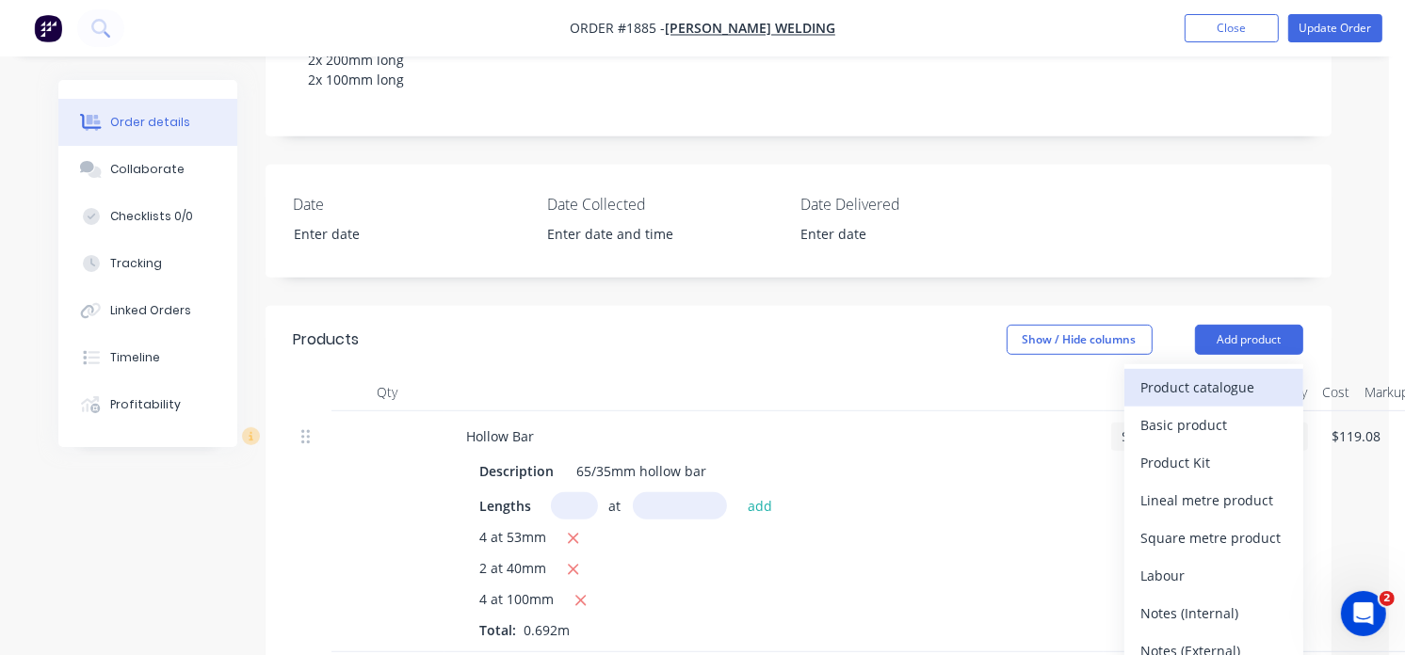
click at [1207, 374] on div "Product catalogue" at bounding box center [1213, 387] width 145 height 27
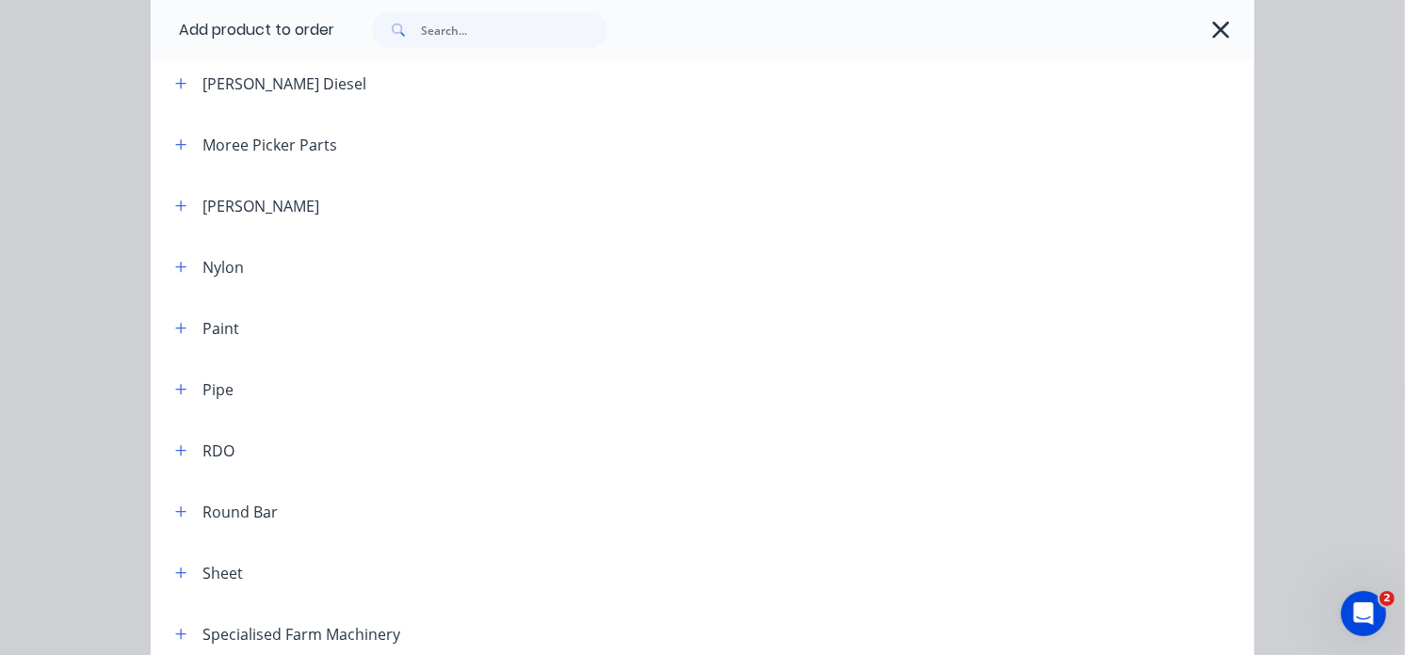
scroll to position [1930, 0]
click at [175, 505] on icon "button" at bounding box center [180, 510] width 11 height 13
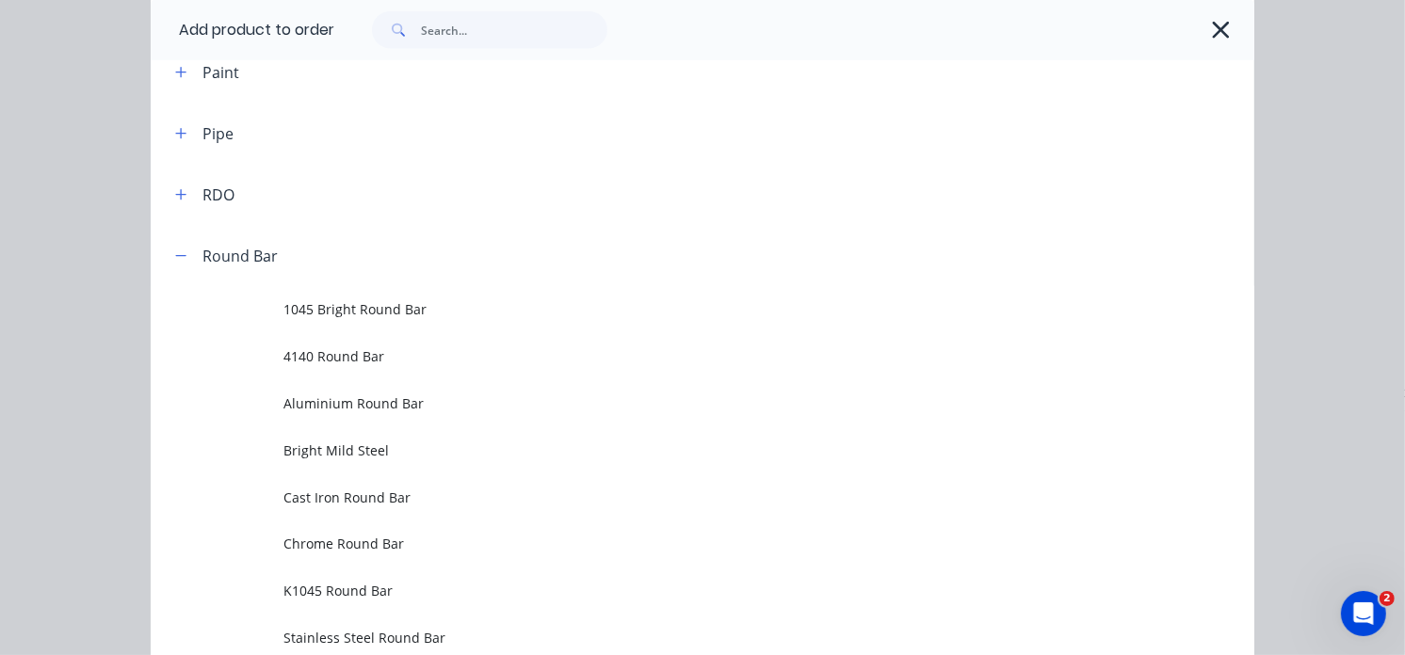
scroll to position [2185, 0]
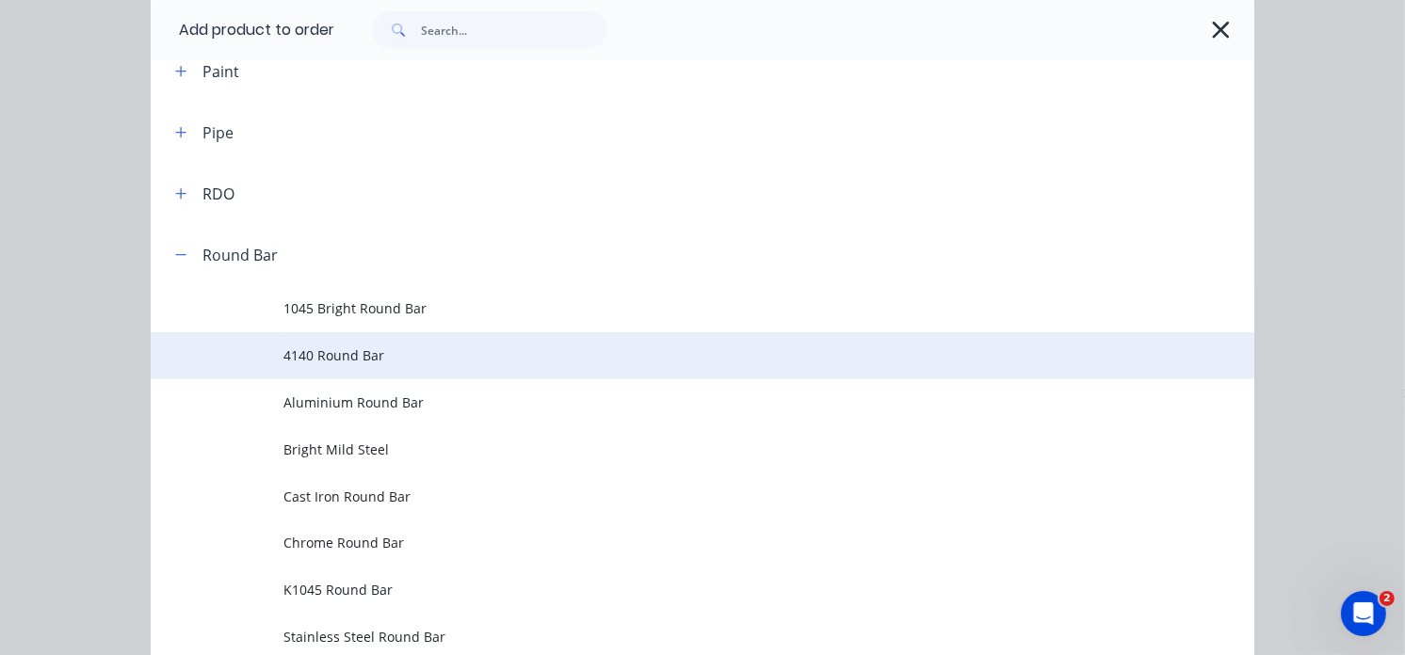
click at [328, 346] on span "4140 Round Bar" at bounding box center [671, 356] width 777 height 20
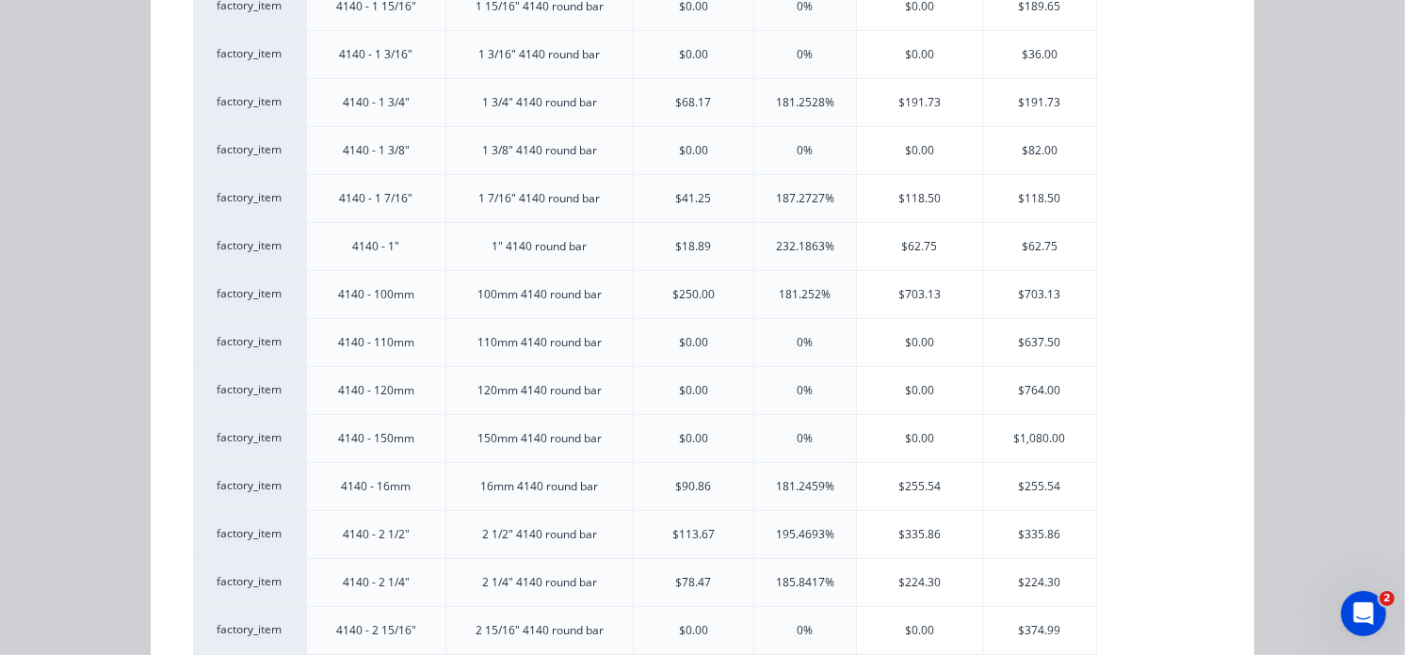
scroll to position [448, 0]
click at [900, 162] on div "$0.00" at bounding box center [920, 151] width 126 height 47
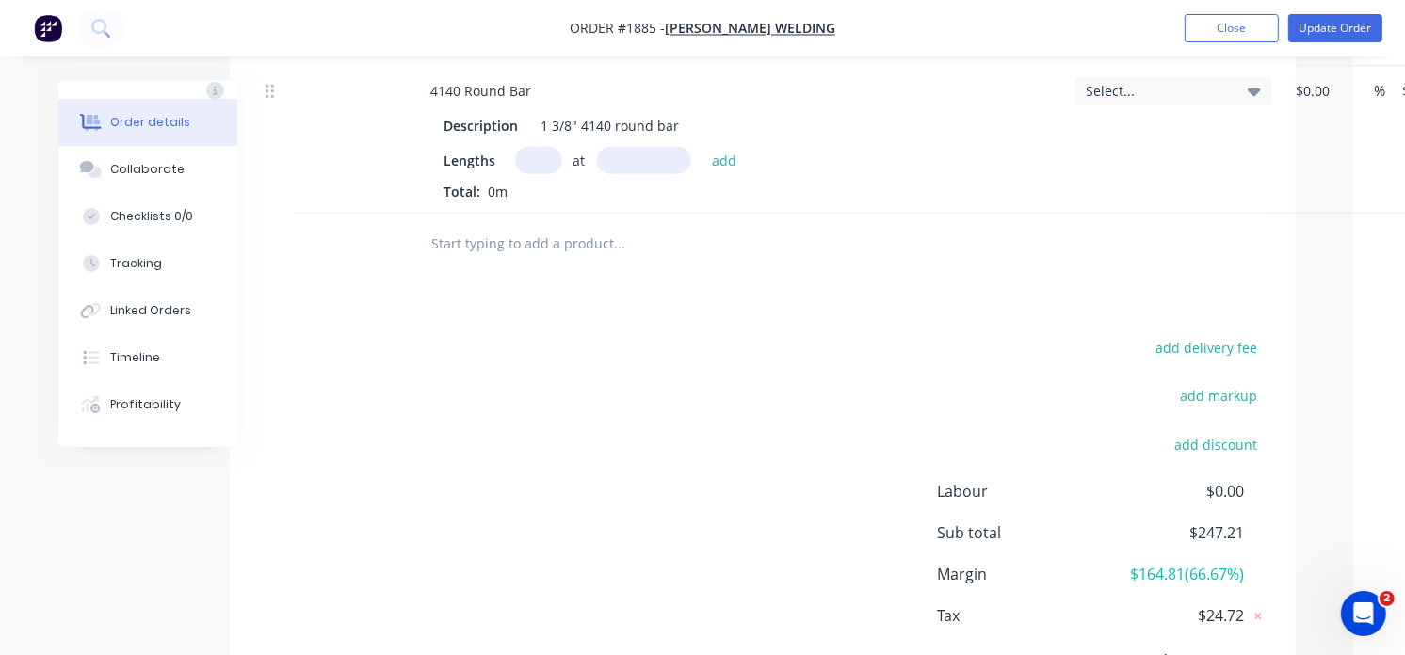
scroll to position [1265, 36]
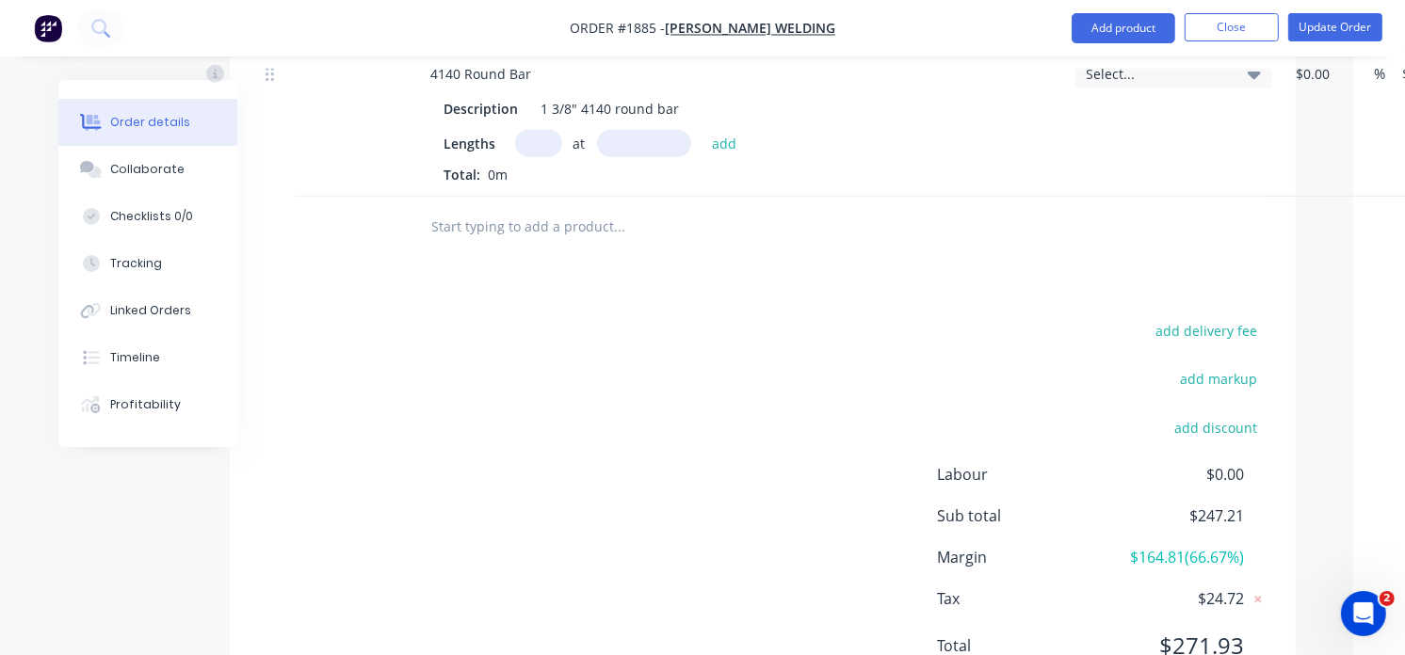
click at [528, 130] on input "text" at bounding box center [538, 143] width 47 height 27
type input "2"
click at [627, 130] on input "text" at bounding box center [644, 143] width 94 height 27
type input "103mm"
click at [708, 130] on button "add" at bounding box center [724, 142] width 44 height 25
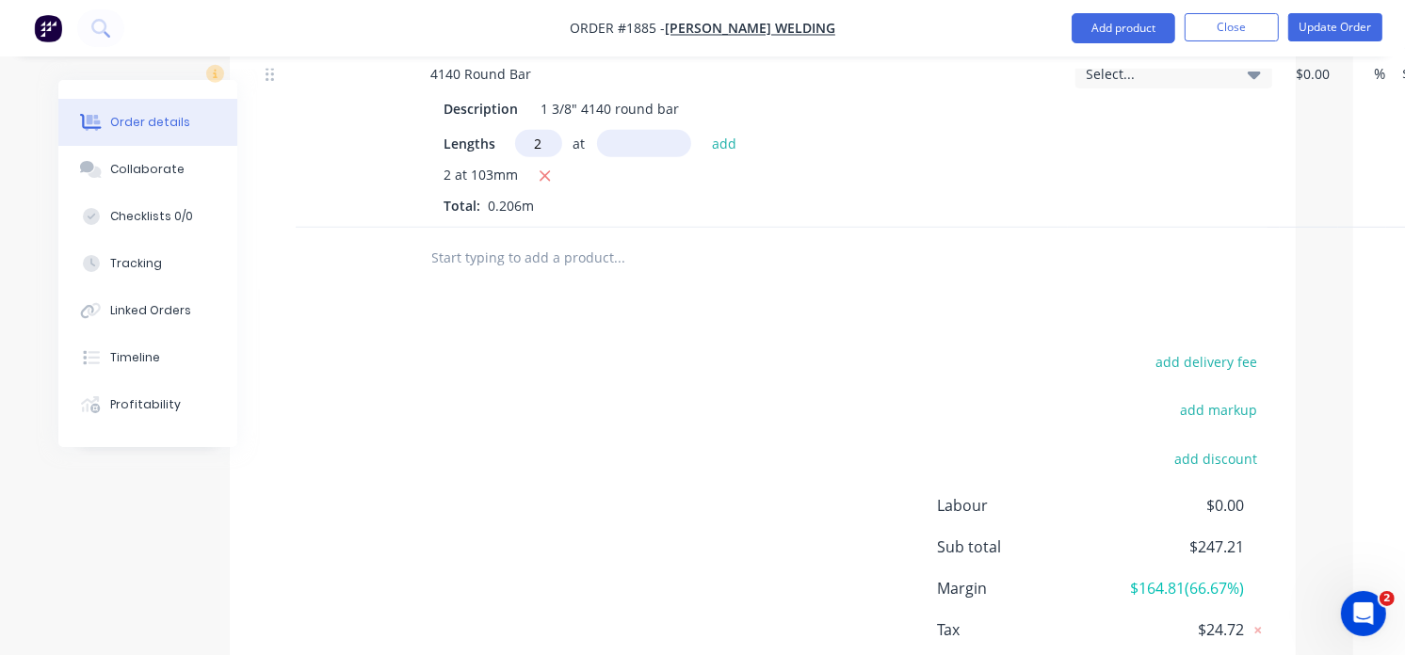
type input "2"
click at [651, 130] on input "text" at bounding box center [644, 143] width 94 height 27
type input "203mm"
click at [719, 130] on button "add" at bounding box center [724, 142] width 44 height 25
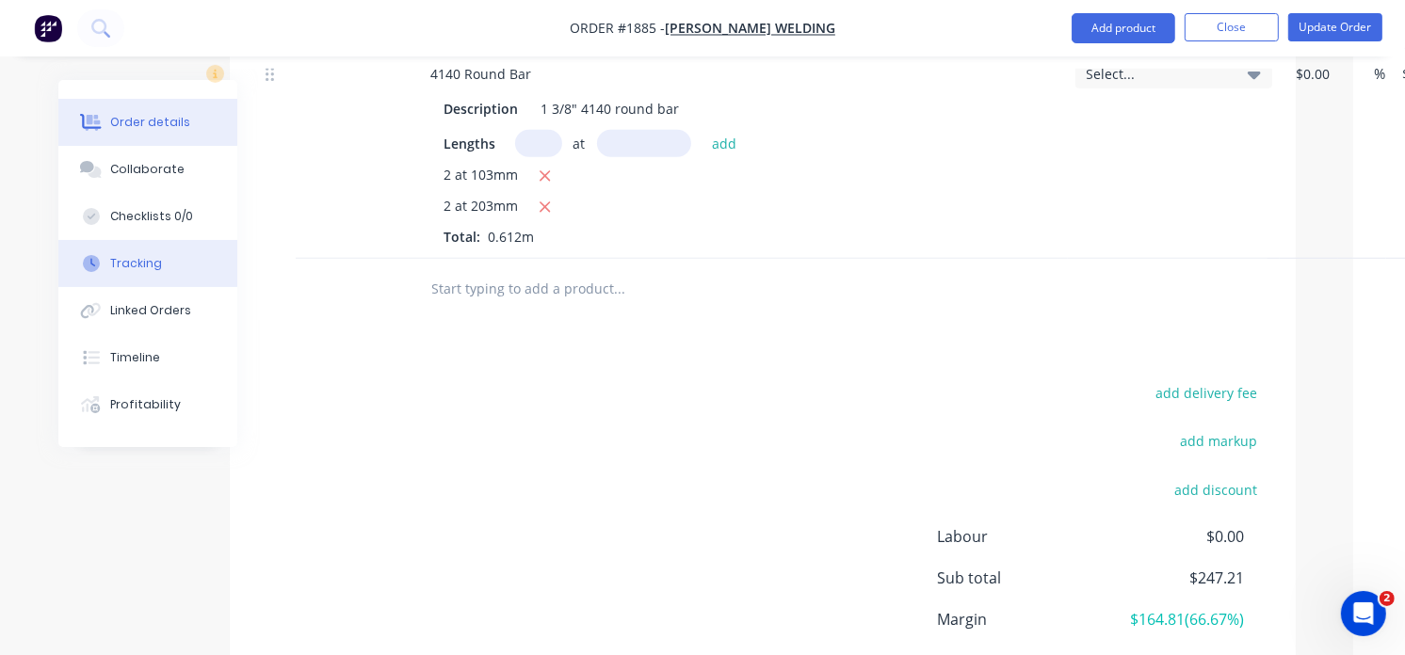
click at [120, 266] on div "Tracking" at bounding box center [136, 263] width 52 height 17
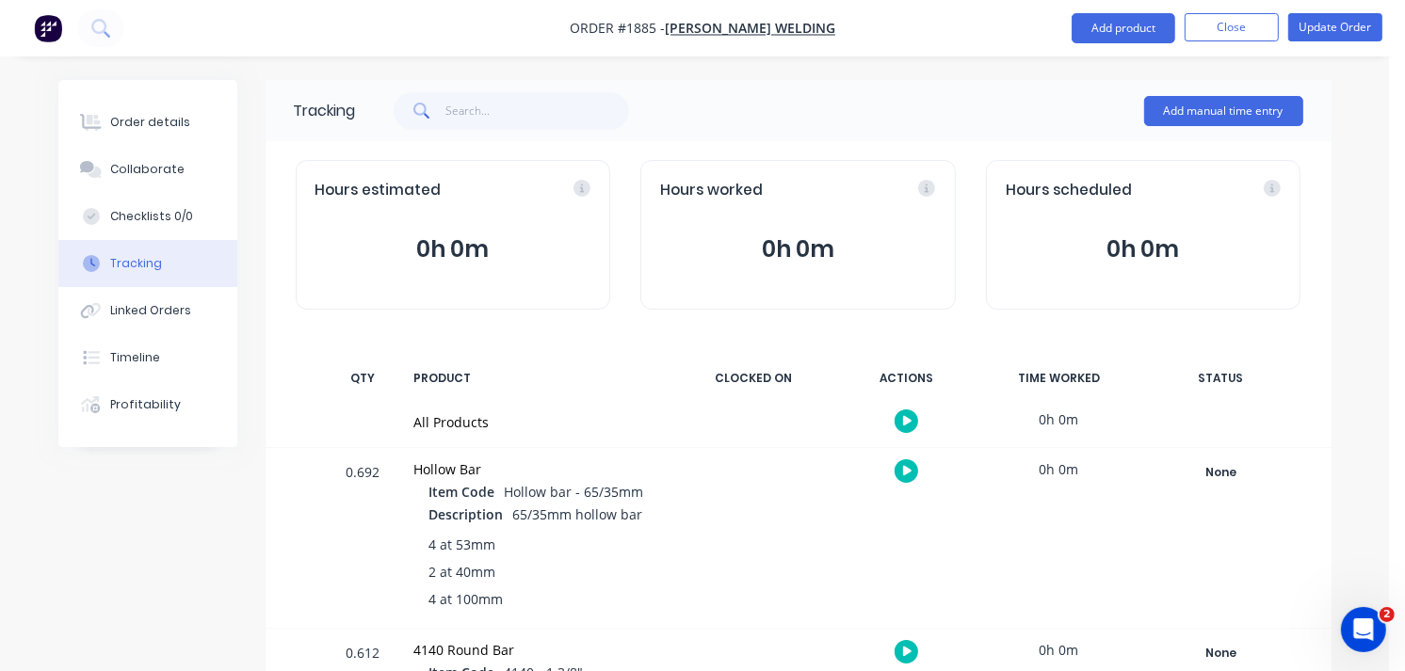
drag, startPoint x: 684, startPoint y: 208, endPoint x: 757, endPoint y: 242, distance: 80.0
click at [754, 220] on div "Hours worked 0h 0m" at bounding box center [797, 235] width 315 height 150
click at [1186, 102] on button "Add manual time entry" at bounding box center [1223, 111] width 159 height 30
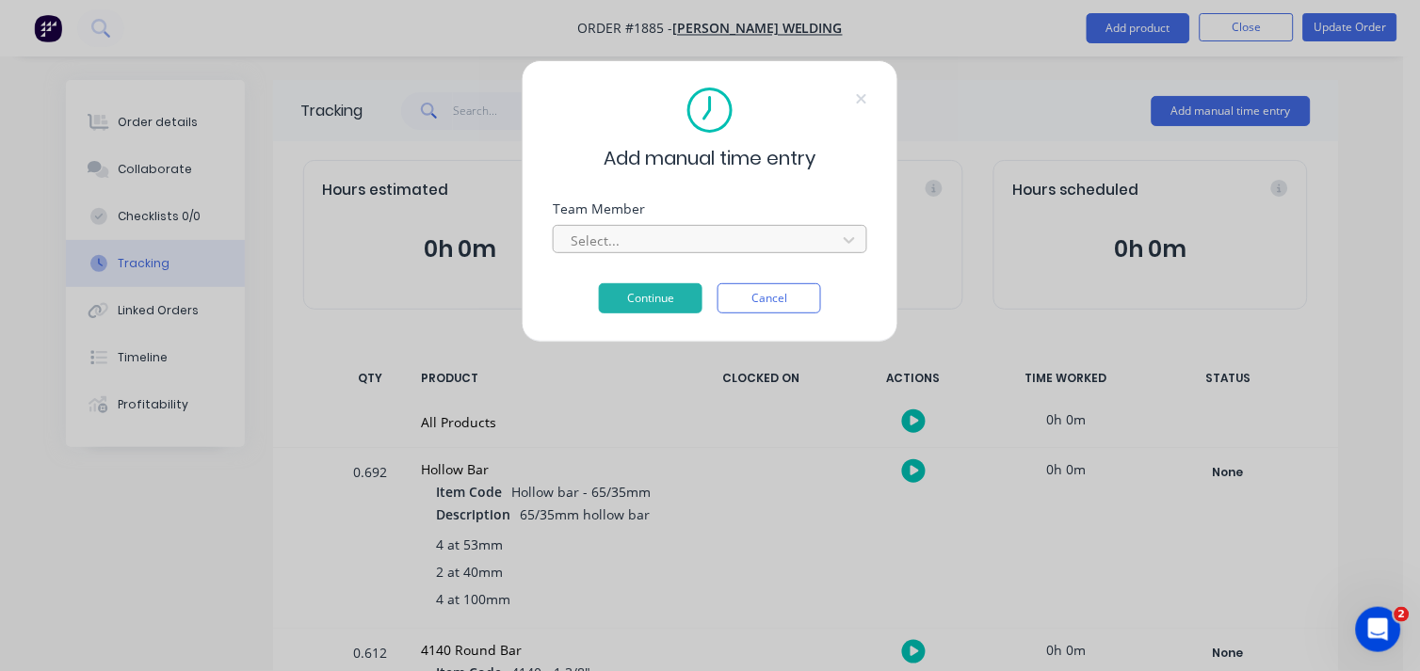
click at [590, 243] on div at bounding box center [698, 241] width 258 height 24
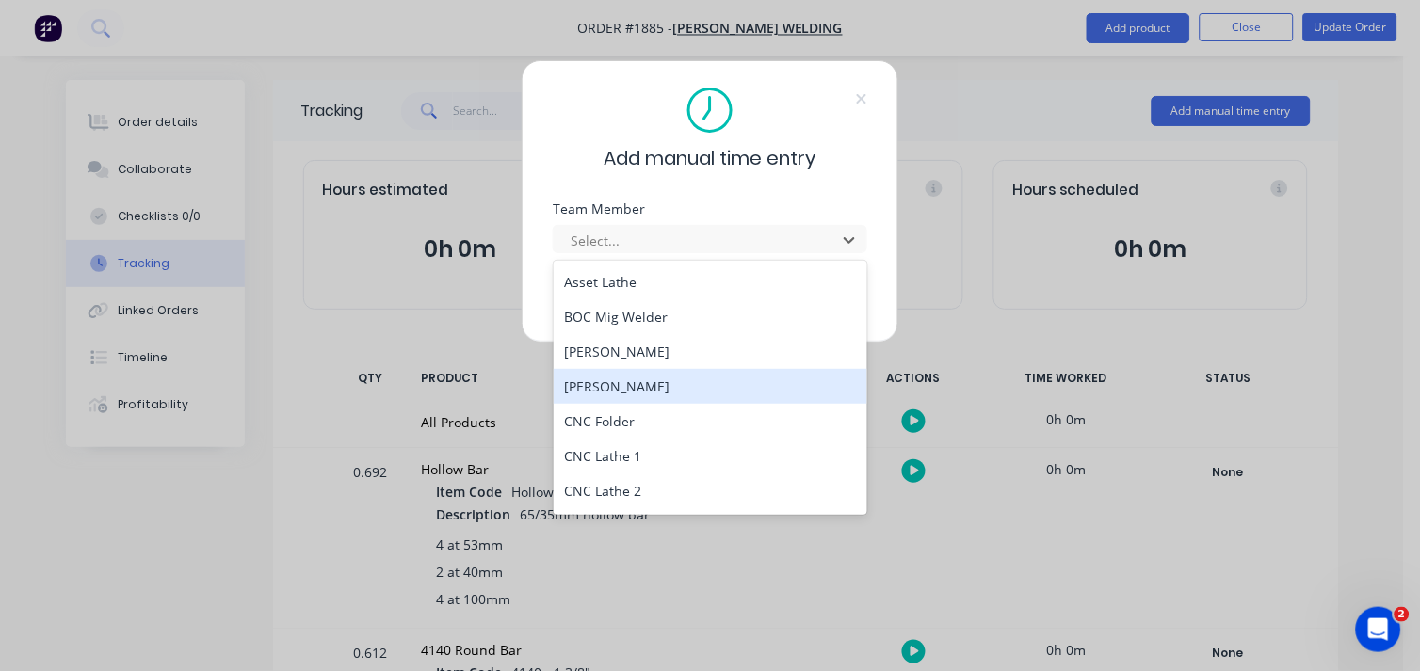
click at [619, 383] on div "[PERSON_NAME]" at bounding box center [711, 386] width 314 height 35
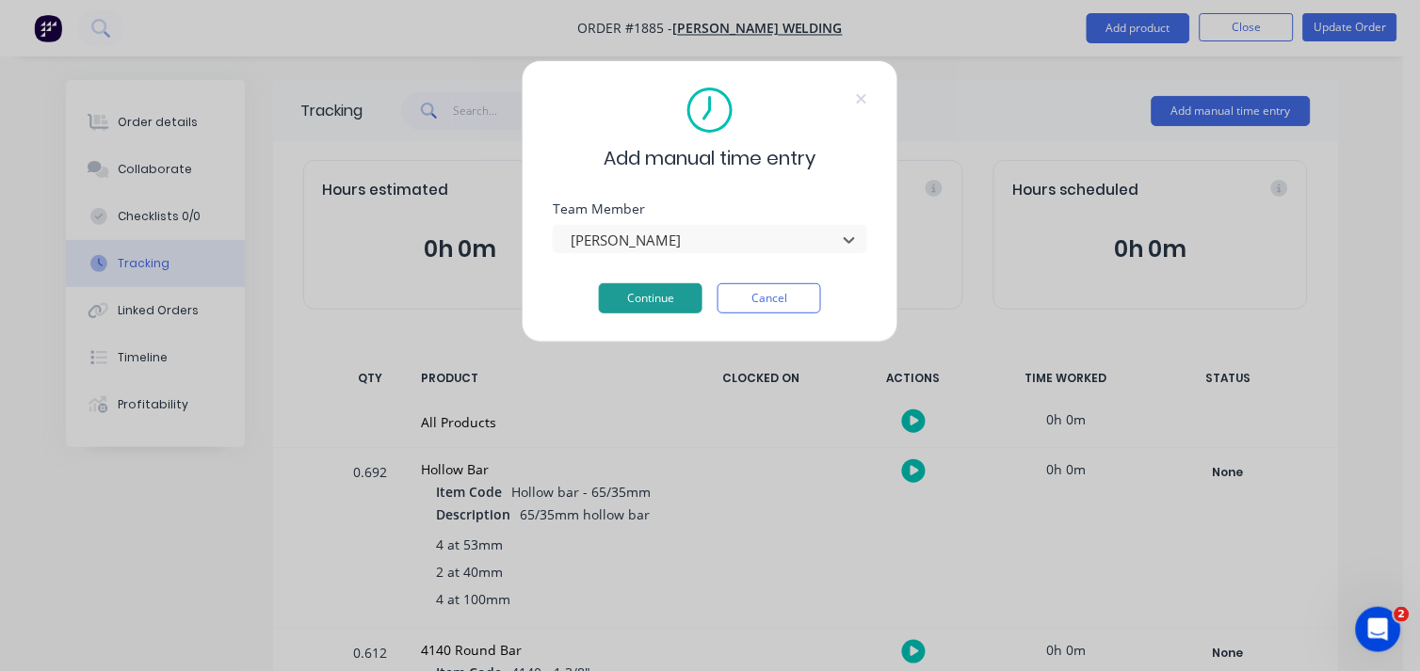
click at [656, 292] on button "Continue" at bounding box center [651, 298] width 104 height 30
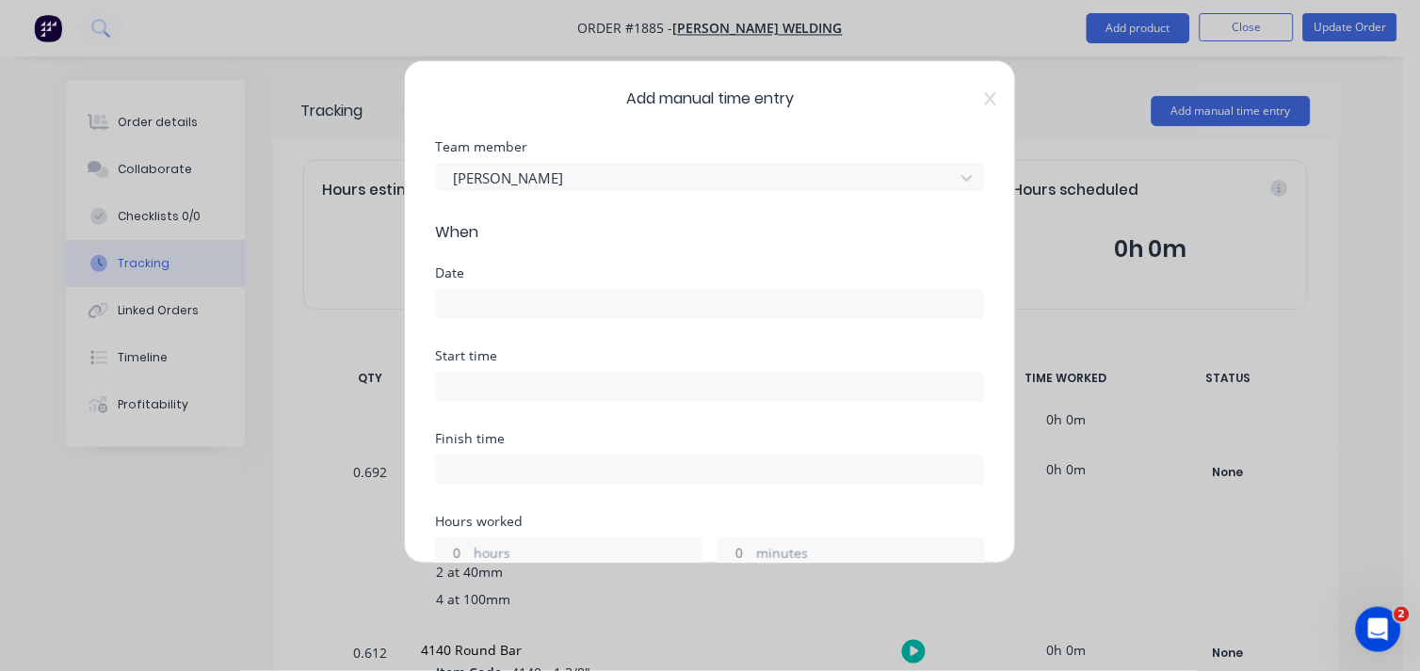
click at [514, 312] on input at bounding box center [710, 304] width 548 height 28
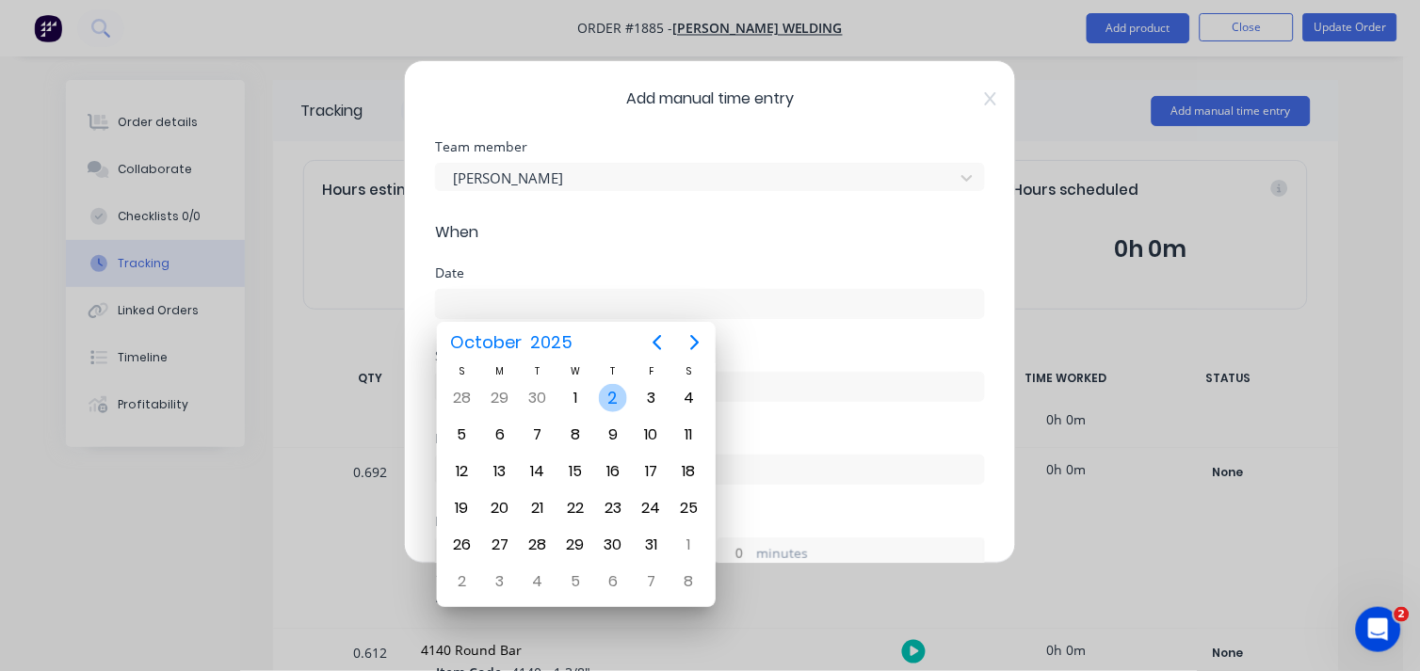
click at [598, 403] on div "2" at bounding box center [613, 398] width 38 height 36
type input "[DATE]"
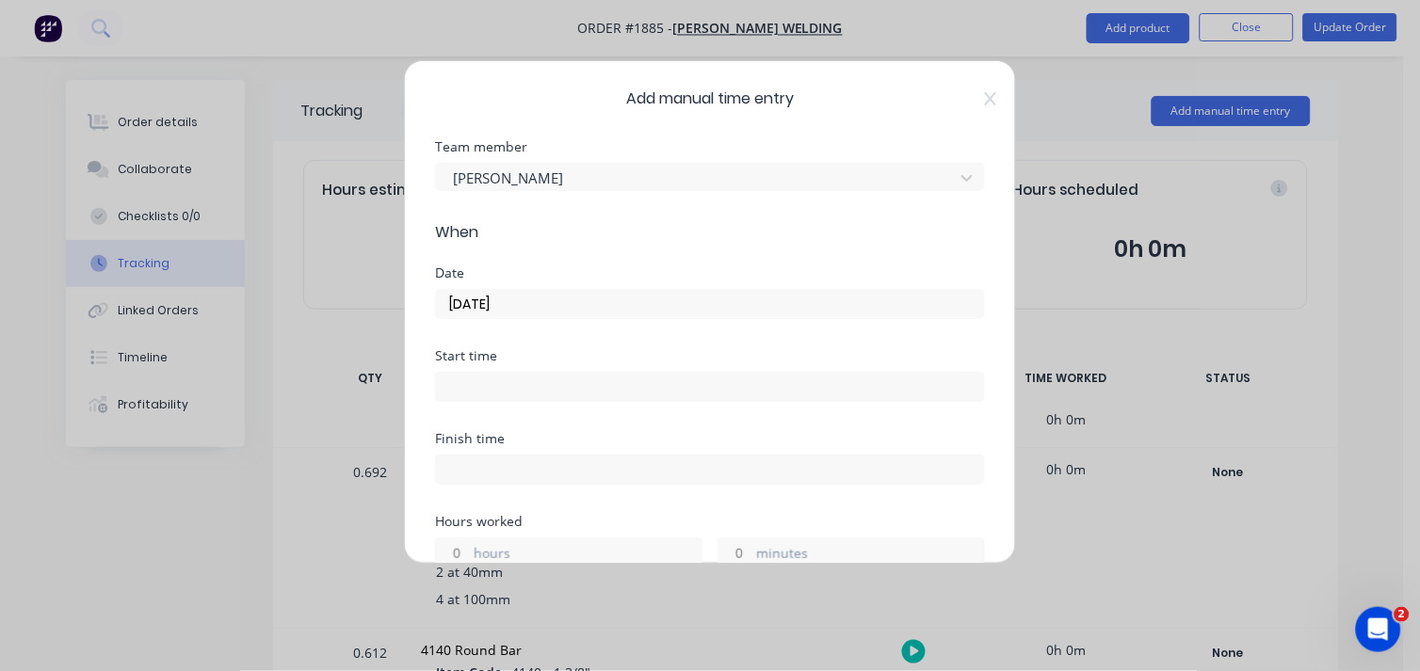
click at [533, 392] on input at bounding box center [710, 387] width 548 height 28
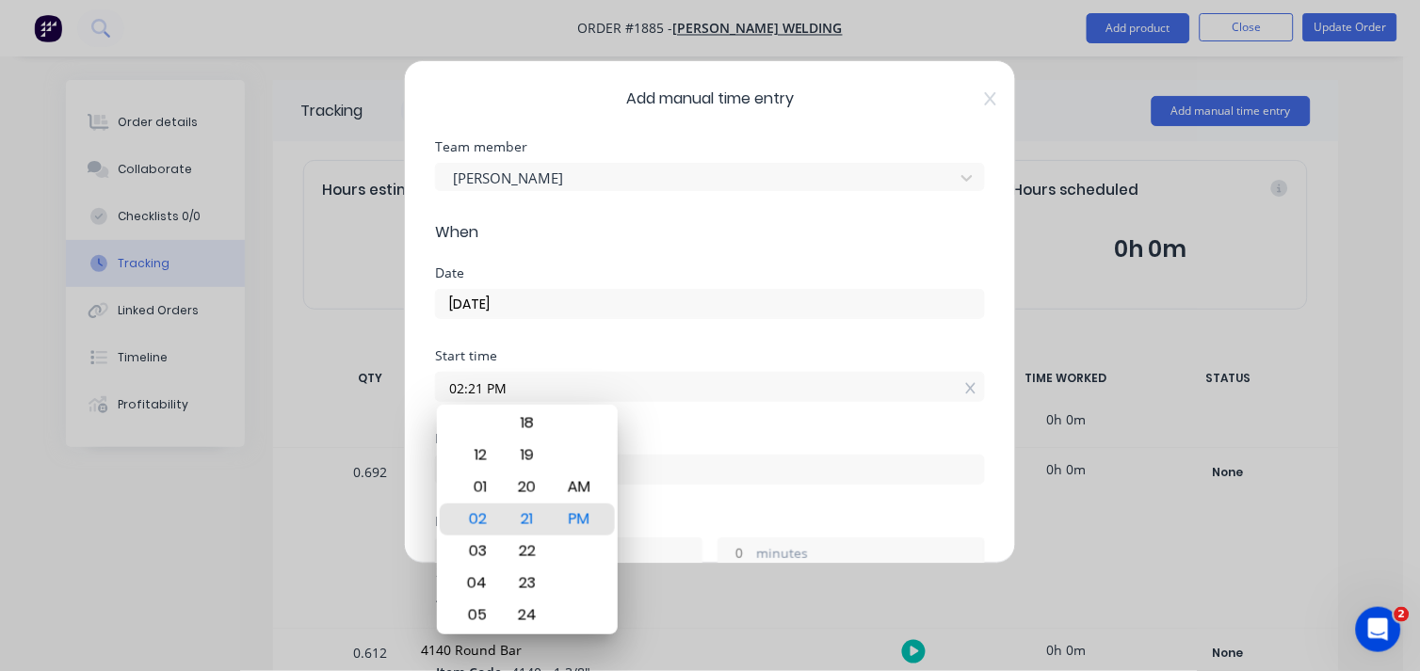
click at [670, 436] on div "Finish time" at bounding box center [710, 438] width 550 height 13
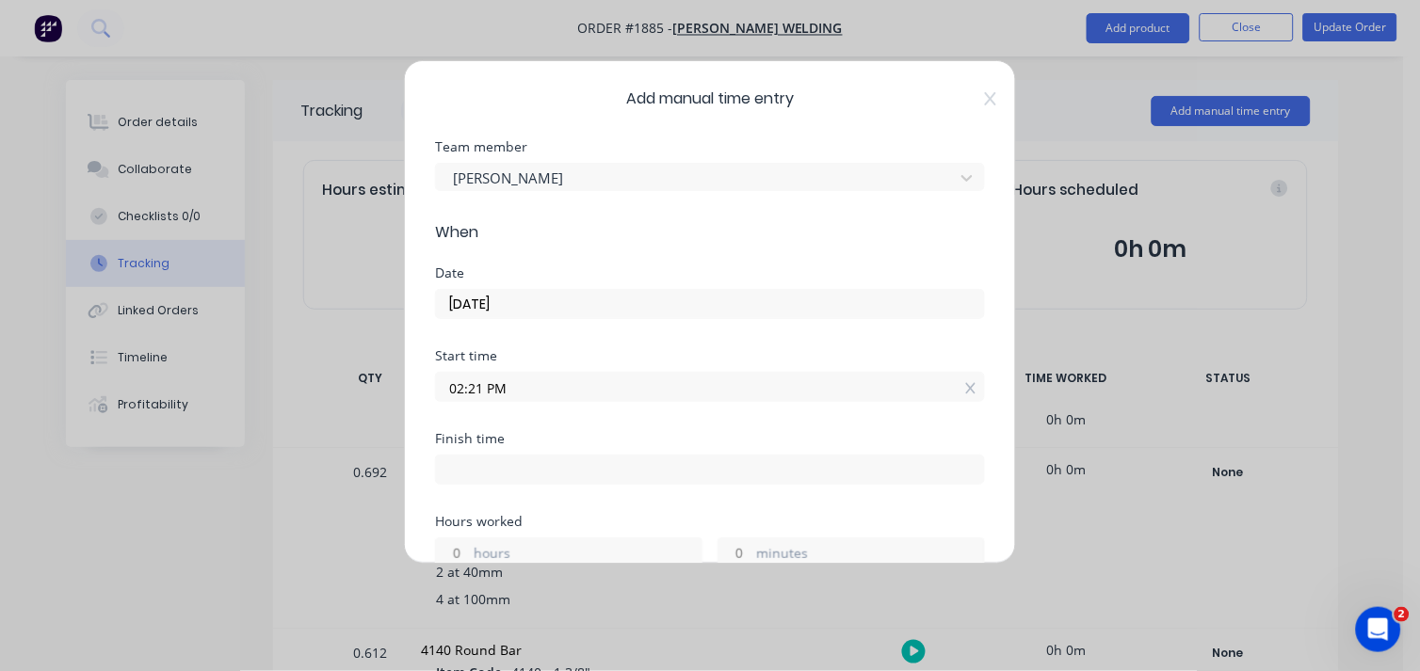
click at [475, 396] on input "02:21 PM" at bounding box center [710, 387] width 548 height 28
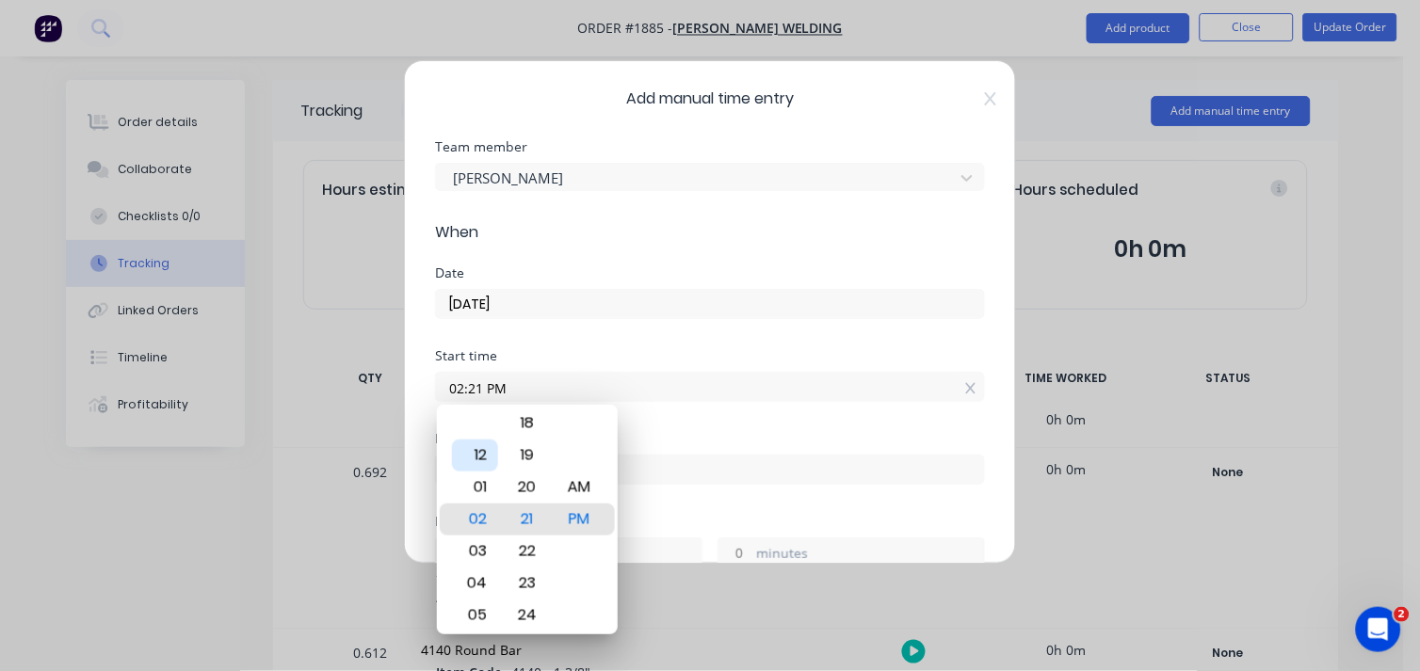
click at [477, 453] on div "12" at bounding box center [475, 456] width 46 height 32
type input "12:00 PM"
click at [525, 506] on div "00" at bounding box center [527, 520] width 46 height 32
click at [714, 440] on div "Finish time" at bounding box center [710, 438] width 550 height 13
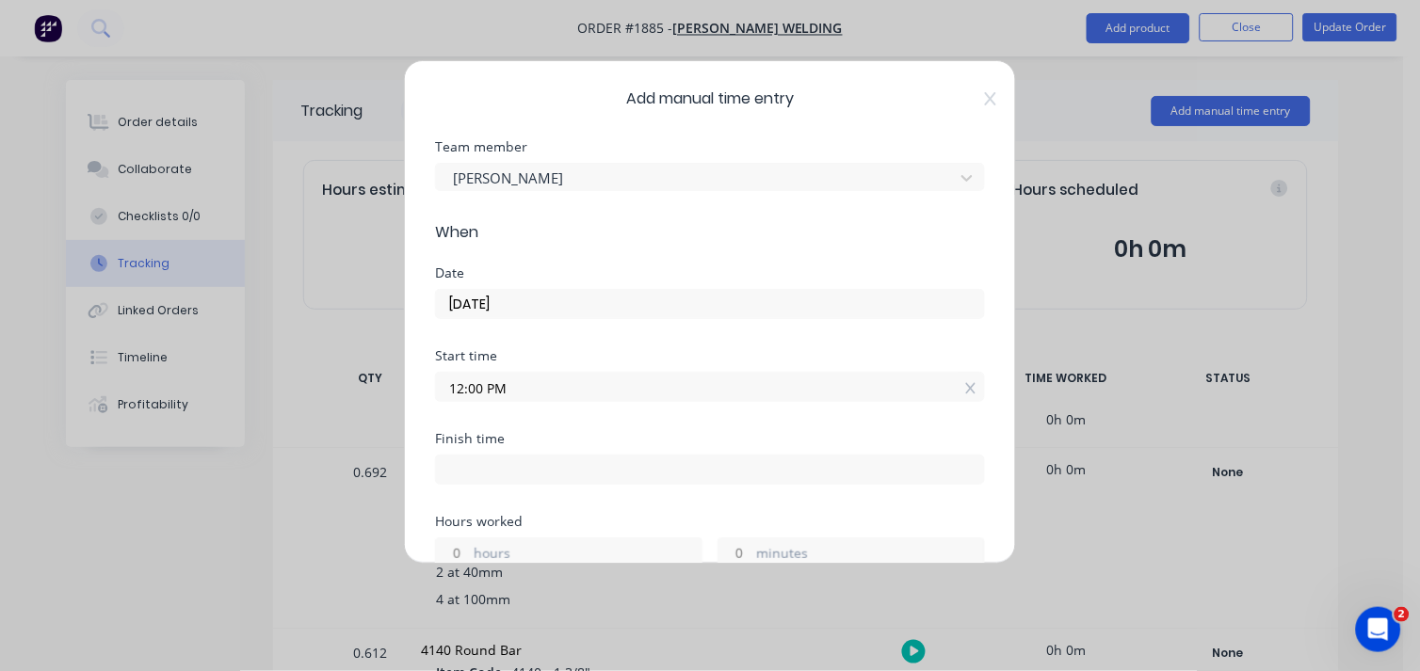
click at [500, 450] on div at bounding box center [710, 467] width 550 height 35
click at [501, 455] on label at bounding box center [710, 470] width 550 height 30
click at [501, 456] on input at bounding box center [710, 470] width 548 height 28
type input "04:21 PM"
type input "4"
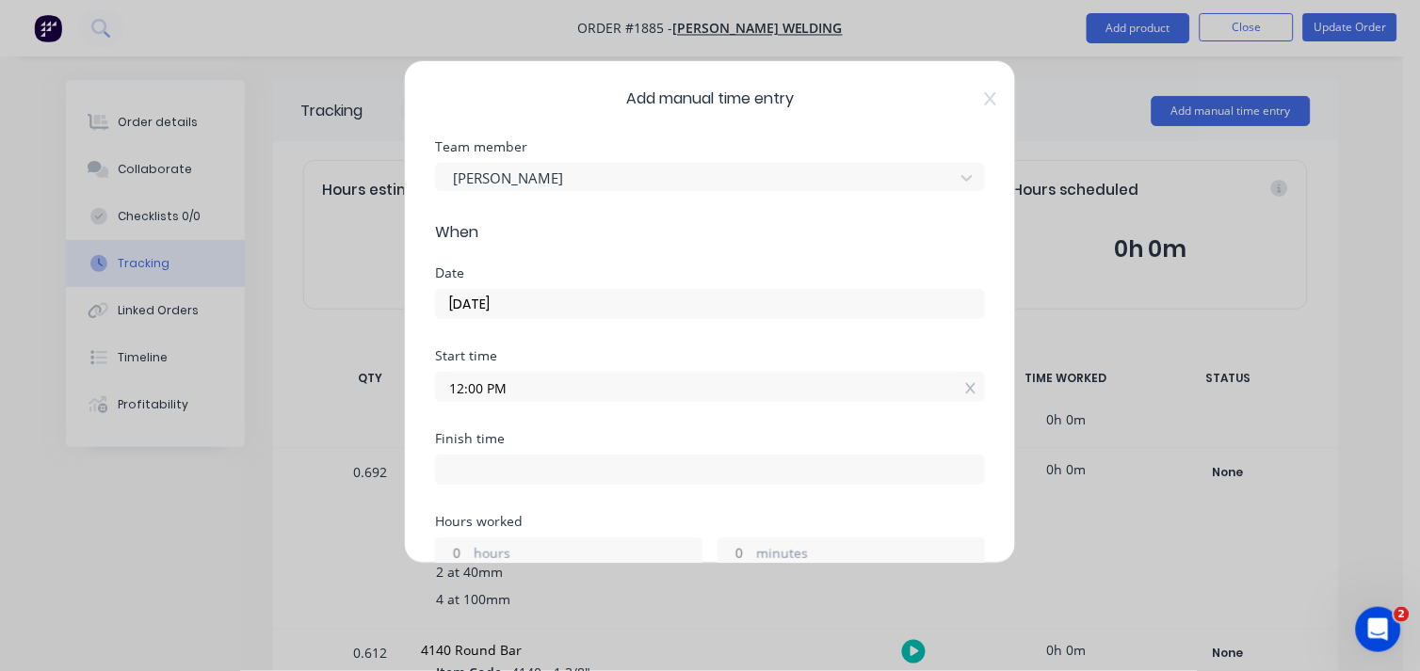
type input "21"
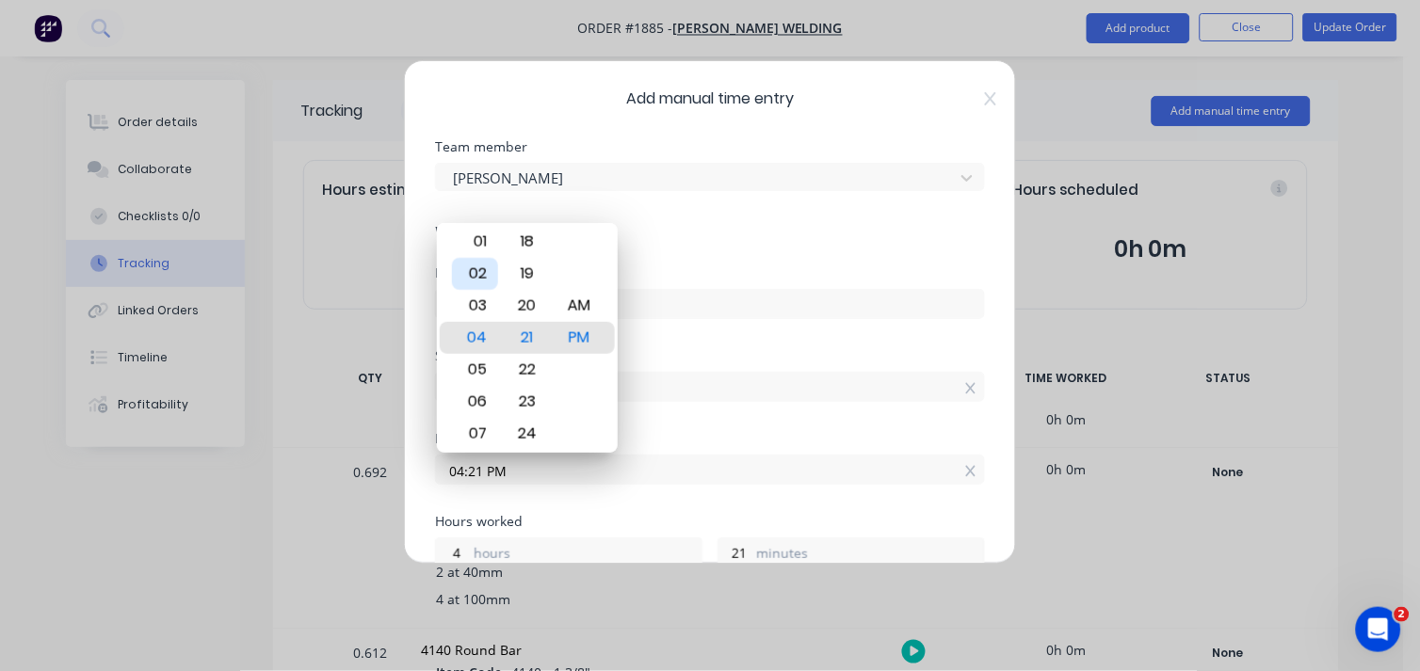
click at [480, 276] on div "02" at bounding box center [475, 274] width 46 height 32
type input "02:21 PM"
type input "2"
type input "02:00 PM"
type input "0"
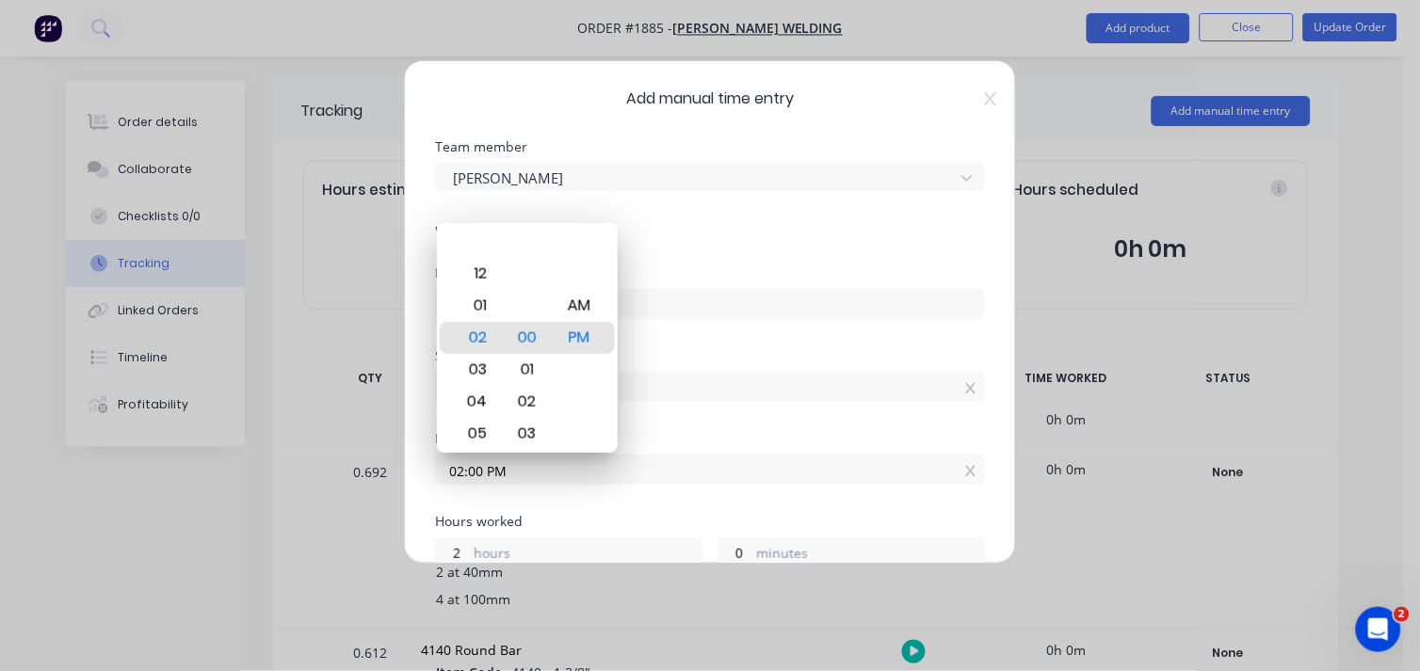
click at [522, 316] on div "Minute" at bounding box center [527, 306] width 46 height 32
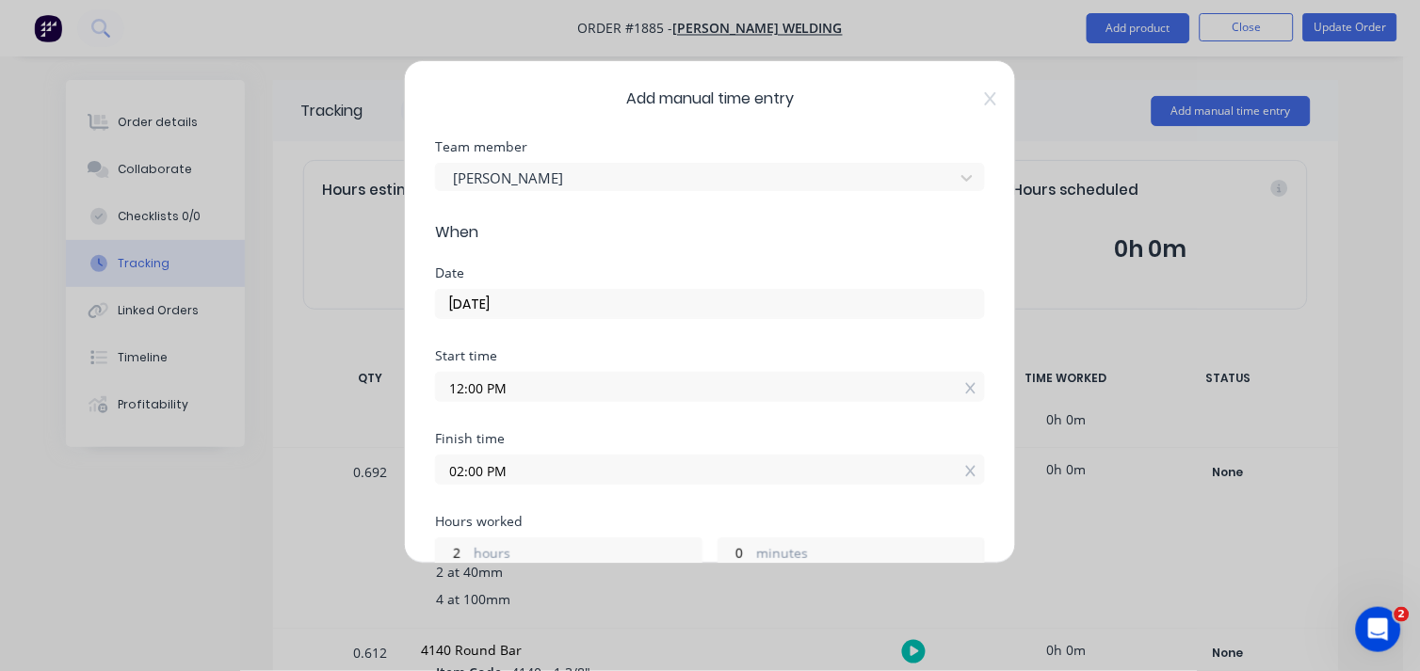
click at [782, 394] on input "12:00 PM" at bounding box center [710, 387] width 548 height 28
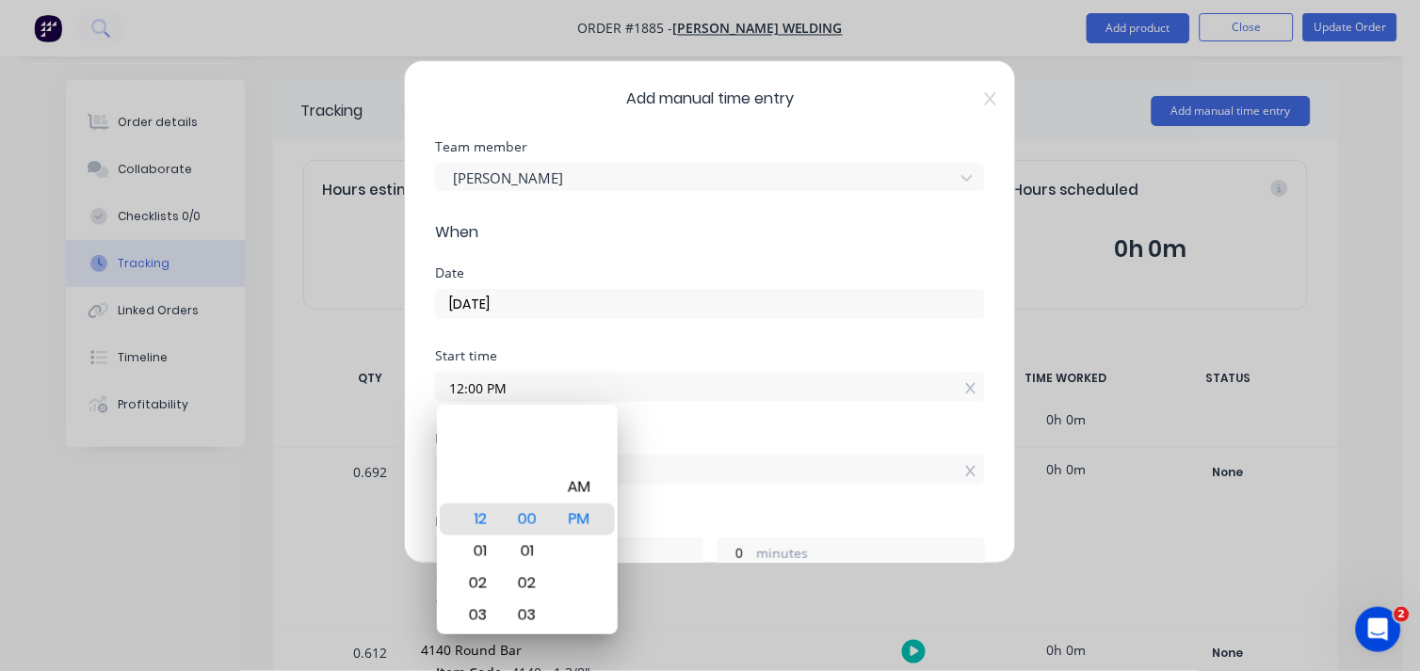
click at [782, 394] on input "12:00 PM" at bounding box center [710, 387] width 548 height 28
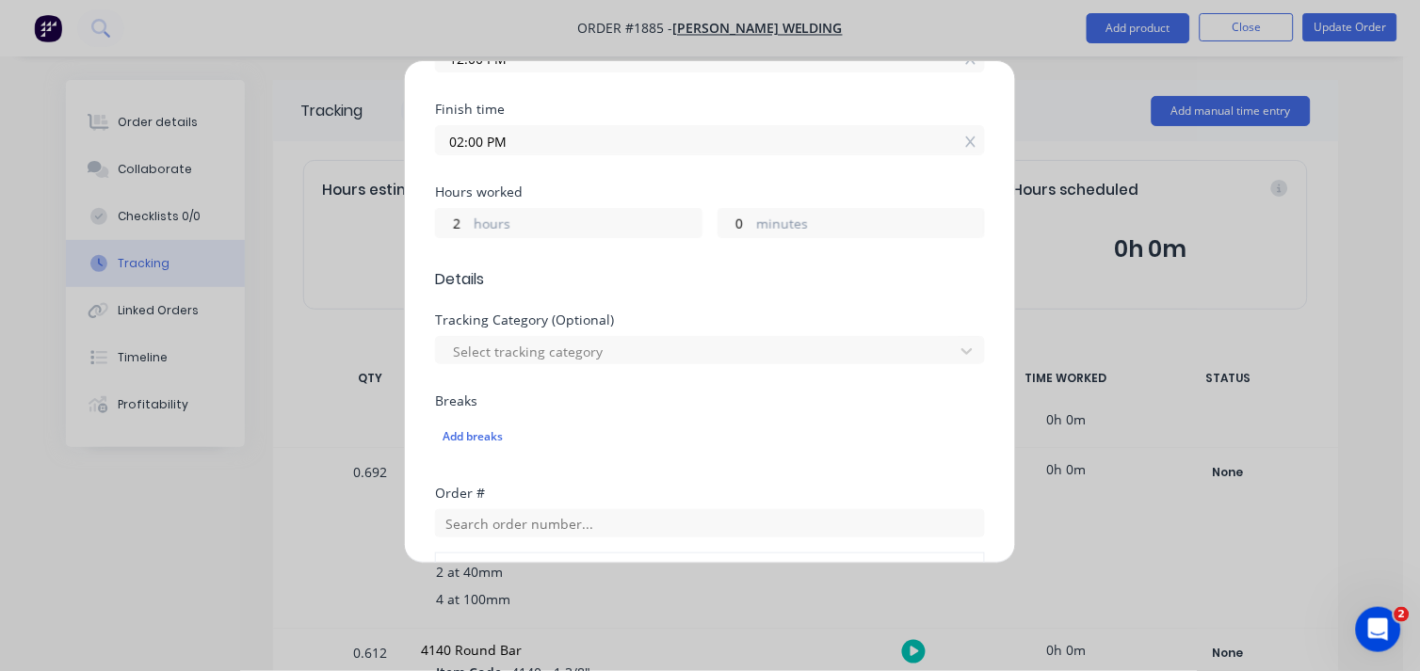
scroll to position [769, 0]
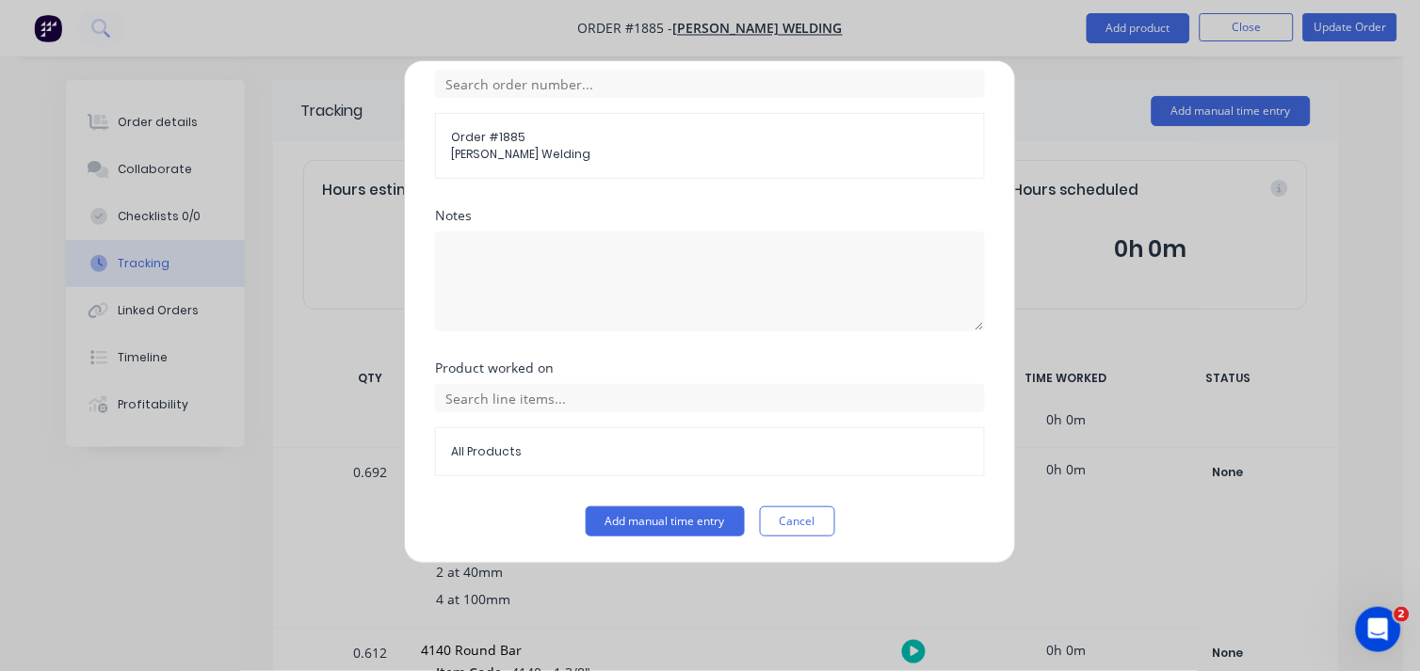
click at [659, 540] on div "Add manual time entry Team member [PERSON_NAME] When Date [DATE] Start time 12:…" at bounding box center [710, 312] width 612 height 504
click at [680, 520] on button "Add manual time entry" at bounding box center [665, 521] width 159 height 30
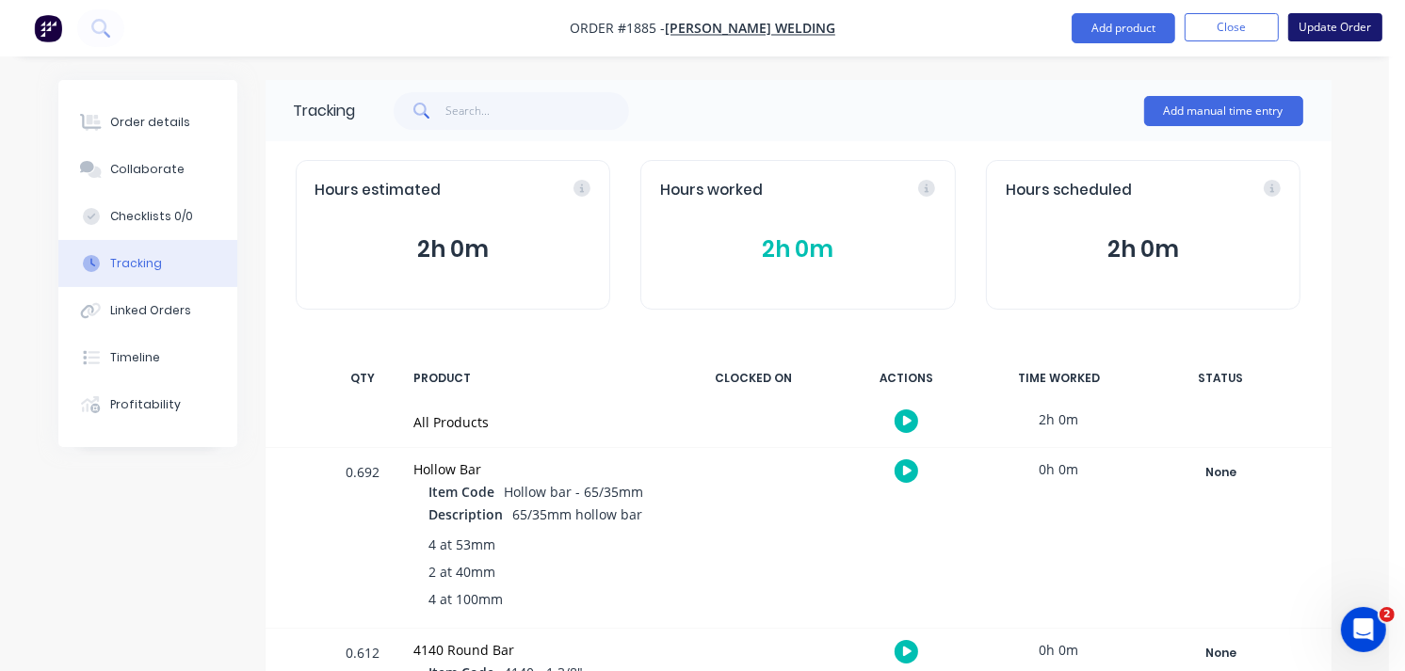
click at [1328, 28] on button "Update Order" at bounding box center [1335, 27] width 94 height 28
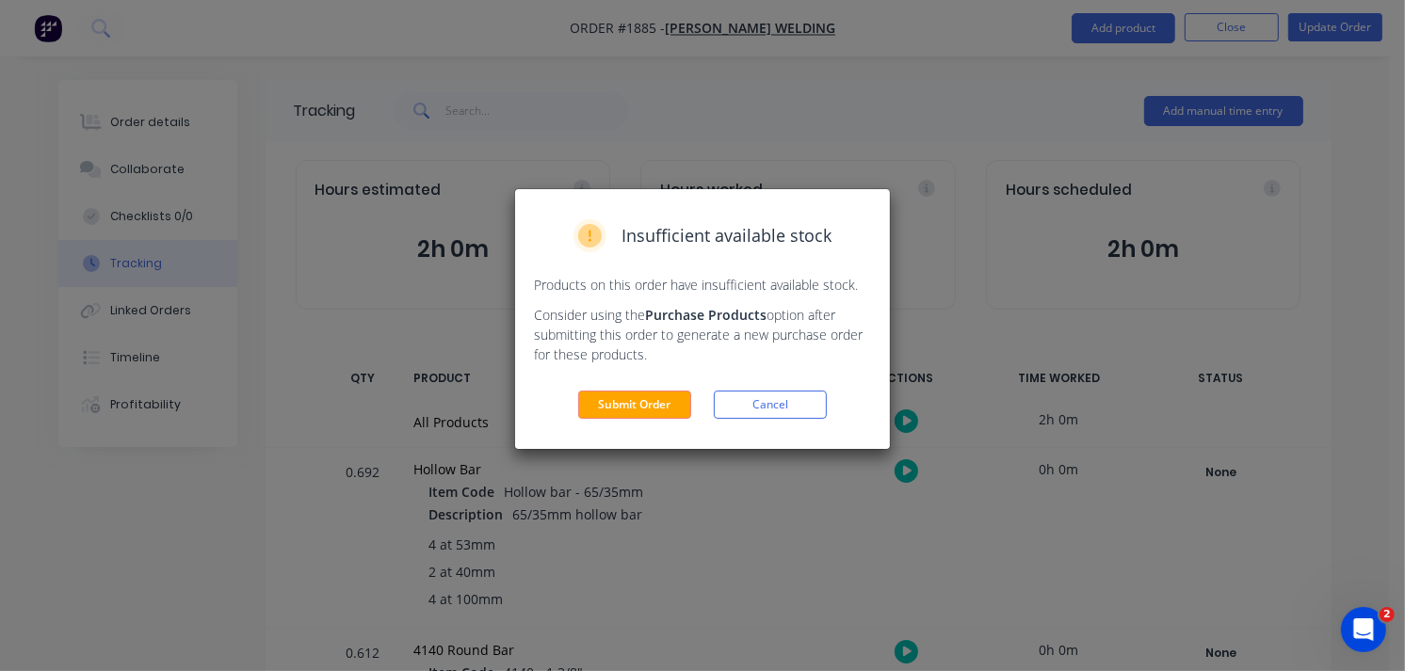
click at [637, 378] on div "Insufficient available stock Products on this order have insufficient available…" at bounding box center [702, 319] width 375 height 260
click at [637, 398] on button "Submit Order" at bounding box center [634, 405] width 113 height 28
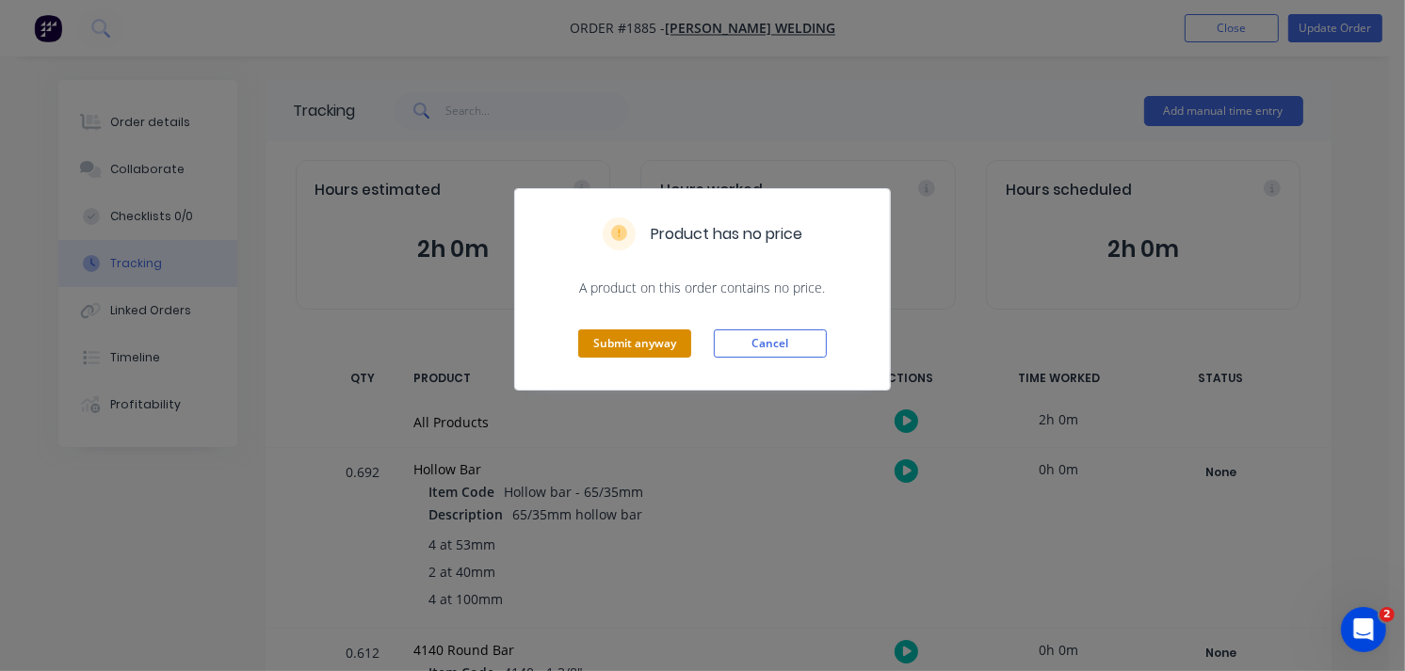
click at [631, 340] on button "Submit anyway" at bounding box center [634, 343] width 113 height 28
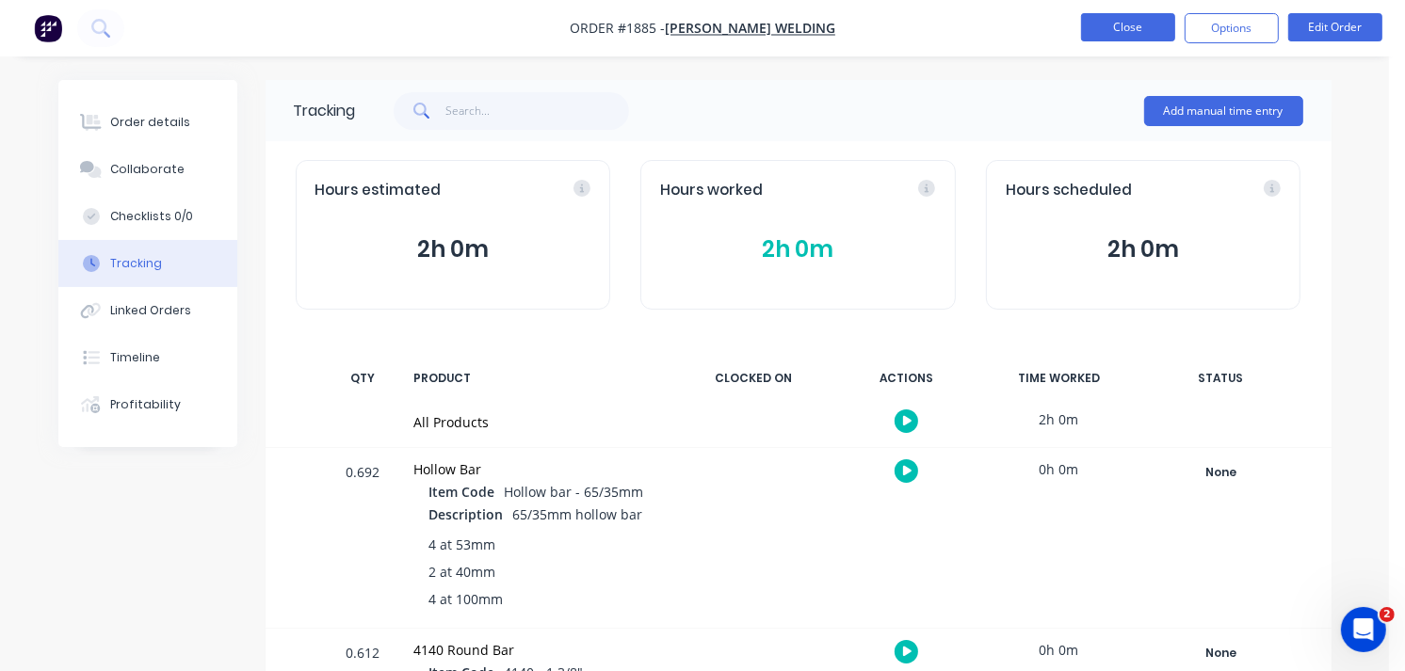
click at [1126, 34] on button "Close" at bounding box center [1128, 27] width 94 height 28
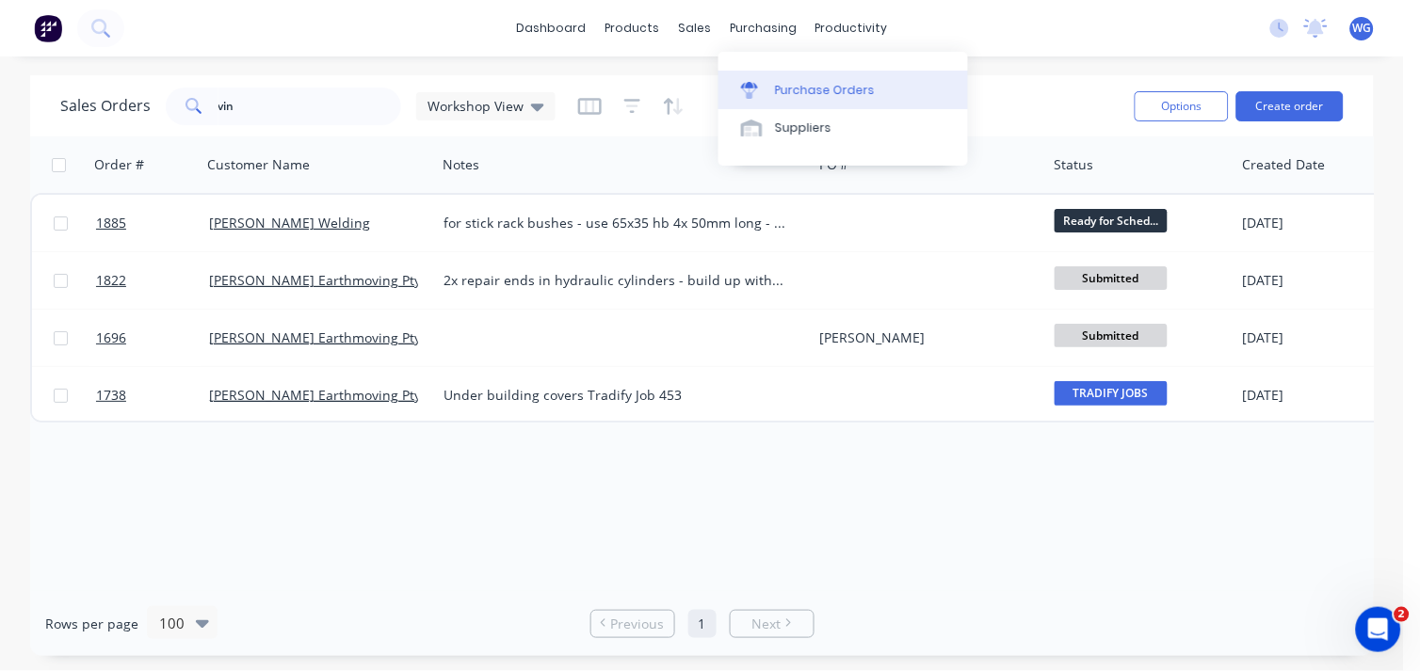
click at [772, 82] on link "Purchase Orders" at bounding box center [842, 90] width 249 height 38
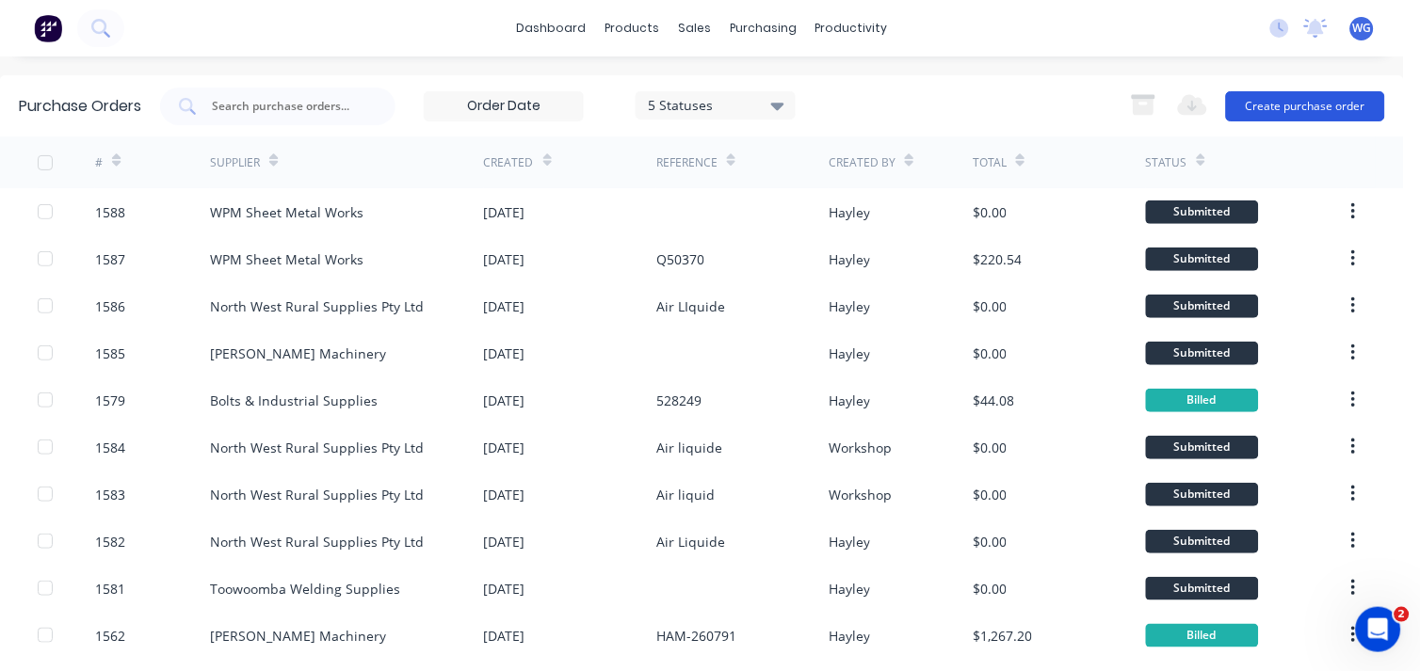
click at [1259, 106] on button "Create purchase order" at bounding box center [1305, 106] width 159 height 30
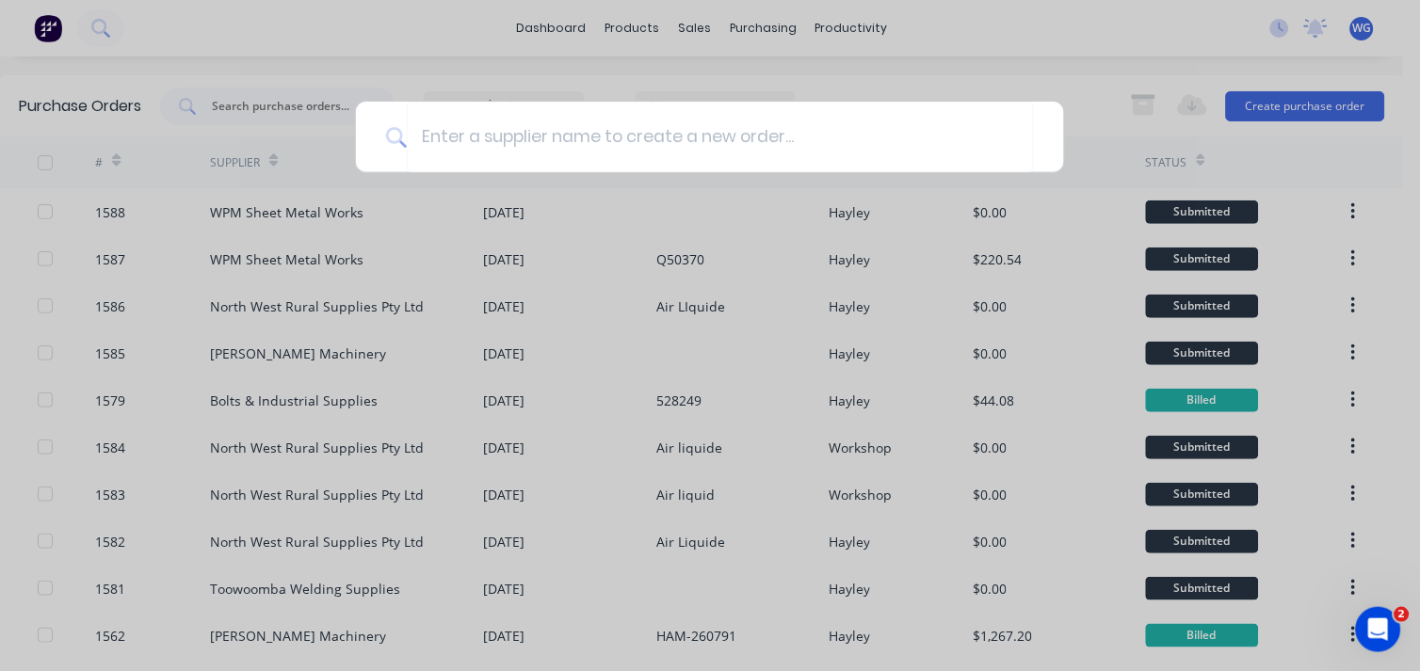
type input "n"
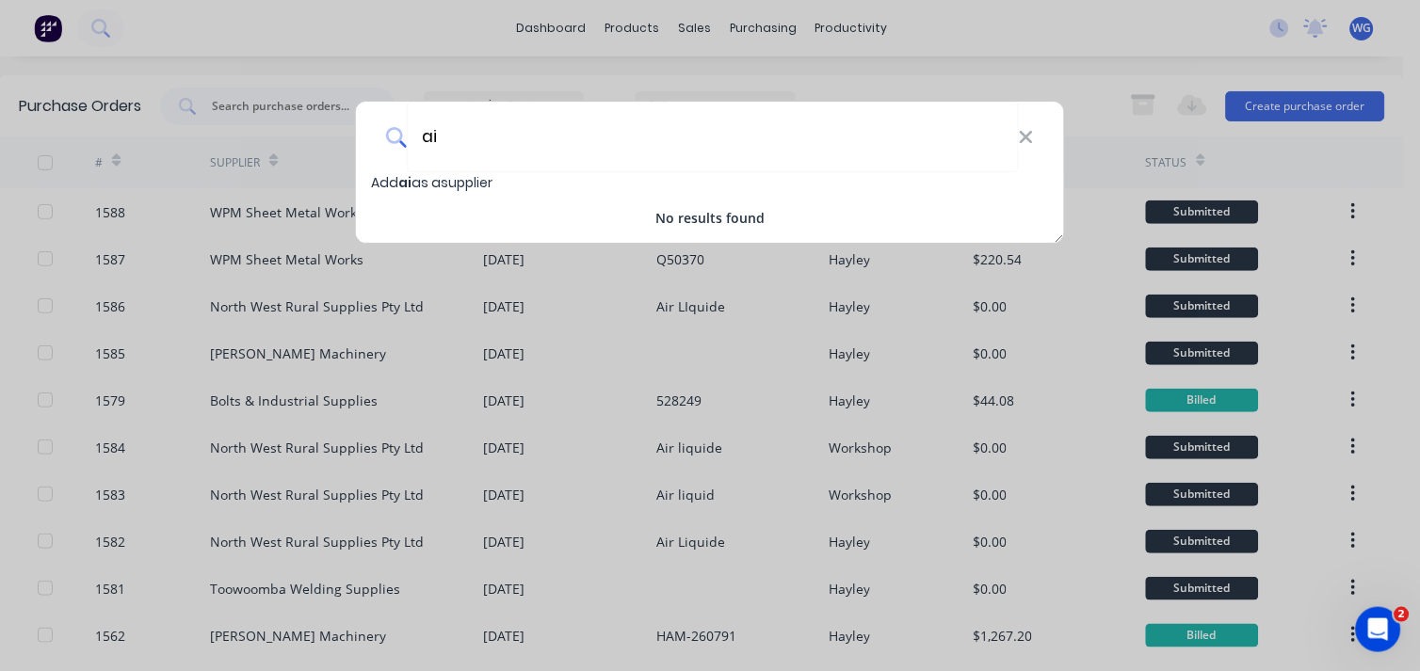
type input "a"
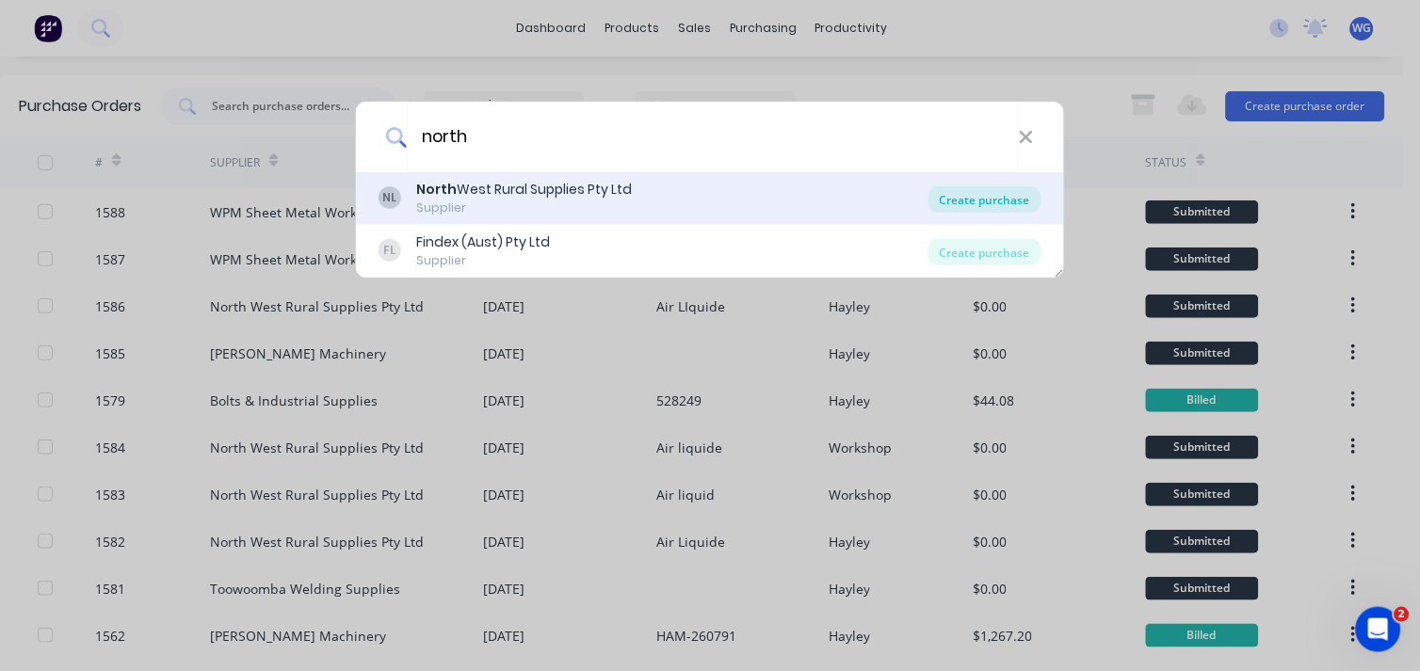
type input "north"
click at [985, 195] on div "Create purchase" at bounding box center [984, 199] width 113 height 26
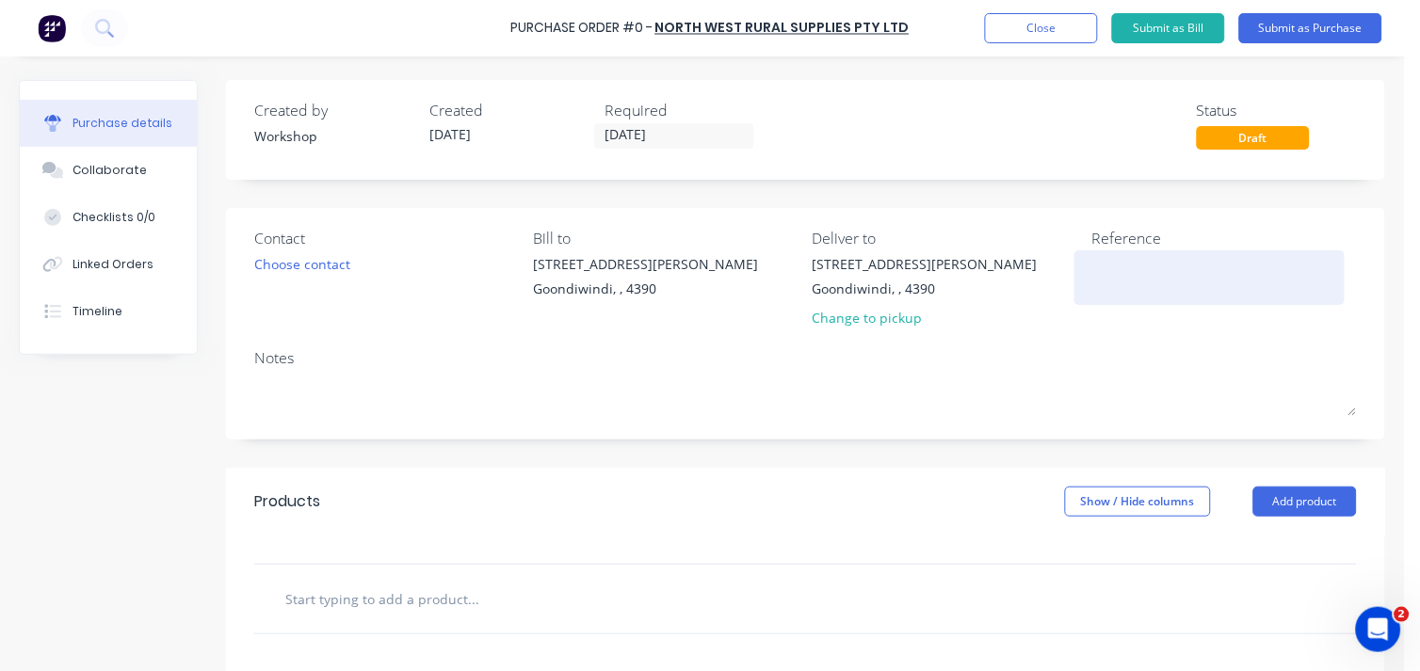
click at [1102, 254] on textarea at bounding box center [1209, 275] width 235 height 42
type textarea "air li"
type textarea "x"
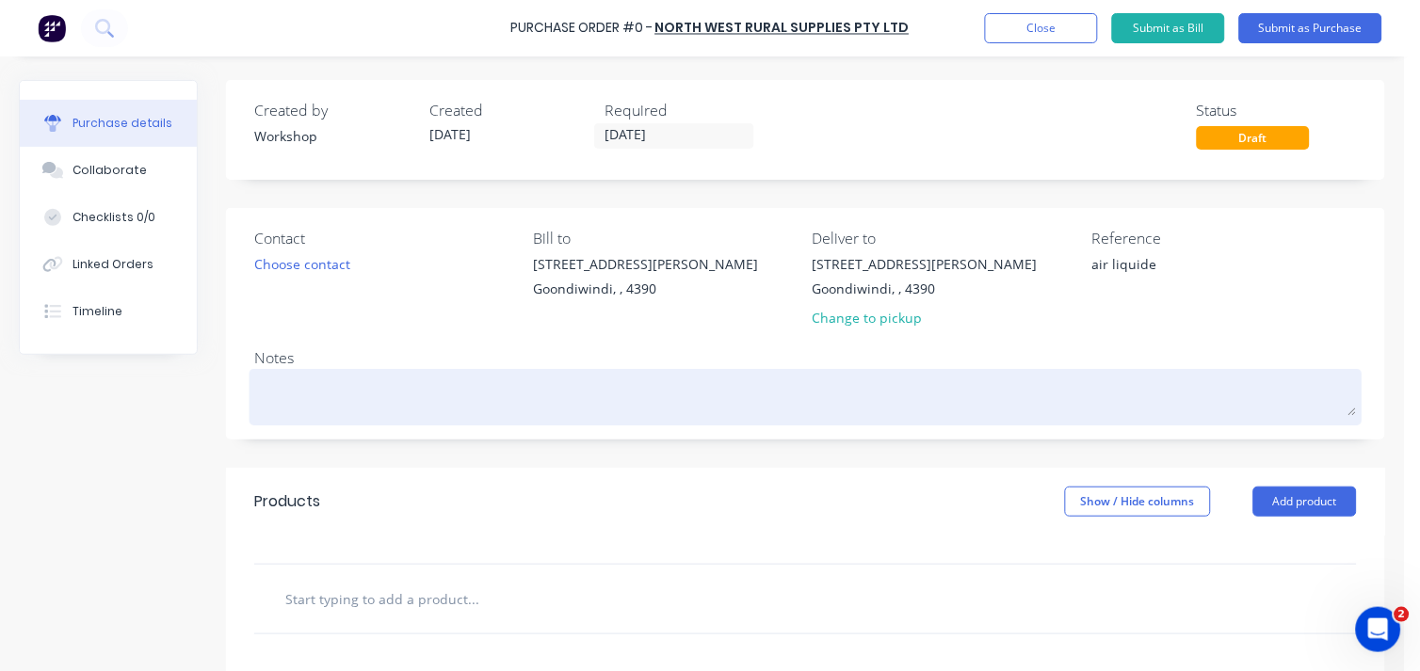
type textarea "air liquide"
type textarea "x"
type textarea "air liquide"
click at [298, 391] on textarea at bounding box center [805, 395] width 1102 height 42
type textarea "x"
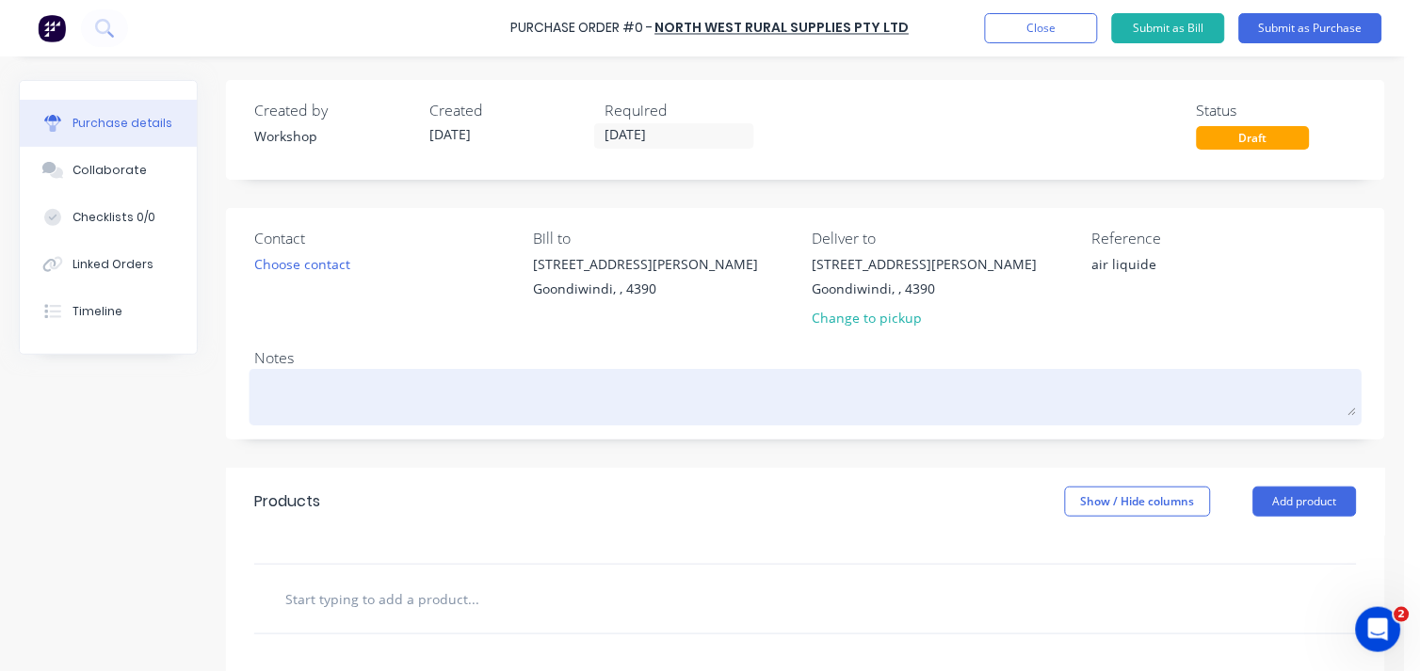
type textarea "m"
type textarea "x"
type textarea "mi"
type textarea "x"
type textarea "mig"
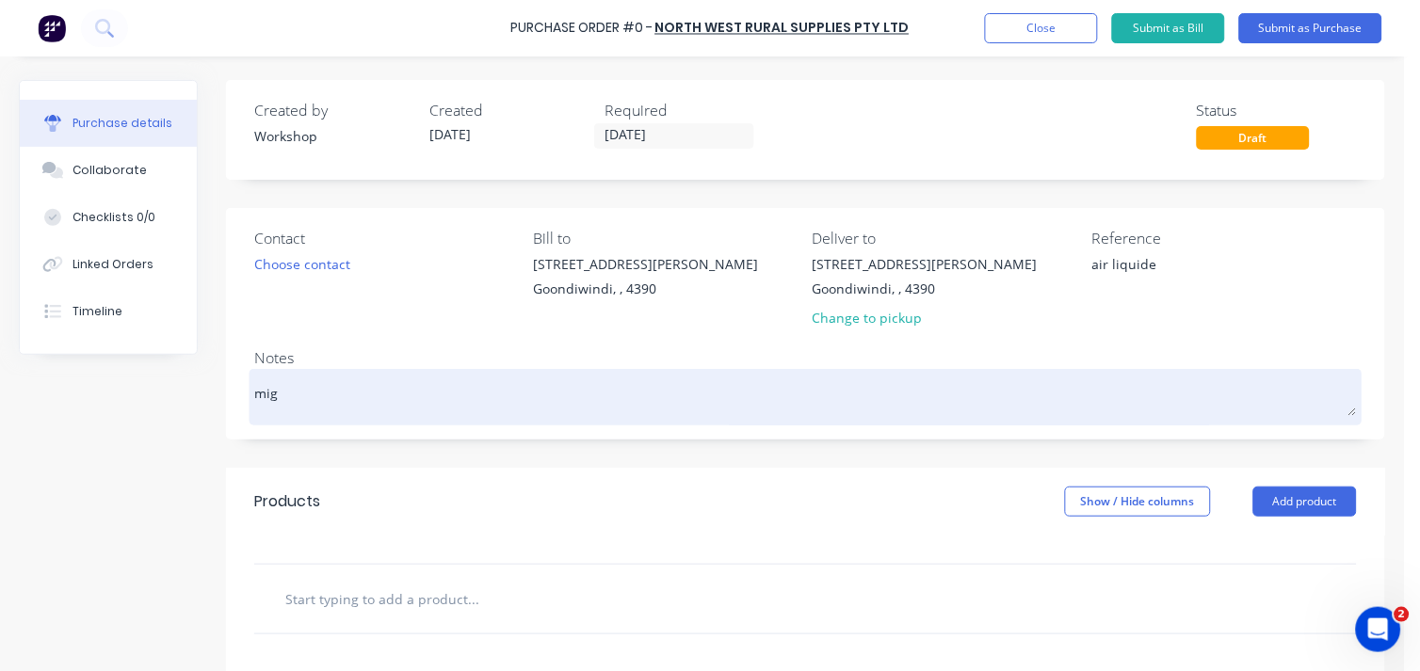
type textarea "x"
type textarea "mig"
type textarea "x"
type textarea "mig g"
type textarea "x"
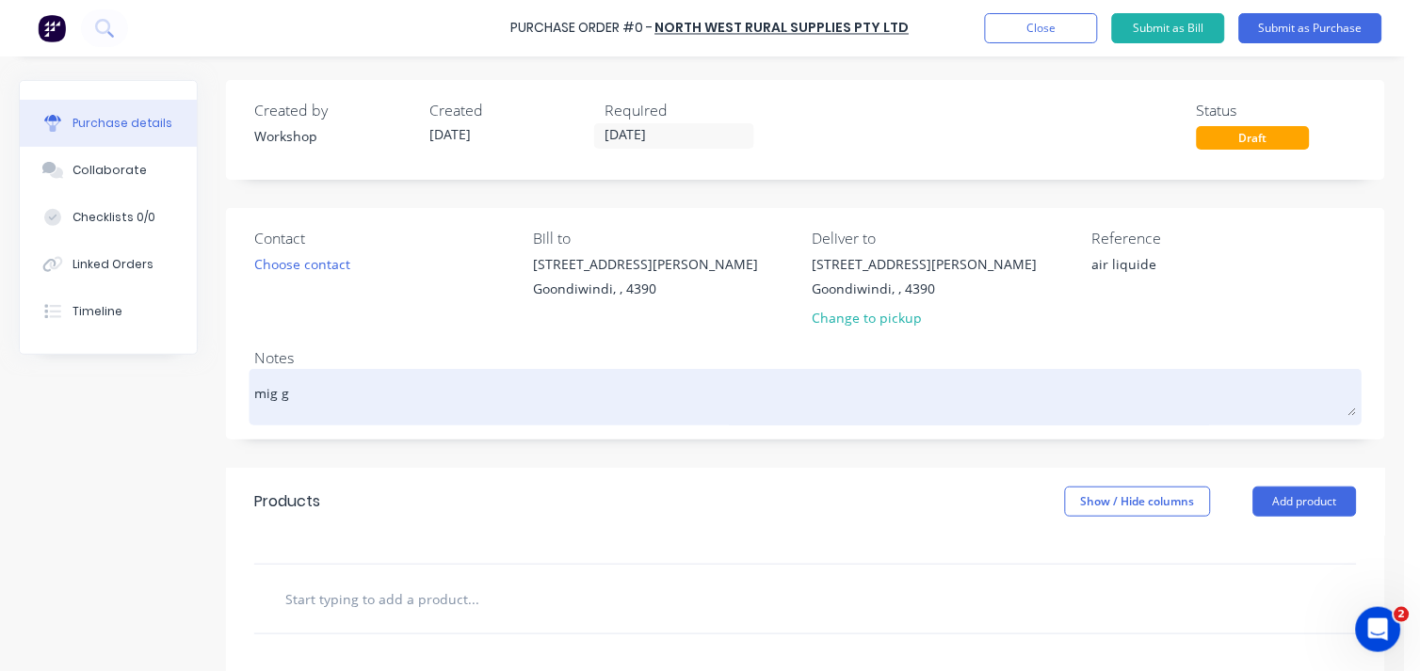
type textarea "mig ga"
type textarea "x"
type textarea "mig gag"
type textarea "x"
type textarea "mig ga"
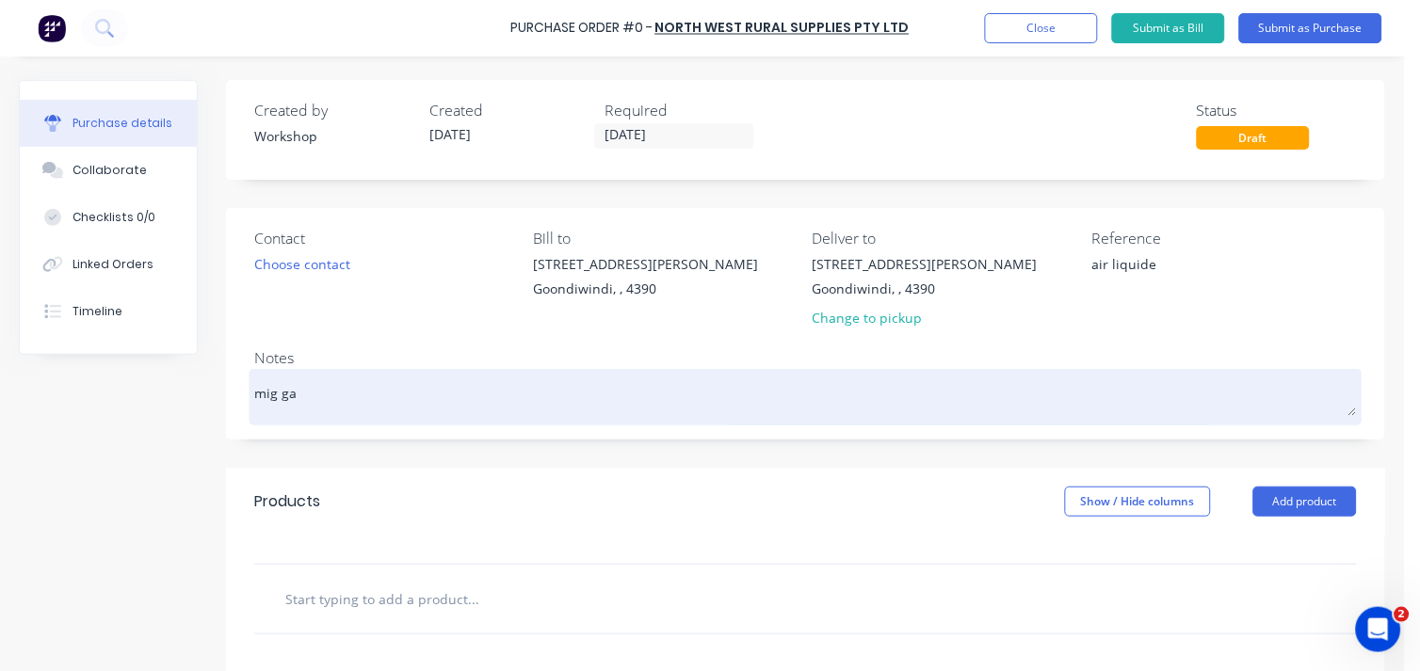
type textarea "x"
type textarea "mig gas"
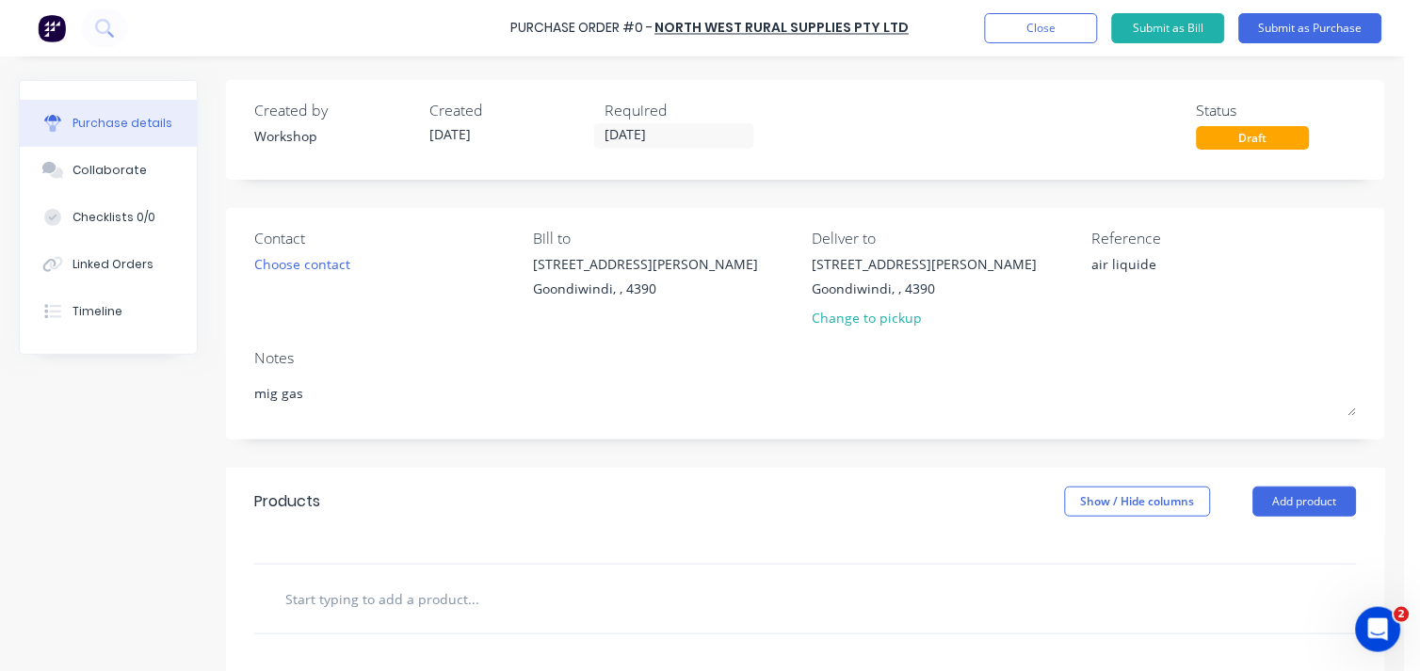
type textarea "x"
type textarea "mig gas"
type textarea "x"
type textarea "mig gas"
click at [1339, 16] on button "Submit as Purchase" at bounding box center [1310, 28] width 143 height 30
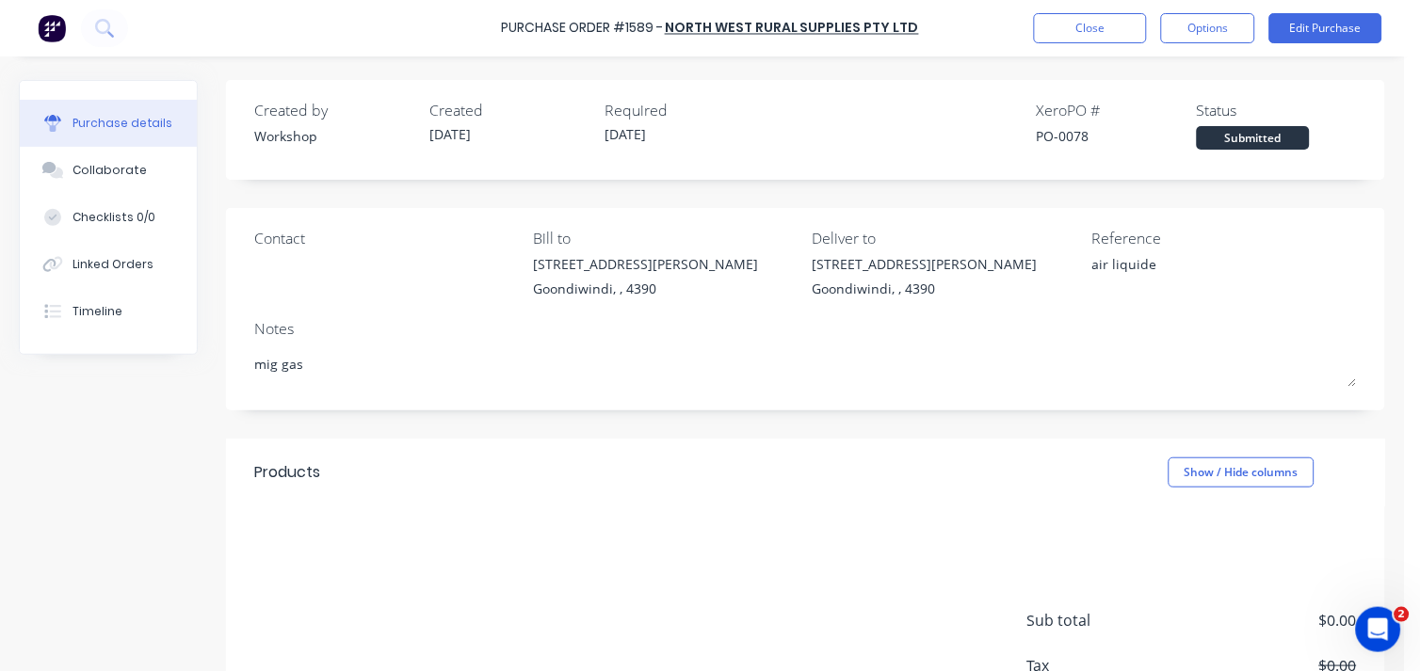
type textarea "x"
